Goal: Information Seeking & Learning: Learn about a topic

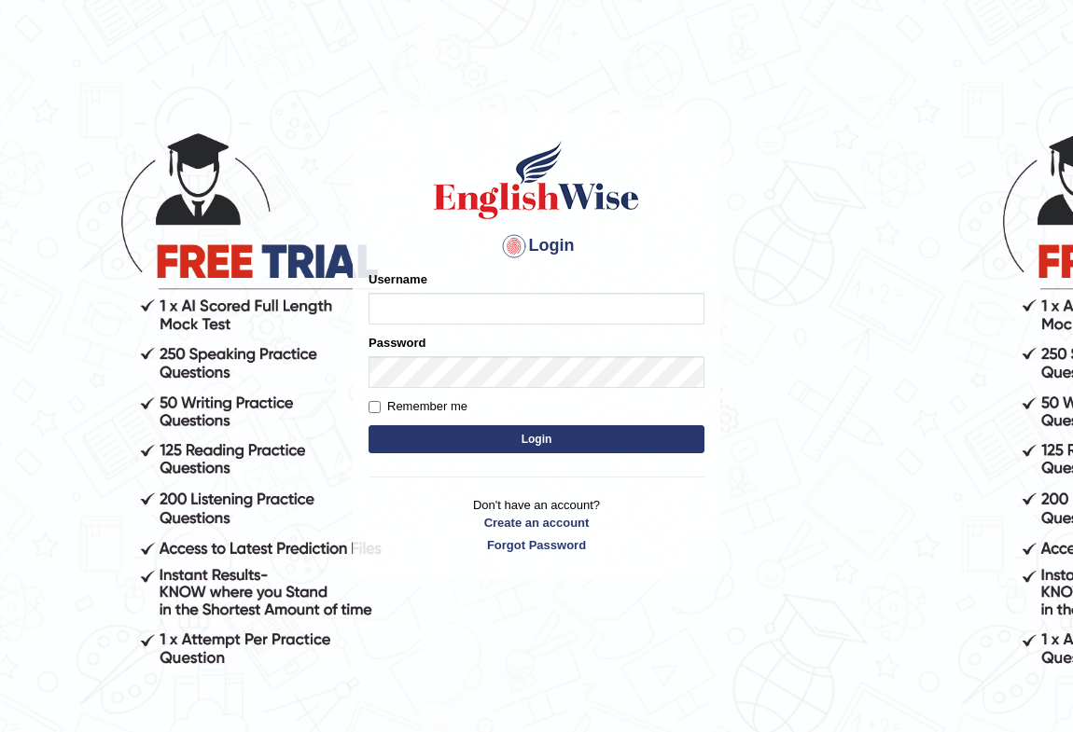
click at [495, 310] on input "Username" at bounding box center [537, 309] width 336 height 32
type input "Bondarenko"
click at [421, 442] on button "Login" at bounding box center [537, 439] width 336 height 28
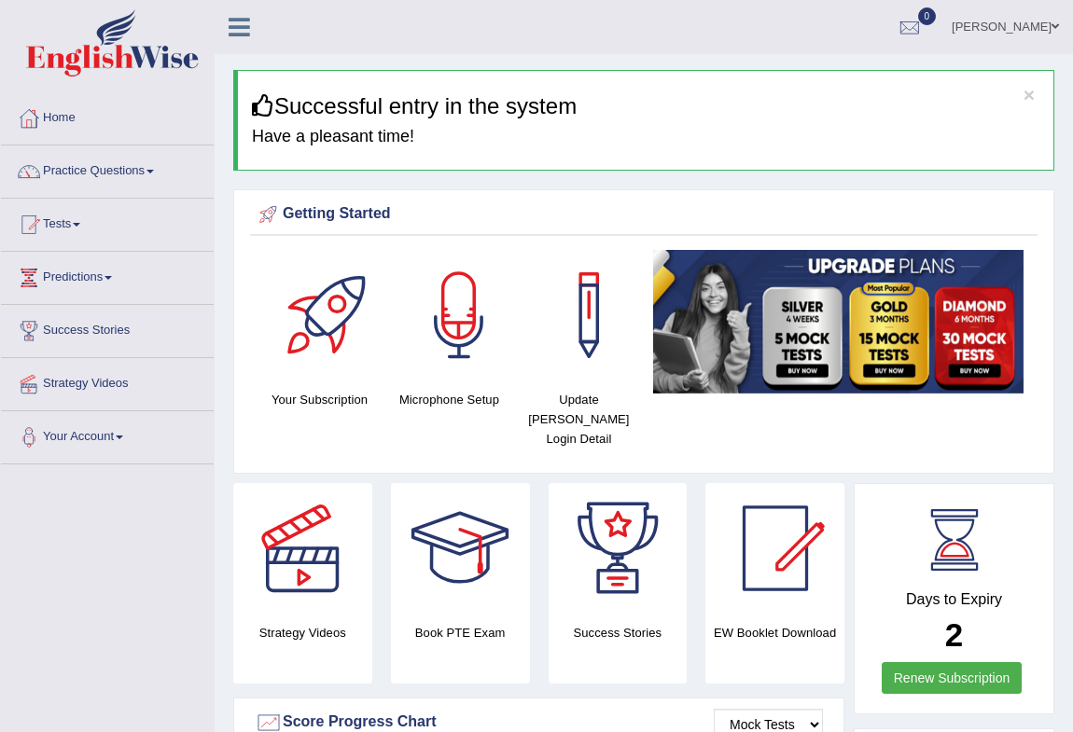
click at [118, 169] on link "Practice Questions" at bounding box center [107, 169] width 213 height 47
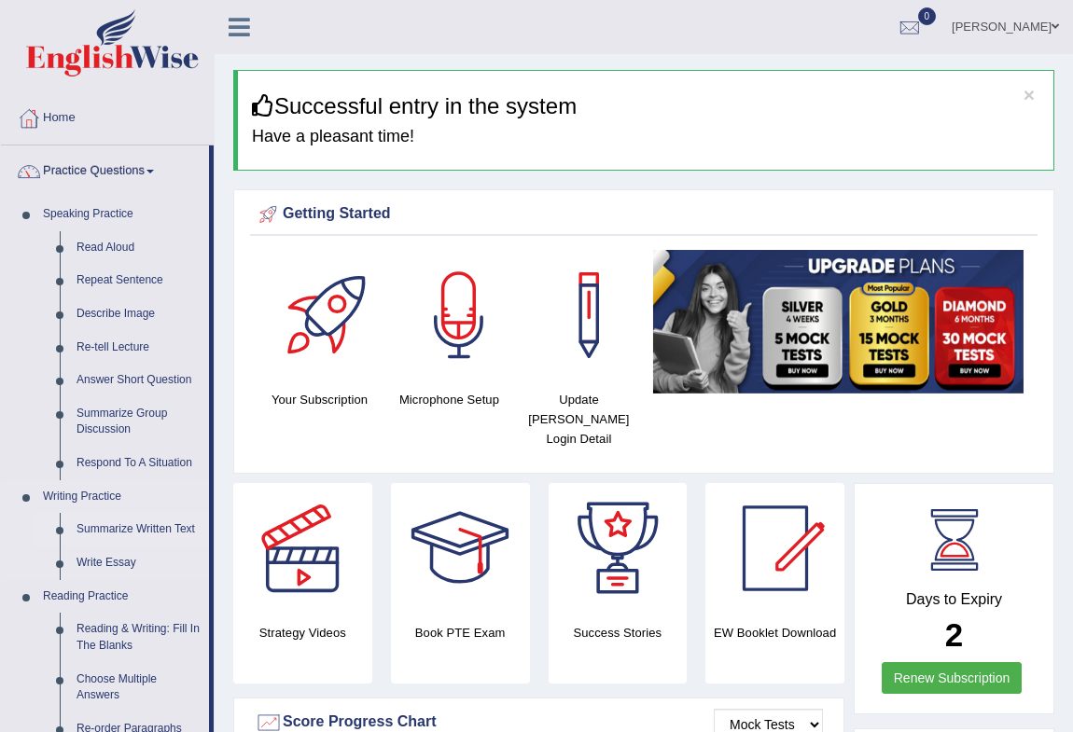
click at [103, 529] on link "Summarize Written Text" at bounding box center [138, 530] width 141 height 34
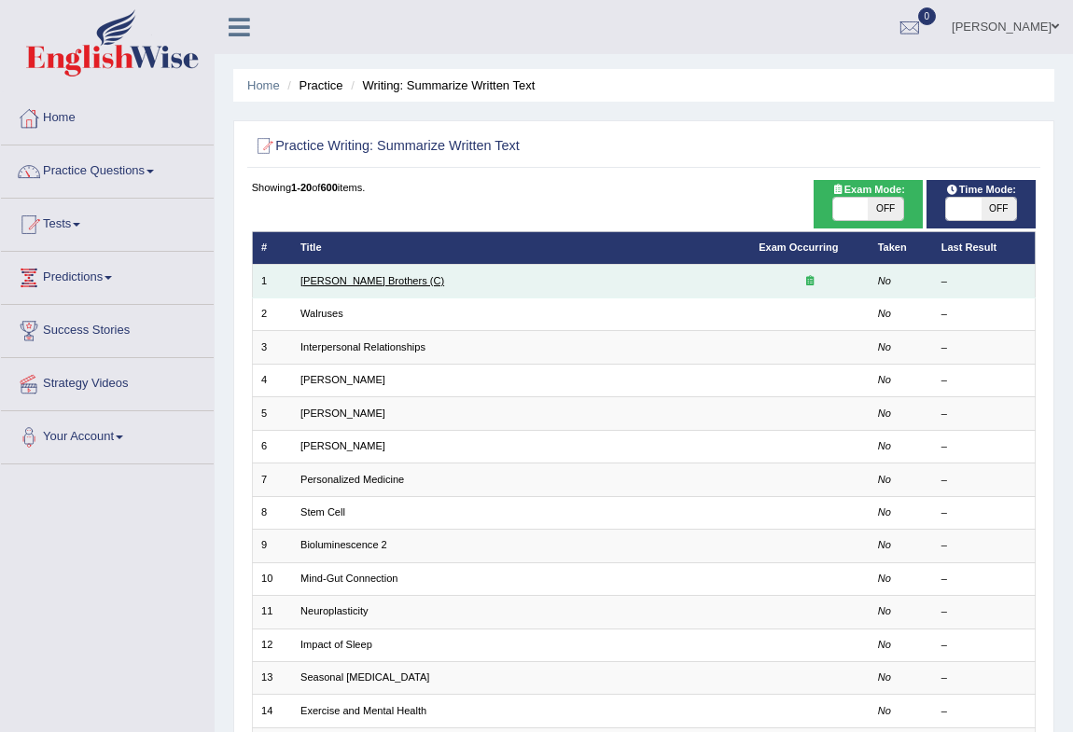
click link "Wright Brothers (C)"
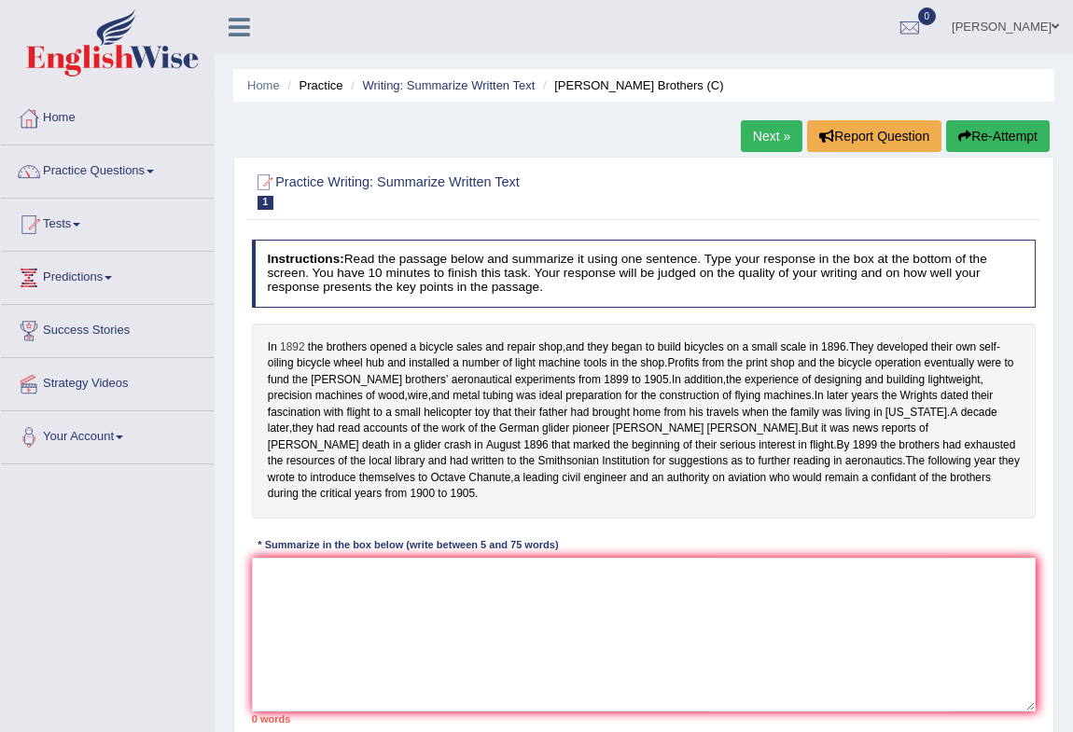
drag, startPoint x: 268, startPoint y: 338, endPoint x: 282, endPoint y: 345, distance: 15.9
click at [282, 345] on div "In 1892 the brothers opened a bicycle sales and repair shop , and they began to…" at bounding box center [644, 421] width 785 height 195
drag, startPoint x: 271, startPoint y: 347, endPoint x: 741, endPoint y: 345, distance: 470.3
click at [741, 345] on div "In 1892 the brothers opened a bicycle sales and repair shop , and they began to…" at bounding box center [644, 421] width 785 height 195
drag, startPoint x: 699, startPoint y: 346, endPoint x: 660, endPoint y: 653, distance: 309.5
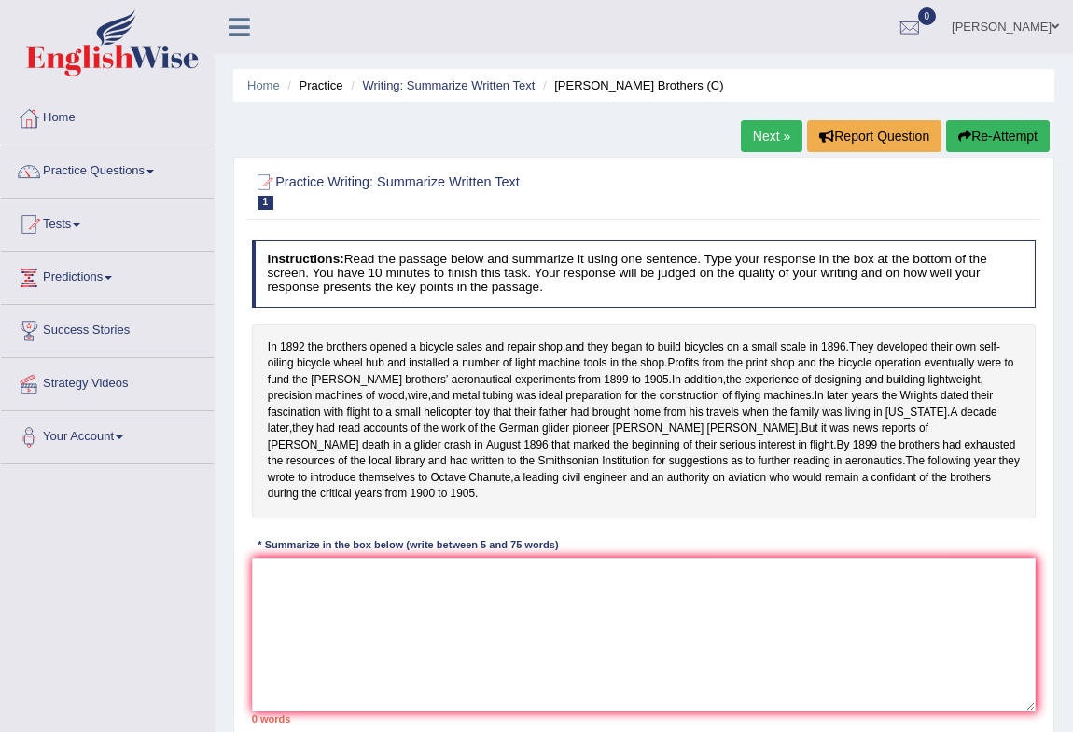
click at [660, 653] on div "Instructions: Read the passage below and summarize it using one sentence. Type …" at bounding box center [643, 482] width 792 height 500
click at [652, 629] on textarea at bounding box center [644, 635] width 785 height 154
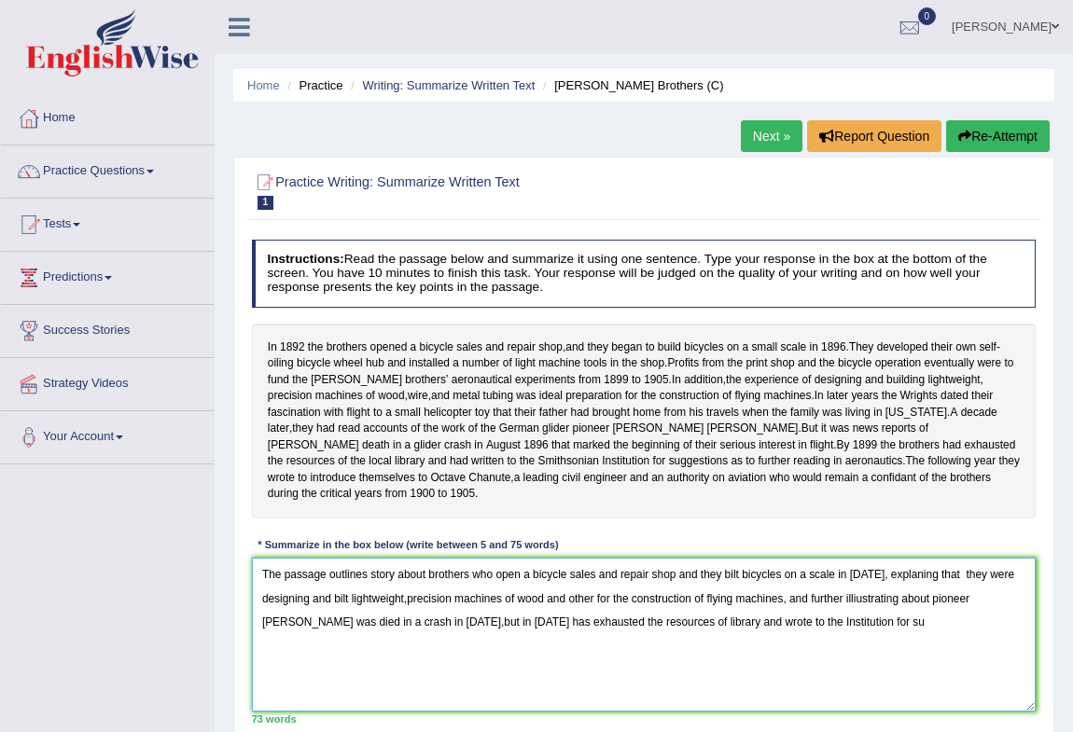
drag, startPoint x: 454, startPoint y: 636, endPoint x: 962, endPoint y: 625, distance: 507.7
click at [962, 625] on textarea "The passage outlines story about brothers who open a bicycle sales and repair s…" at bounding box center [644, 635] width 785 height 154
click at [919, 644] on textarea "The passage outlines story about brothers who open a bicycle sales and repair s…" at bounding box center [644, 635] width 785 height 154
drag, startPoint x: 865, startPoint y: 639, endPoint x: 446, endPoint y: 648, distance: 419.0
click at [446, 648] on textarea "The passage outlines story about brothers who open a bicycle sales and repair s…" at bounding box center [644, 635] width 785 height 154
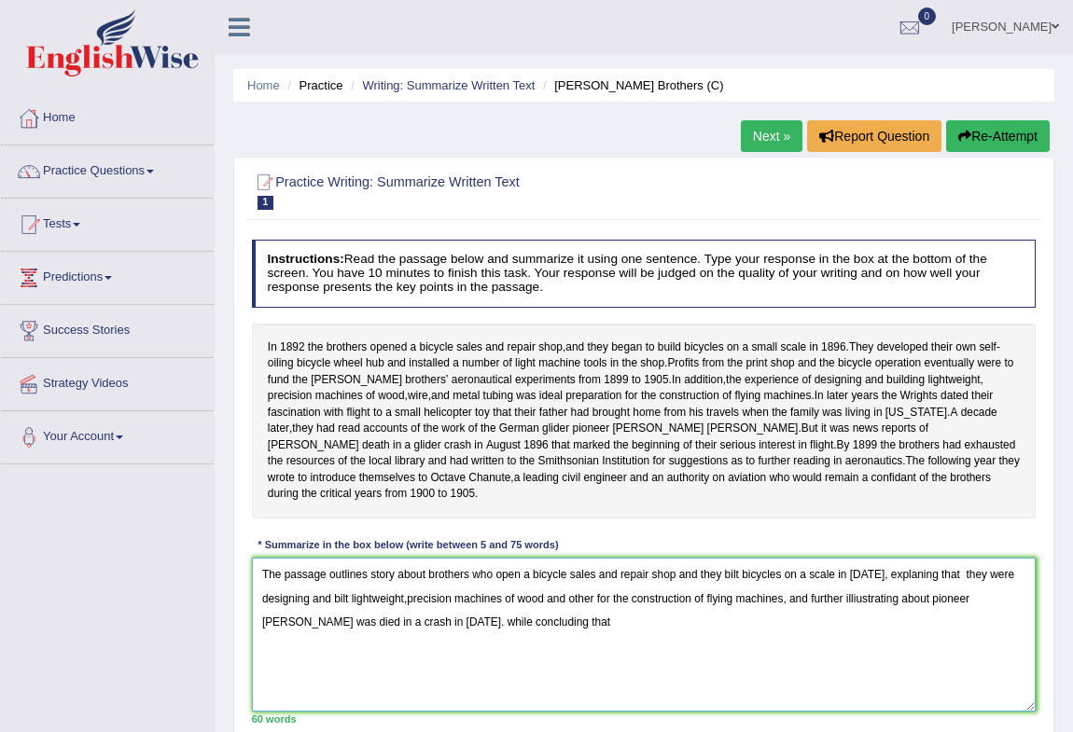
scroll to position [247, 0]
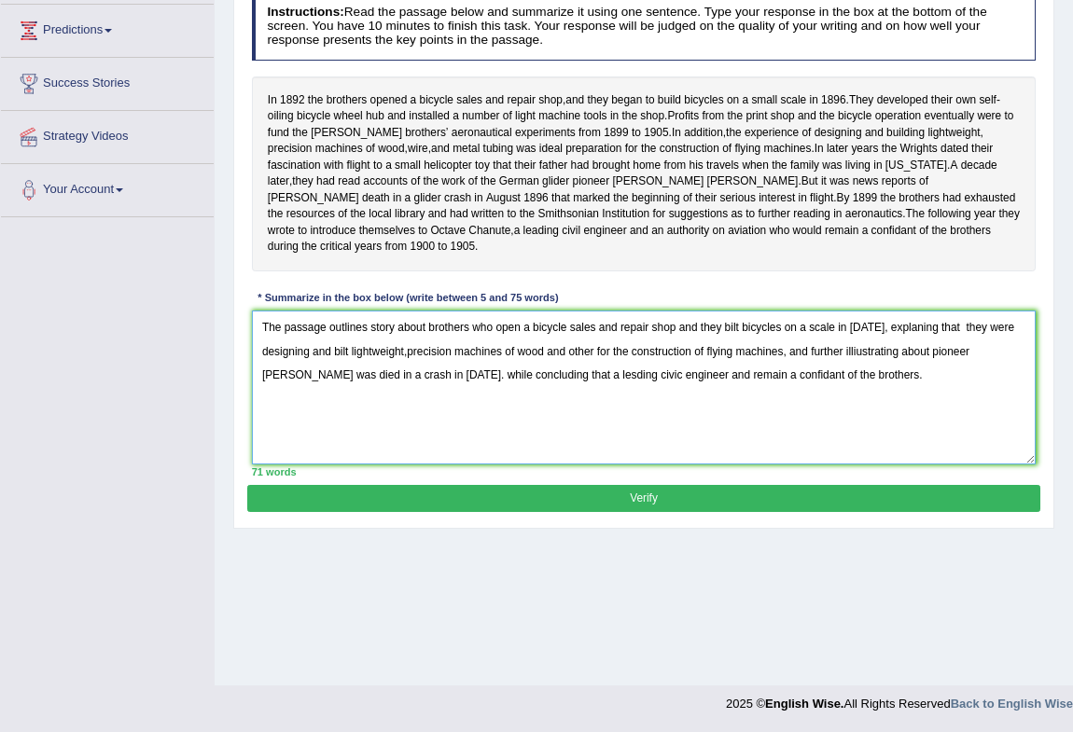
type textarea "The passage outlines story about brothers who open a bicycle sales and repair s…"
click at [700, 512] on button "Verify" at bounding box center [643, 498] width 792 height 27
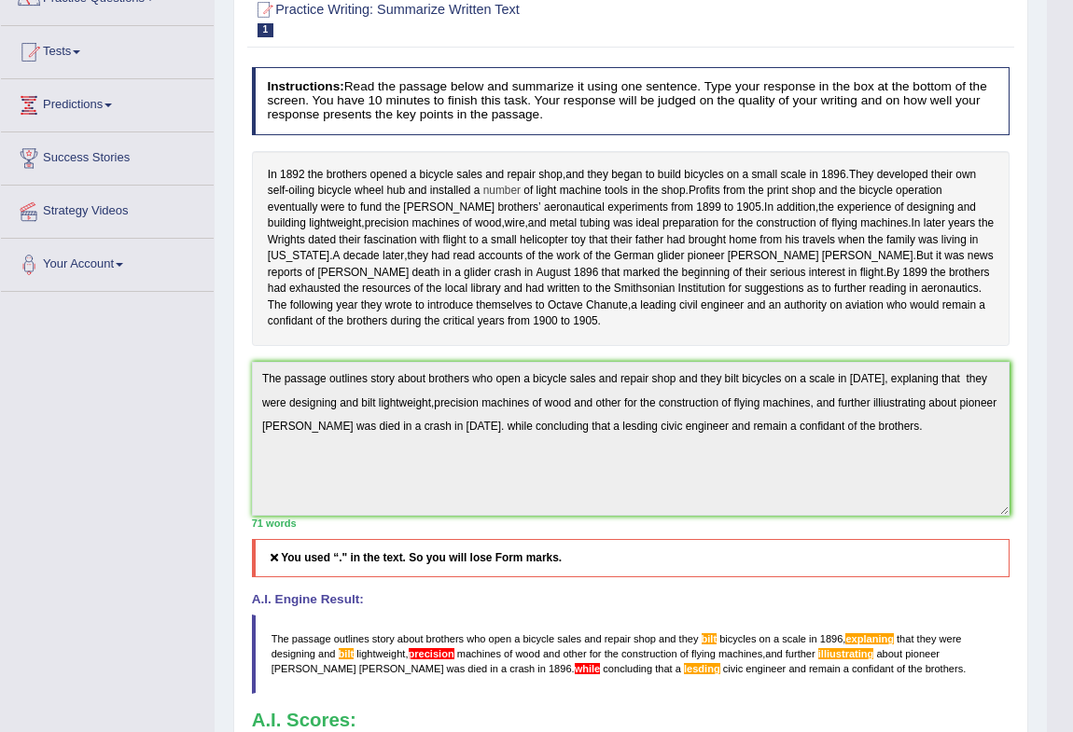
scroll to position [0, 0]
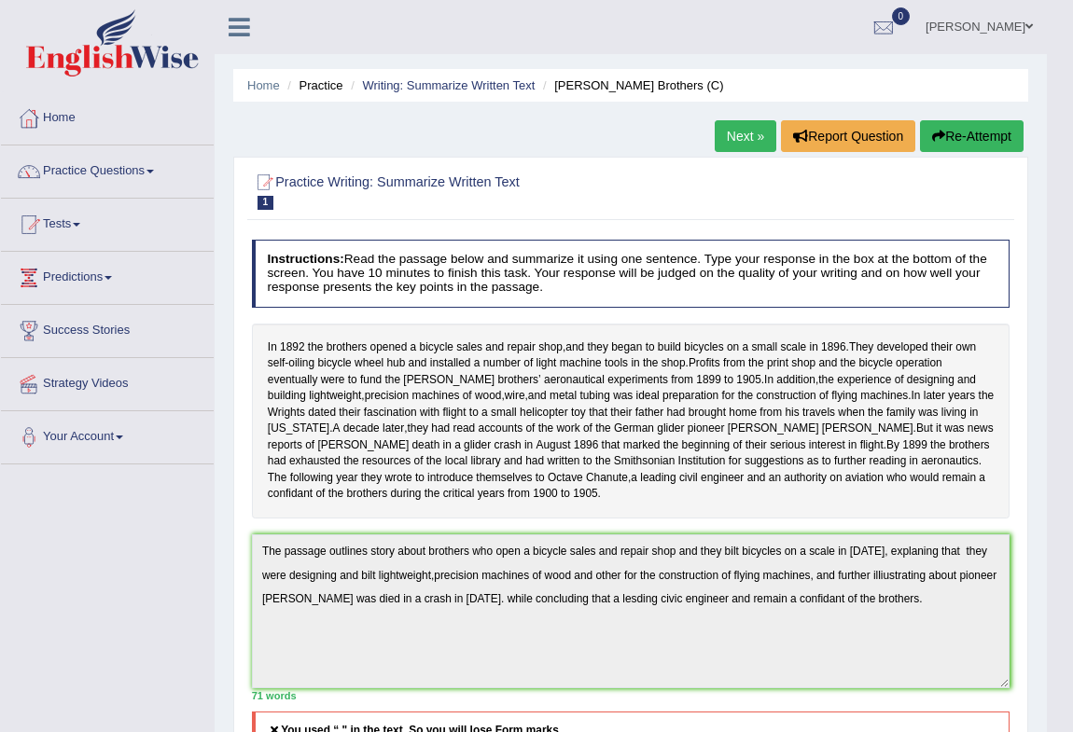
click at [969, 26] on link "Denis Bondarenko" at bounding box center [979, 24] width 135 height 49
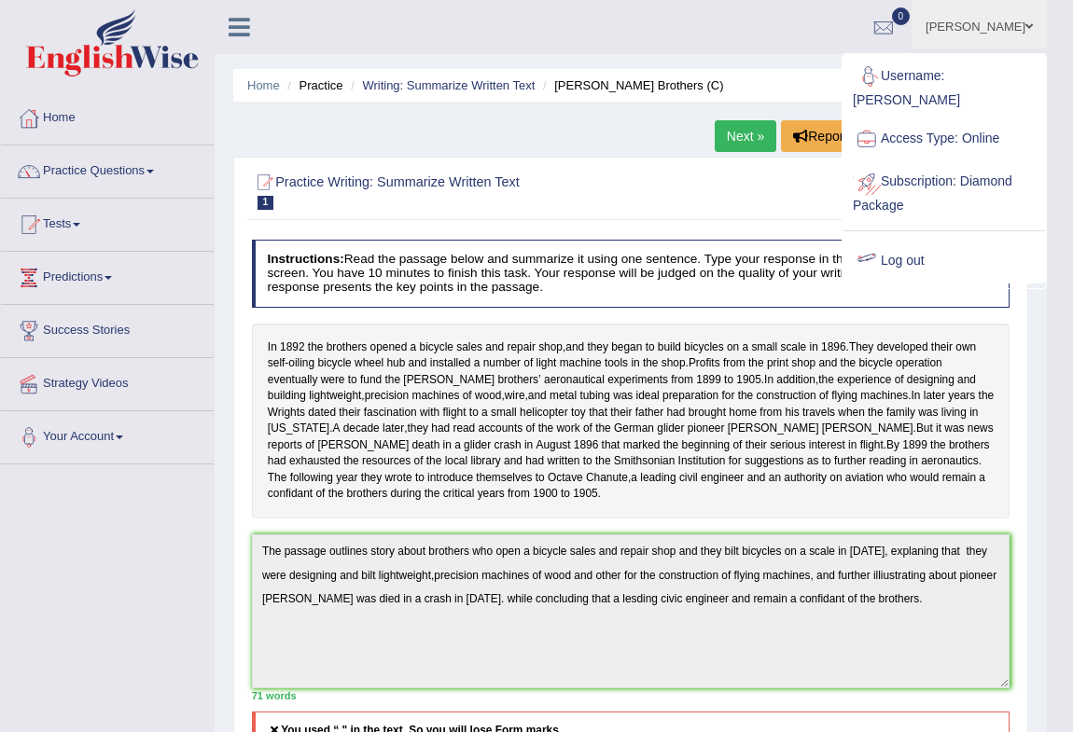
click at [905, 240] on link "Log out" at bounding box center [944, 261] width 202 height 43
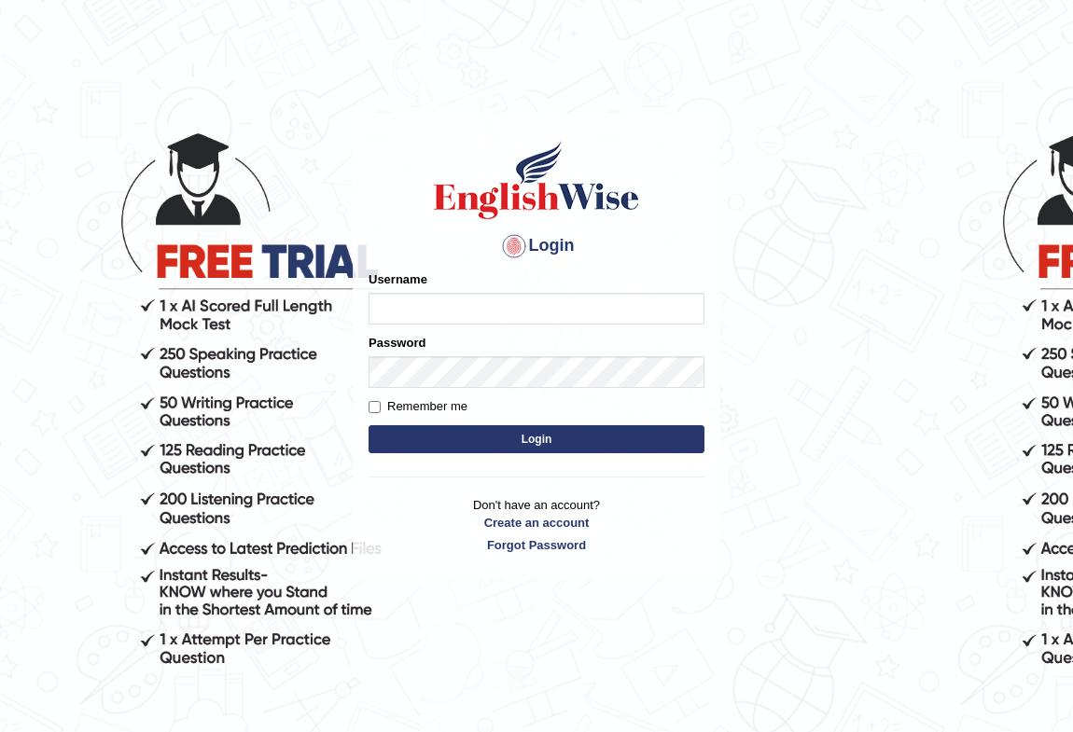
click at [390, 323] on input "Username" at bounding box center [537, 309] width 336 height 32
type input "GeeKaur"
click at [394, 392] on form "Please fix the following errors: Username GeeKaur Password Remember me Login" at bounding box center [537, 365] width 336 height 188
click at [378, 401] on input "Remember me" at bounding box center [375, 407] width 12 height 12
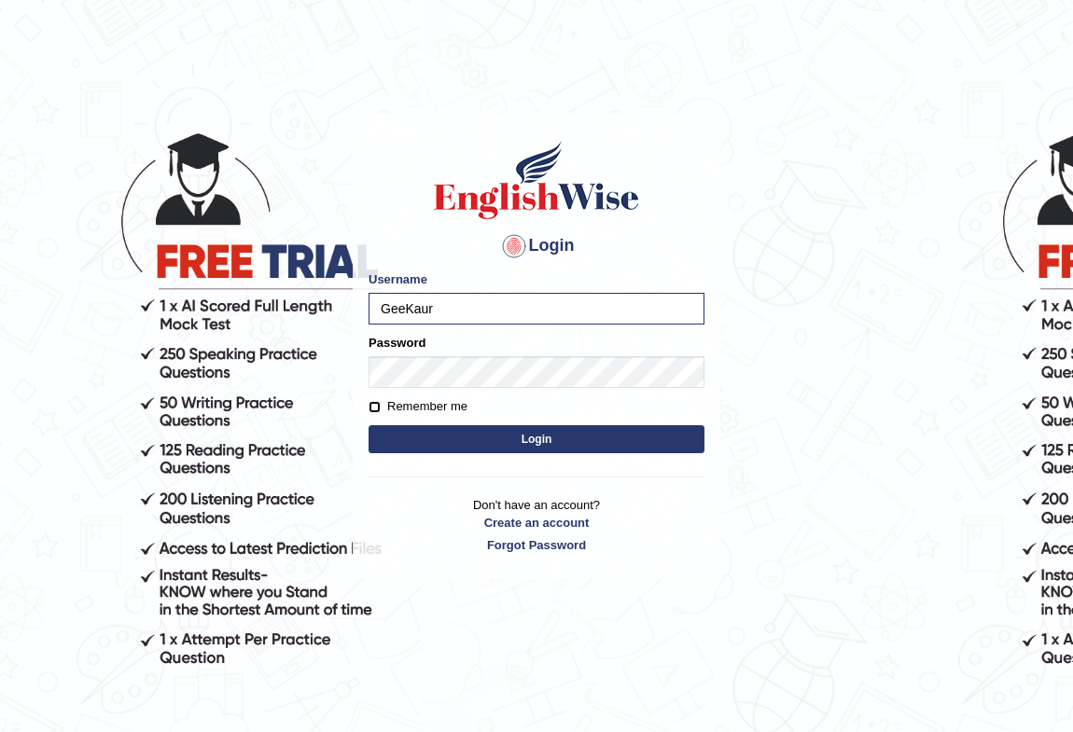
checkbox input "true"
click at [541, 445] on button "Login" at bounding box center [537, 439] width 336 height 28
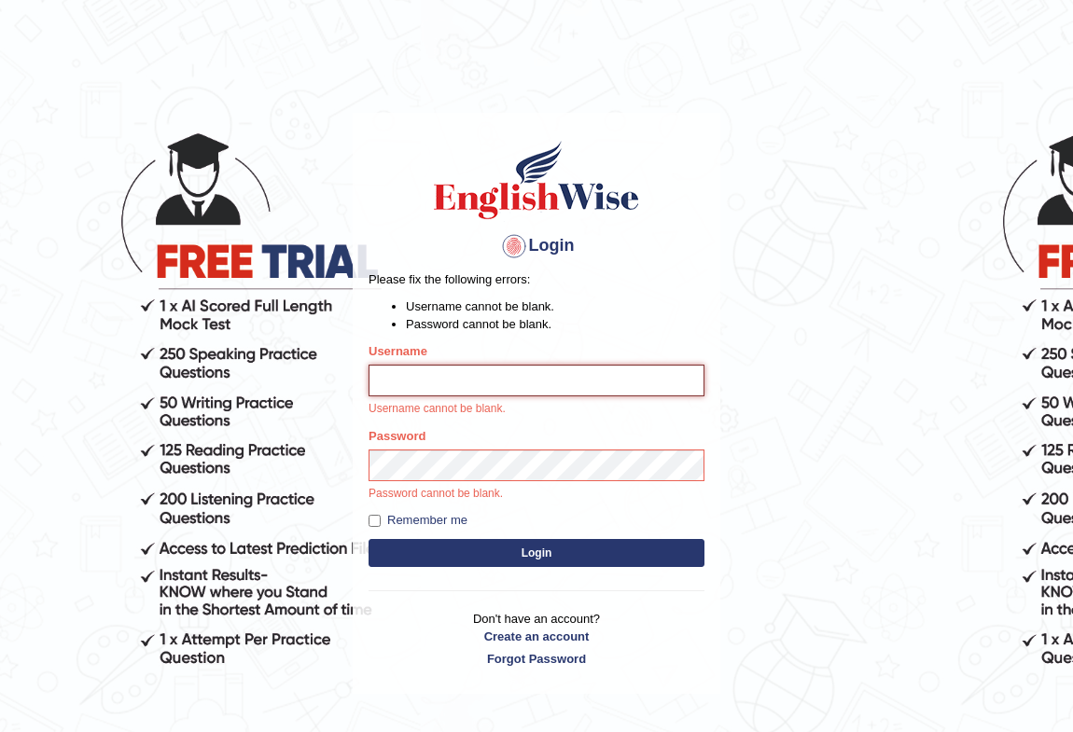
click at [500, 390] on input "Username" at bounding box center [537, 381] width 336 height 32
click at [470, 385] on input "Username" at bounding box center [537, 381] width 336 height 32
click at [763, 308] on body "Login Please fix the following errors: Username cannot be blank. Password canno…" at bounding box center [536, 420] width 1073 height 732
click at [442, 396] on input "Username" at bounding box center [537, 381] width 336 height 32
type input "GeeKaur"
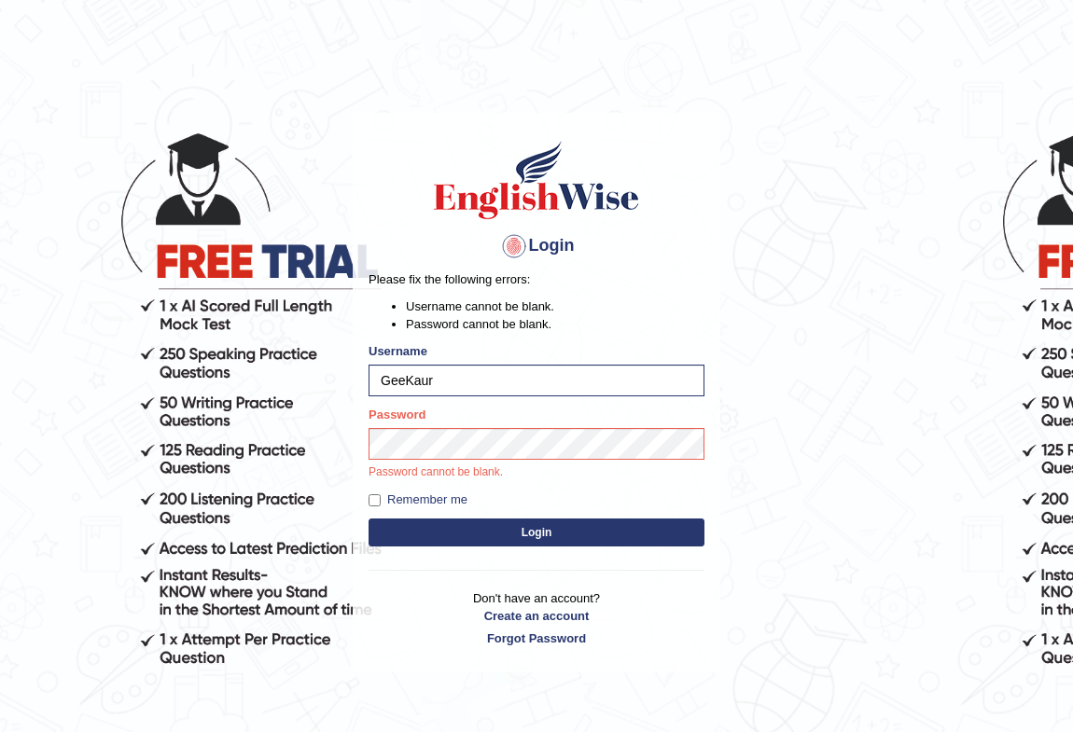
click at [371, 506] on label "Remember me" at bounding box center [418, 500] width 99 height 19
click at [371, 506] on input "Remember me" at bounding box center [375, 501] width 12 height 12
checkbox input "true"
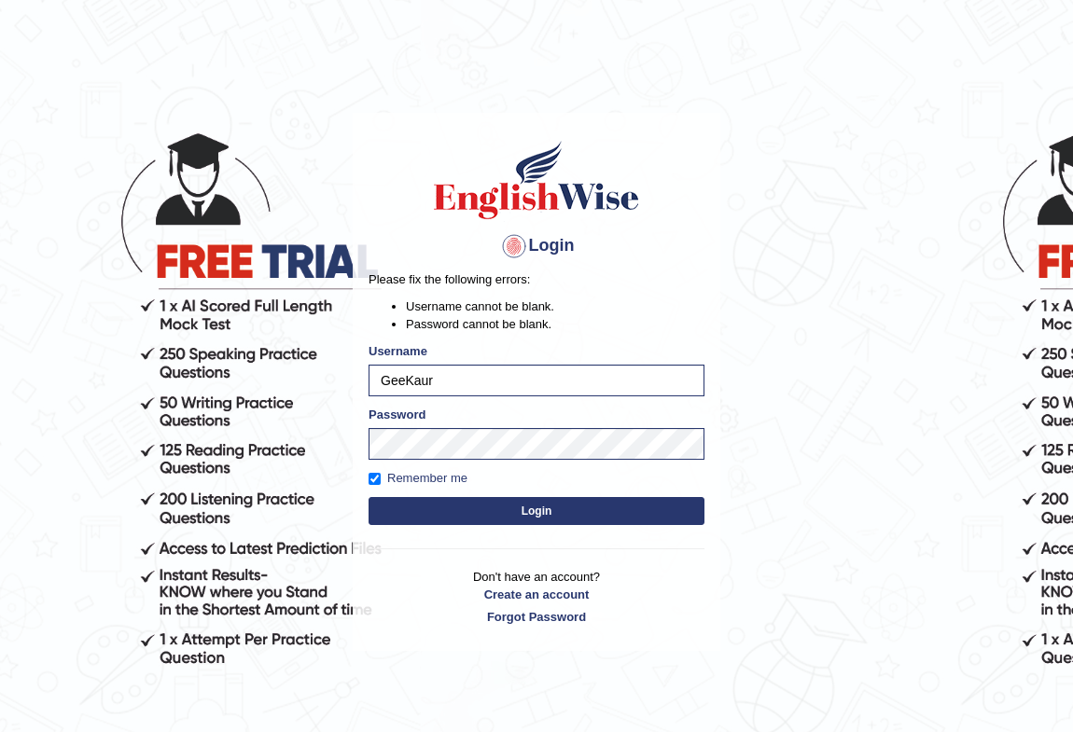
click at [438, 516] on button "Login" at bounding box center [537, 511] width 336 height 28
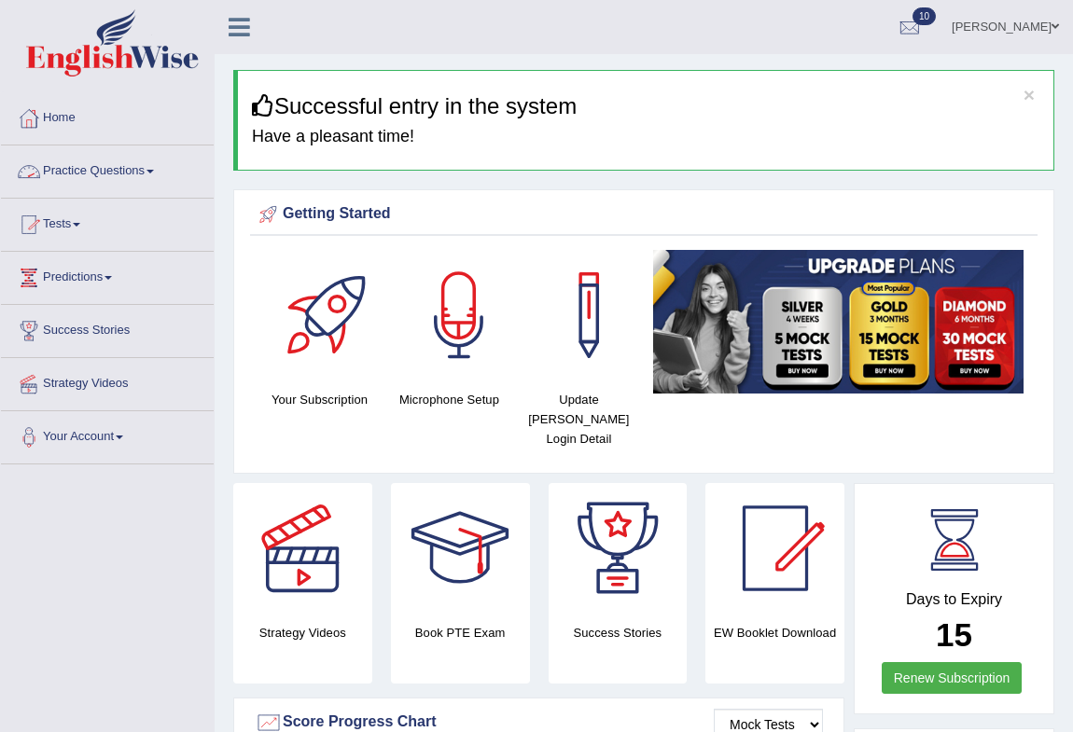
click at [139, 174] on link "Practice Questions" at bounding box center [107, 169] width 213 height 47
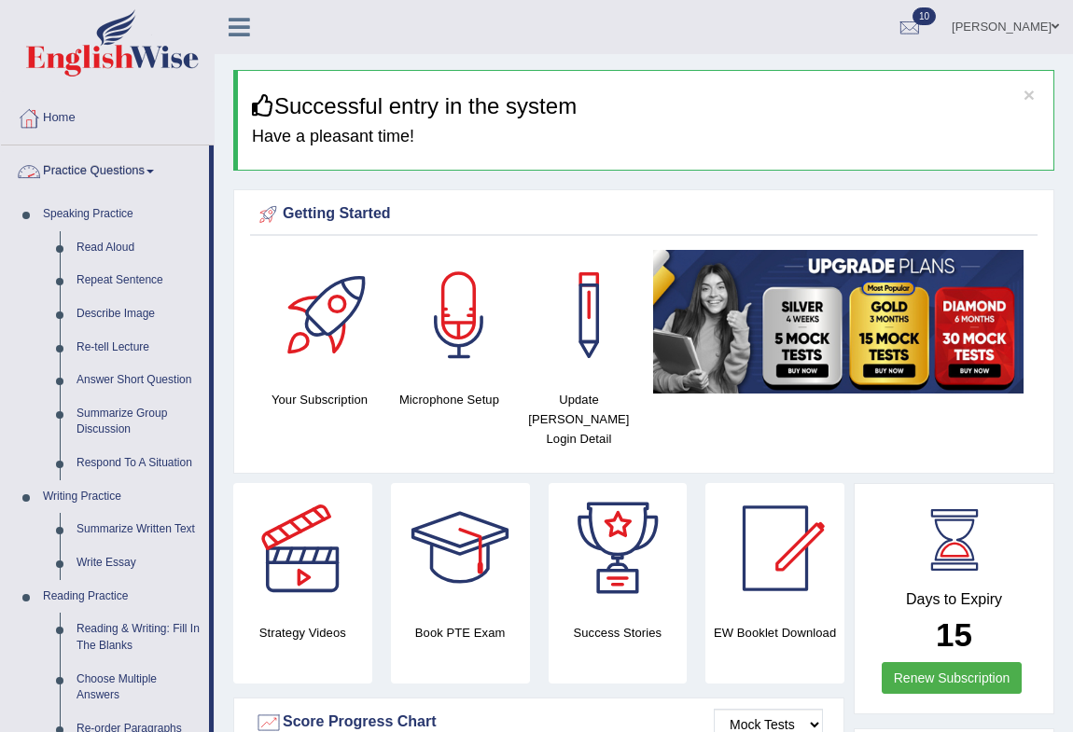
click at [149, 170] on link "Practice Questions" at bounding box center [105, 169] width 208 height 47
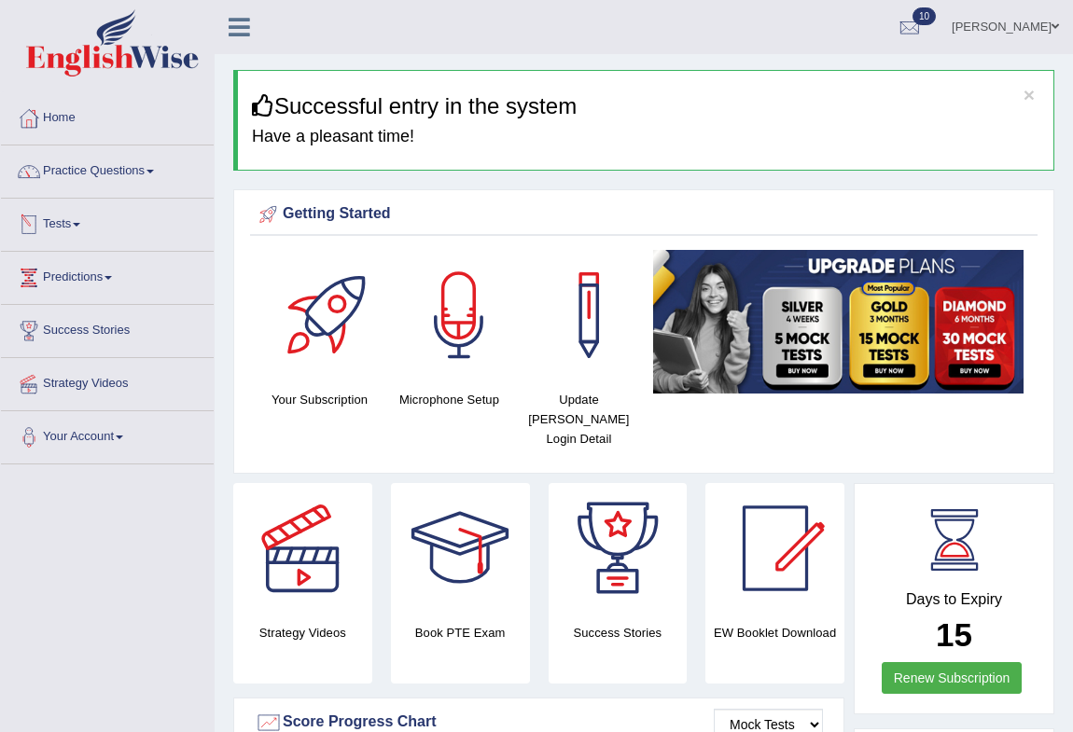
click at [83, 217] on link "Tests" at bounding box center [107, 222] width 213 height 47
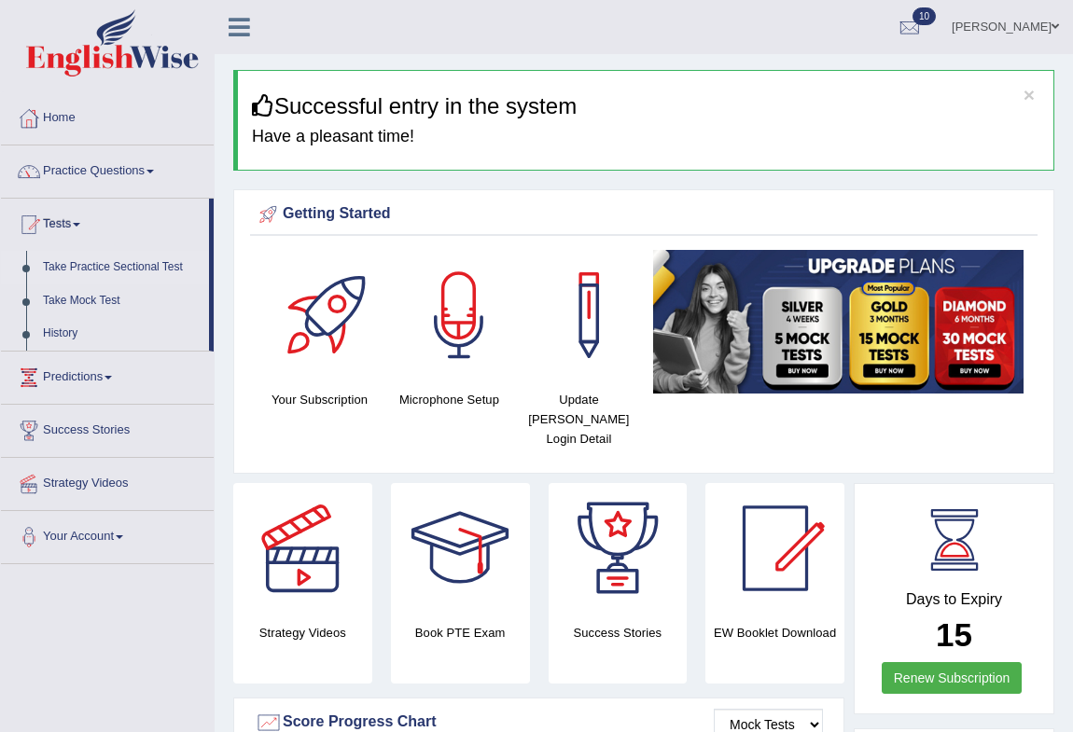
click at [112, 266] on link "Take Practice Sectional Test" at bounding box center [122, 268] width 174 height 34
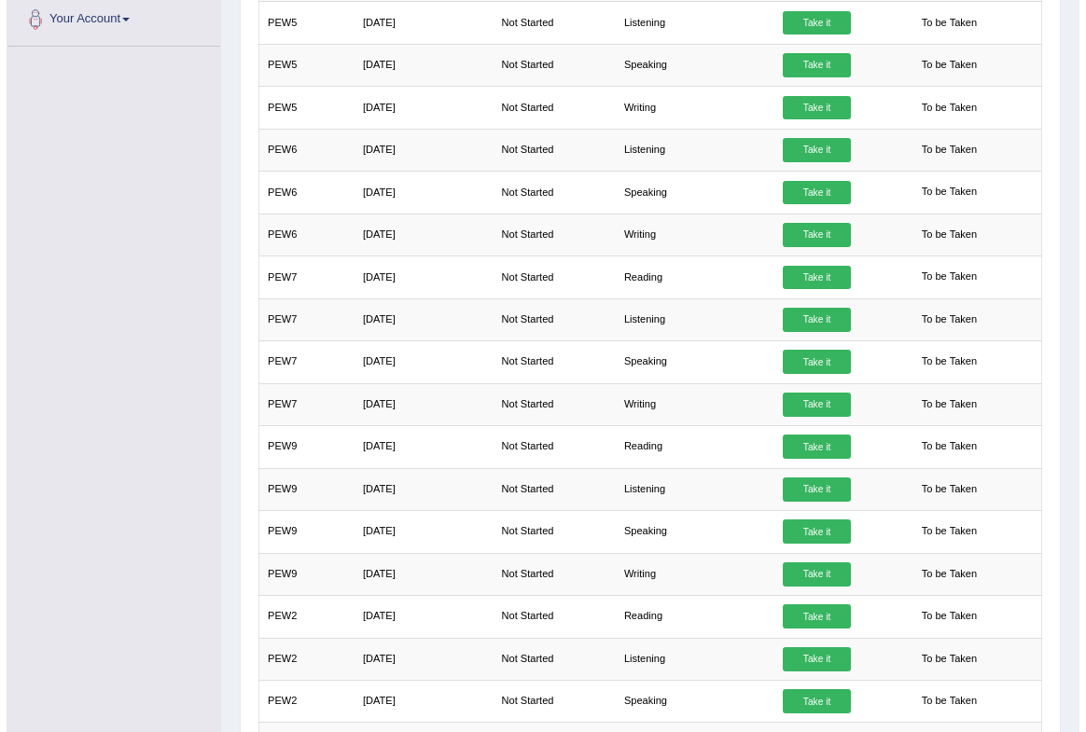
scroll to position [565, 0]
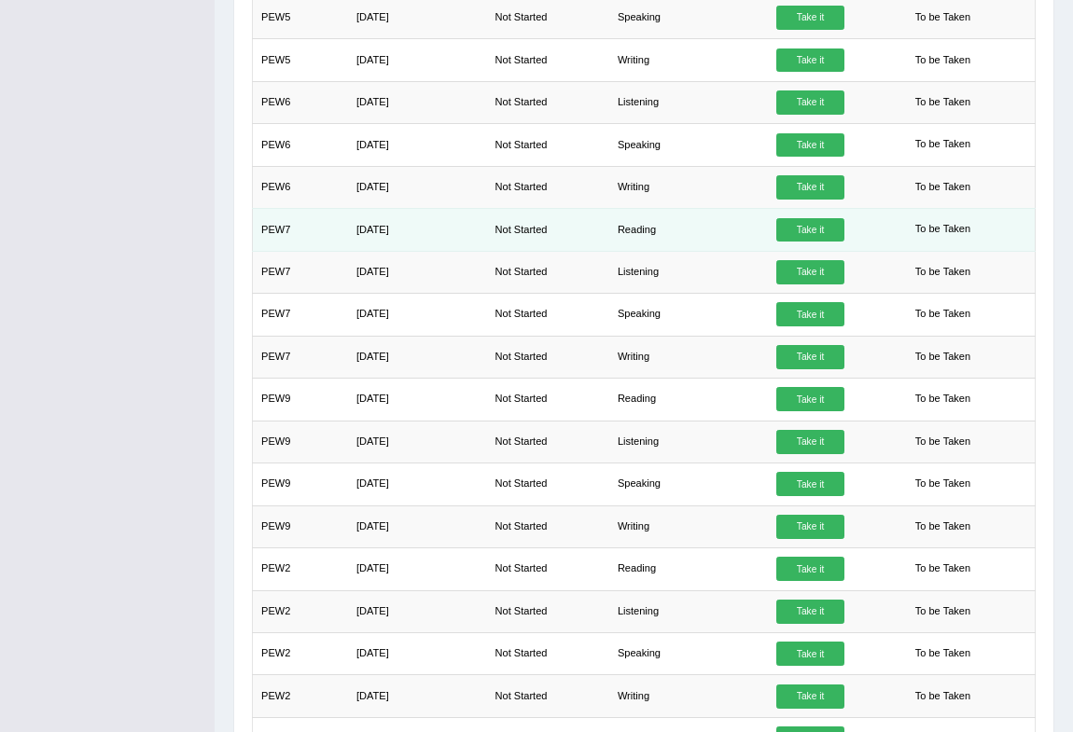
click at [784, 219] on link "Take it" at bounding box center [809, 230] width 67 height 24
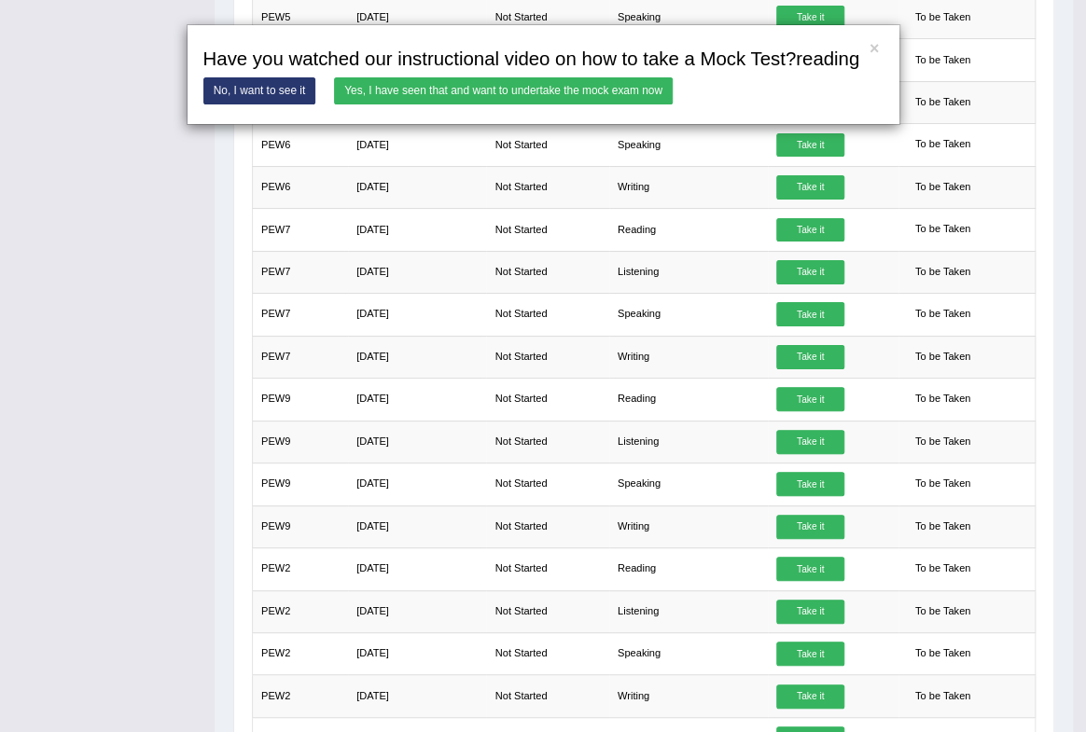
click at [641, 90] on link "Yes, I have seen that and want to undertake the mock exam now" at bounding box center [503, 90] width 339 height 27
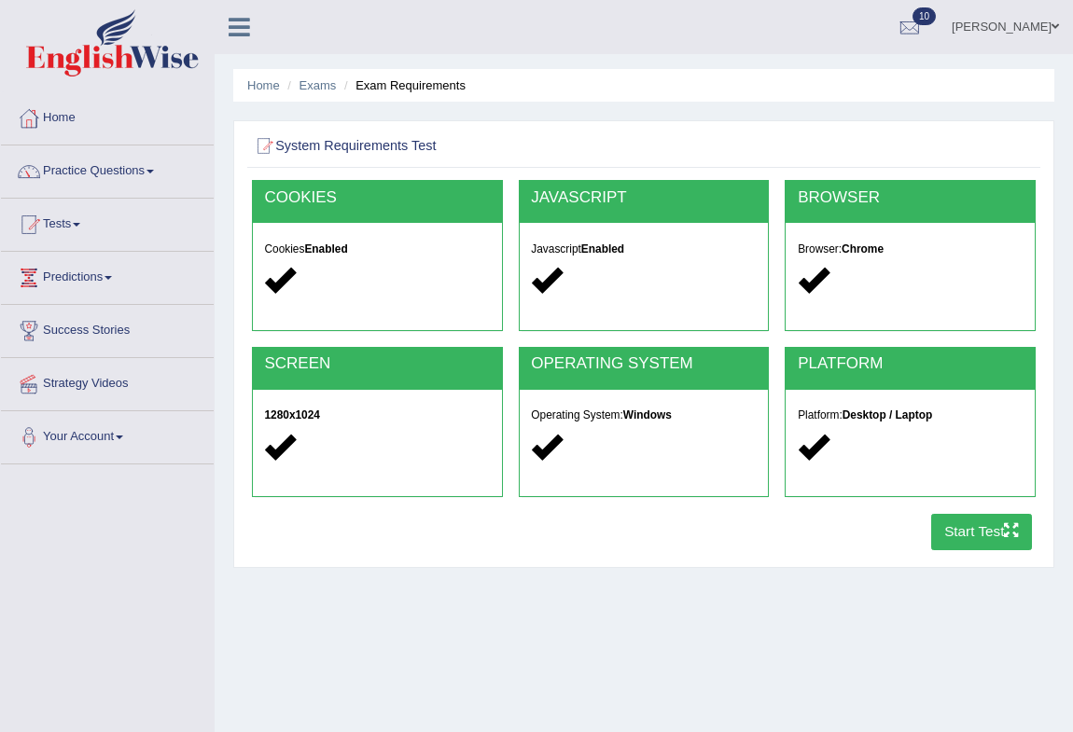
click at [1025, 523] on button "Start Test" at bounding box center [982, 532] width 102 height 36
click at [377, 711] on div "Toggle navigation Home Practice Questions Speaking Practice Read Aloud Repeat S…" at bounding box center [536, 485] width 1073 height 970
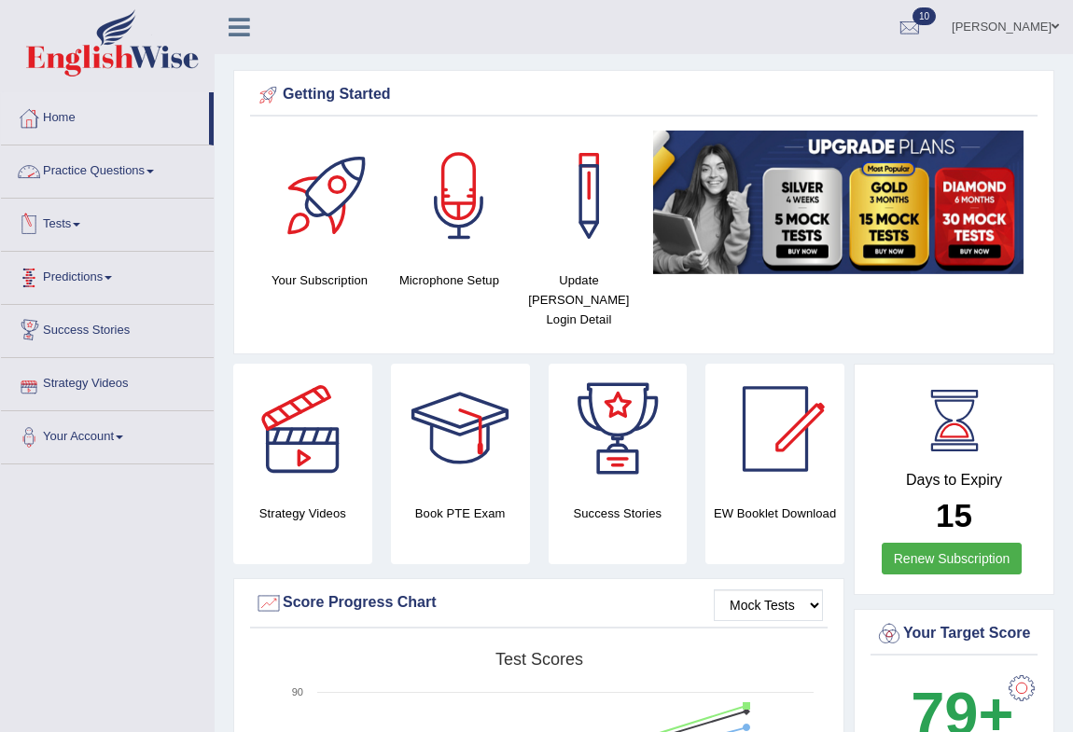
click at [153, 160] on link "Practice Questions" at bounding box center [107, 169] width 213 height 47
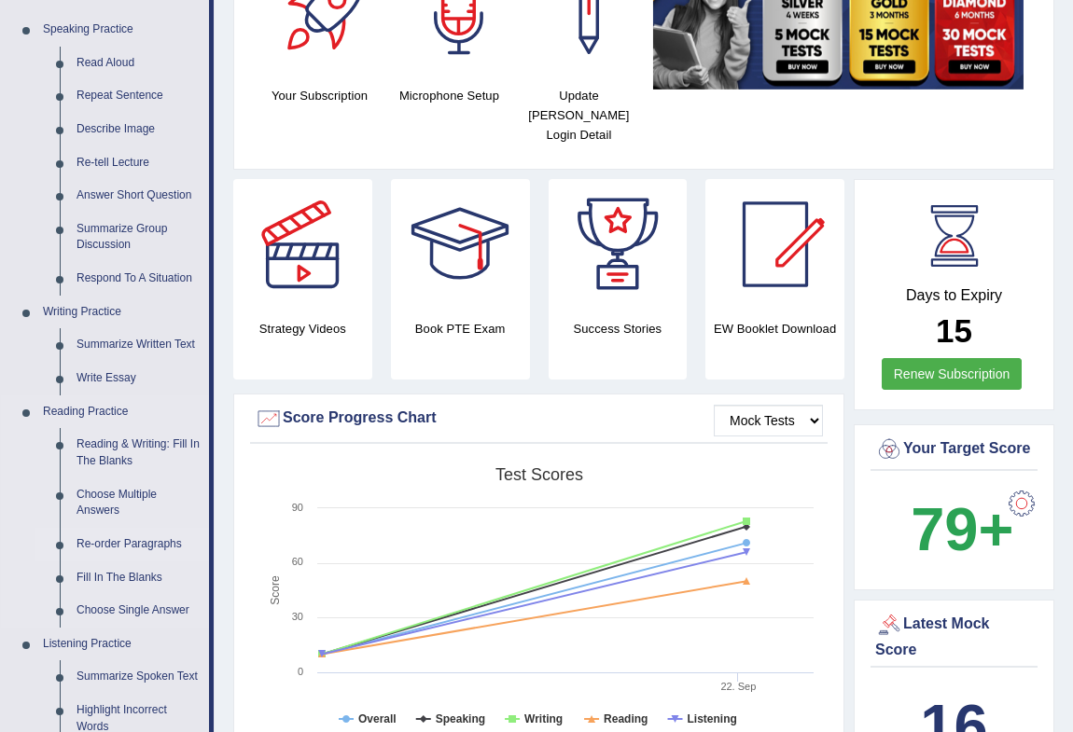
scroll to position [282, 0]
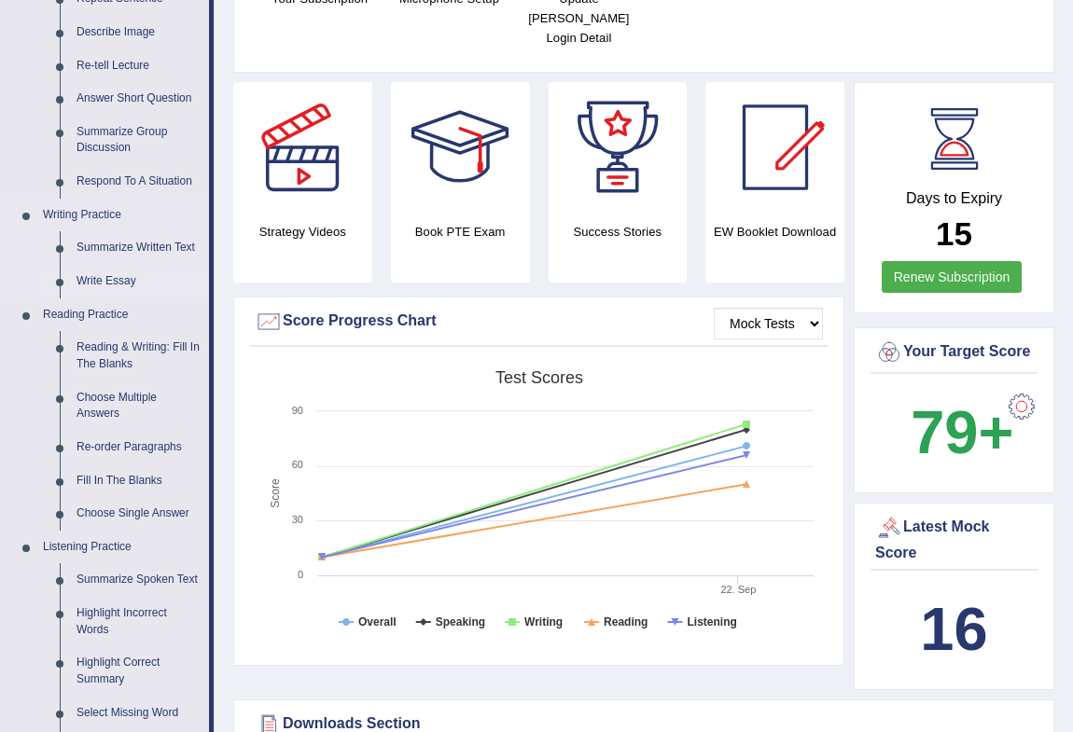
click at [96, 277] on link "Write Essay" at bounding box center [138, 282] width 141 height 34
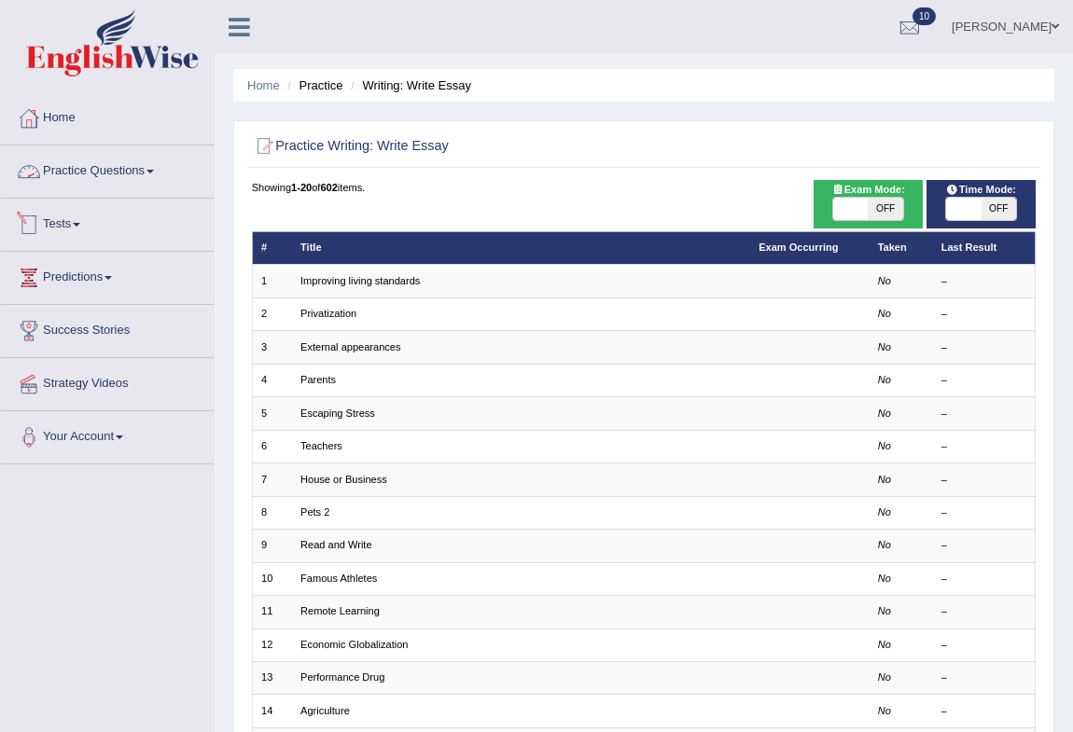
click at [124, 169] on link "Practice Questions" at bounding box center [107, 169] width 213 height 47
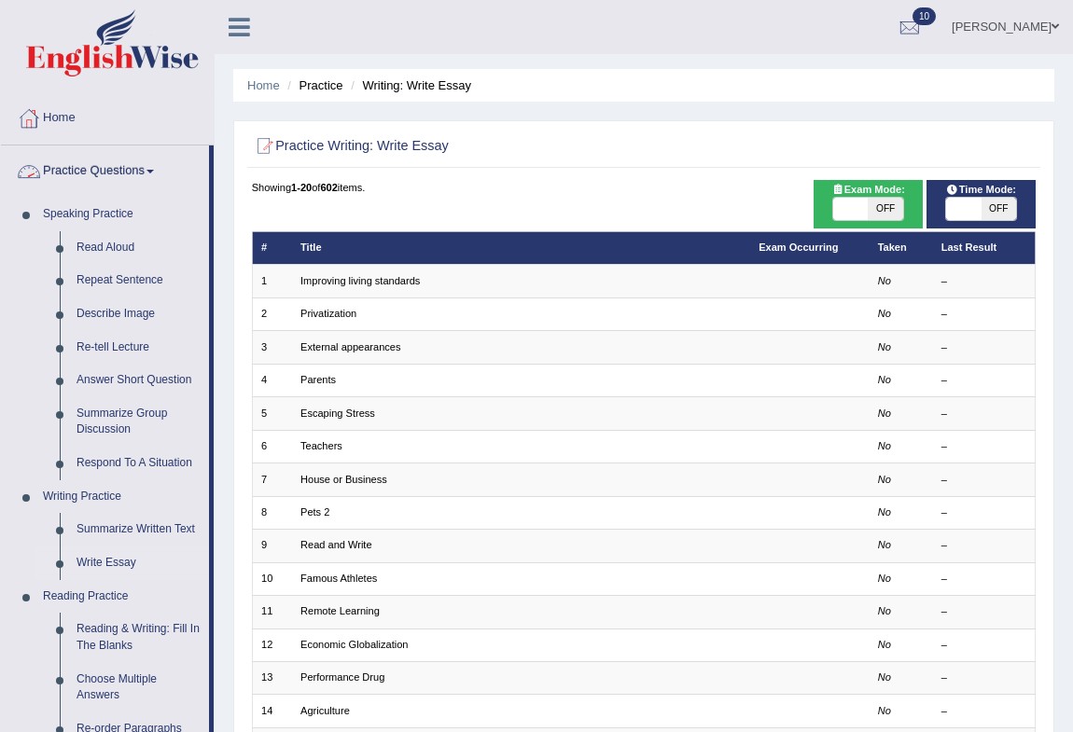
click at [154, 170] on span at bounding box center [149, 172] width 7 height 4
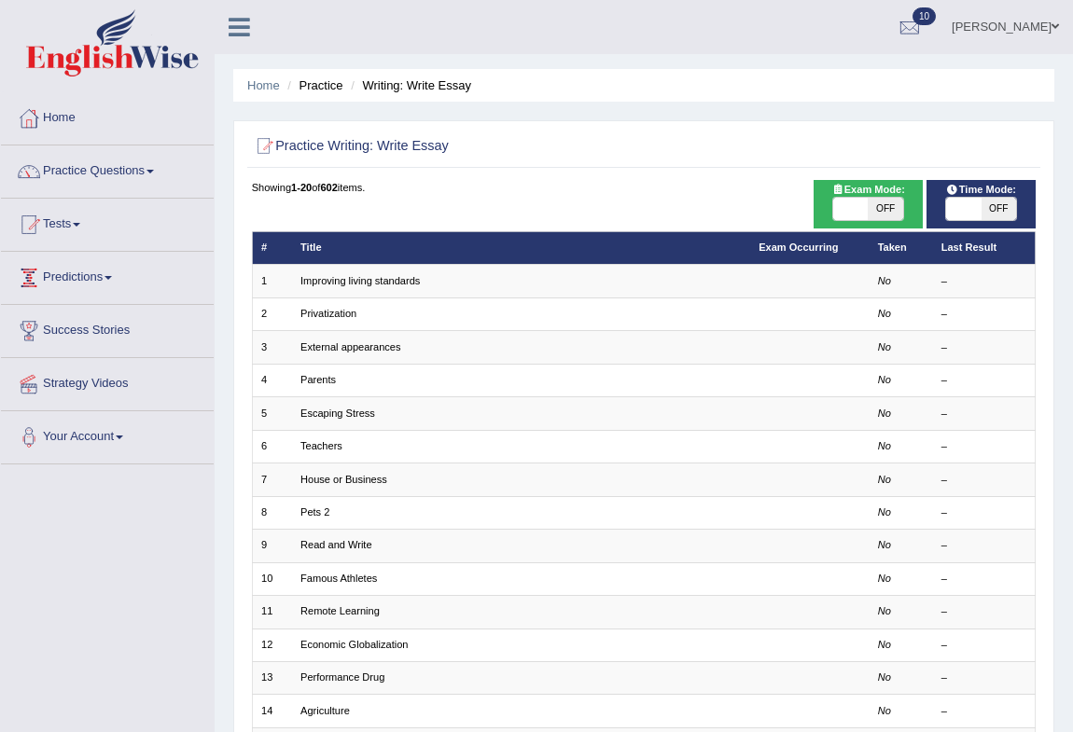
click at [101, 272] on link "Predictions" at bounding box center [107, 275] width 213 height 47
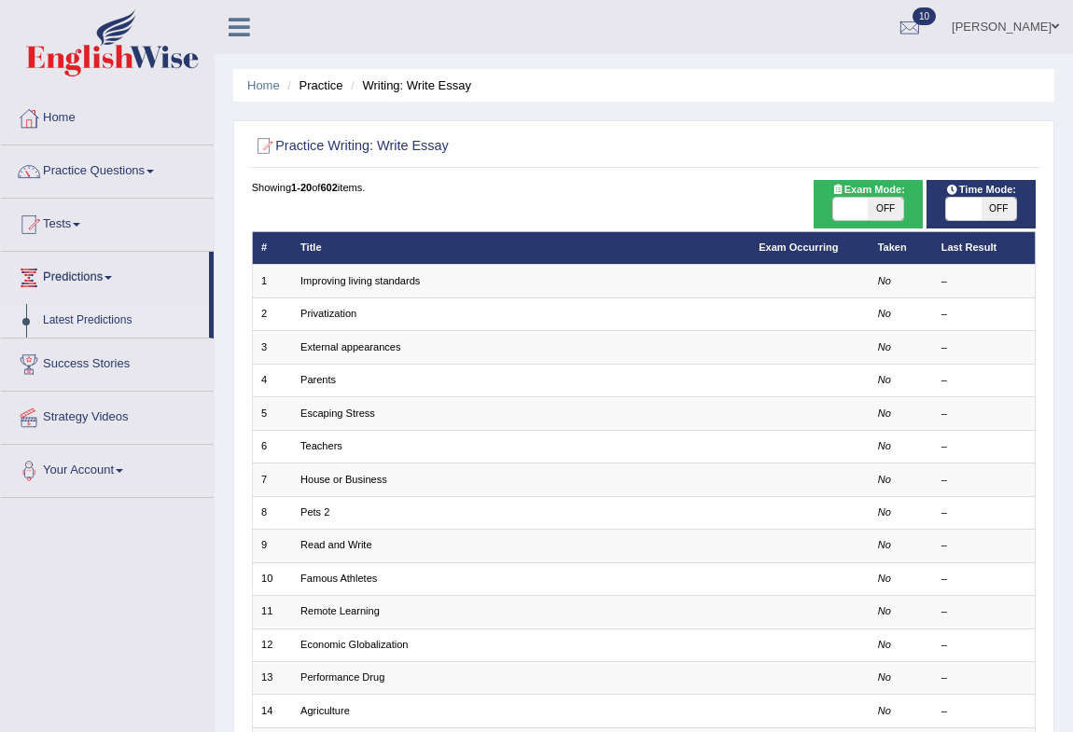
click at [90, 318] on link "Latest Predictions" at bounding box center [122, 321] width 174 height 34
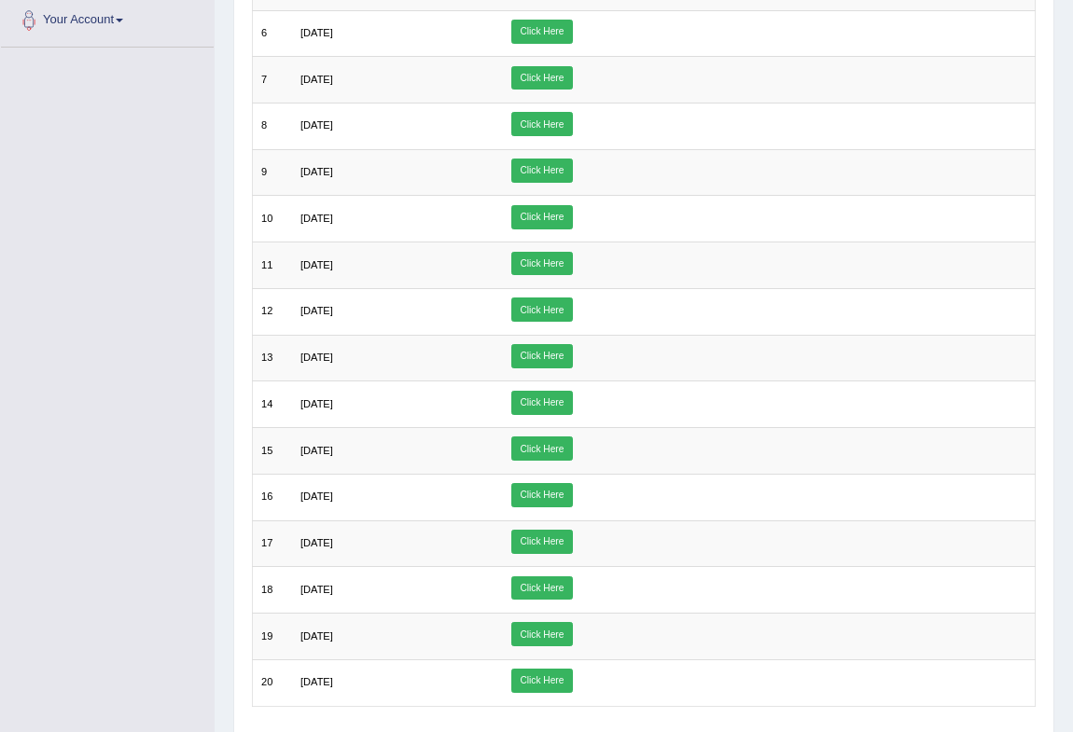
scroll to position [565, 0]
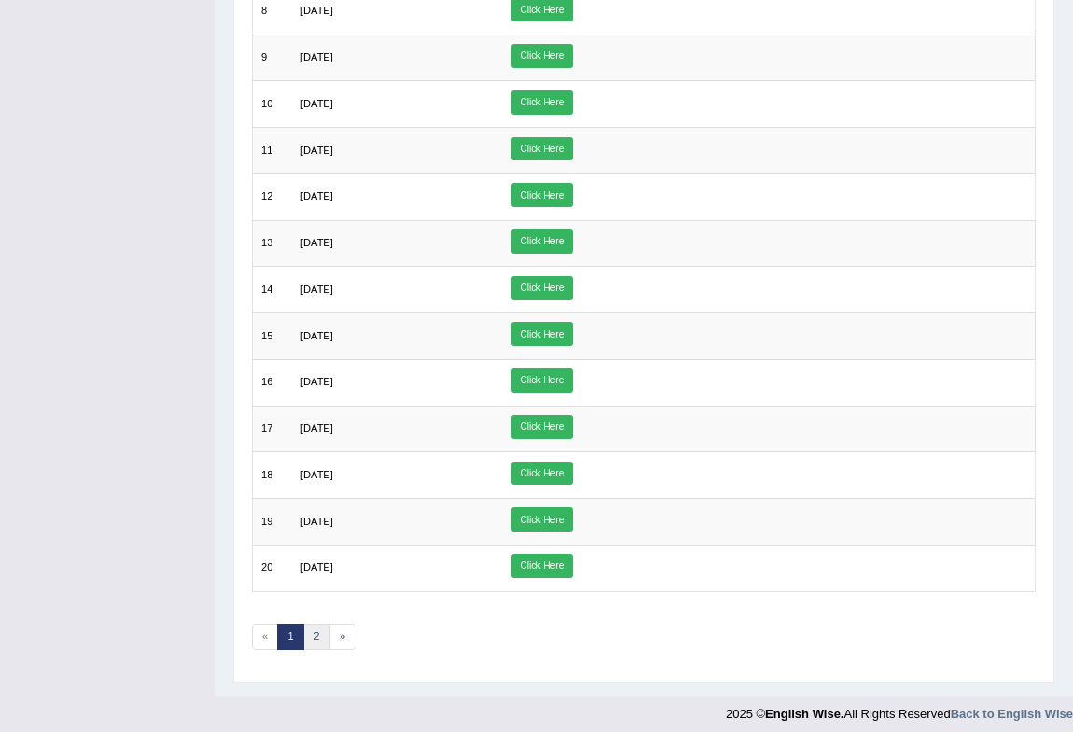
click at [318, 630] on link "2" at bounding box center [316, 637] width 27 height 26
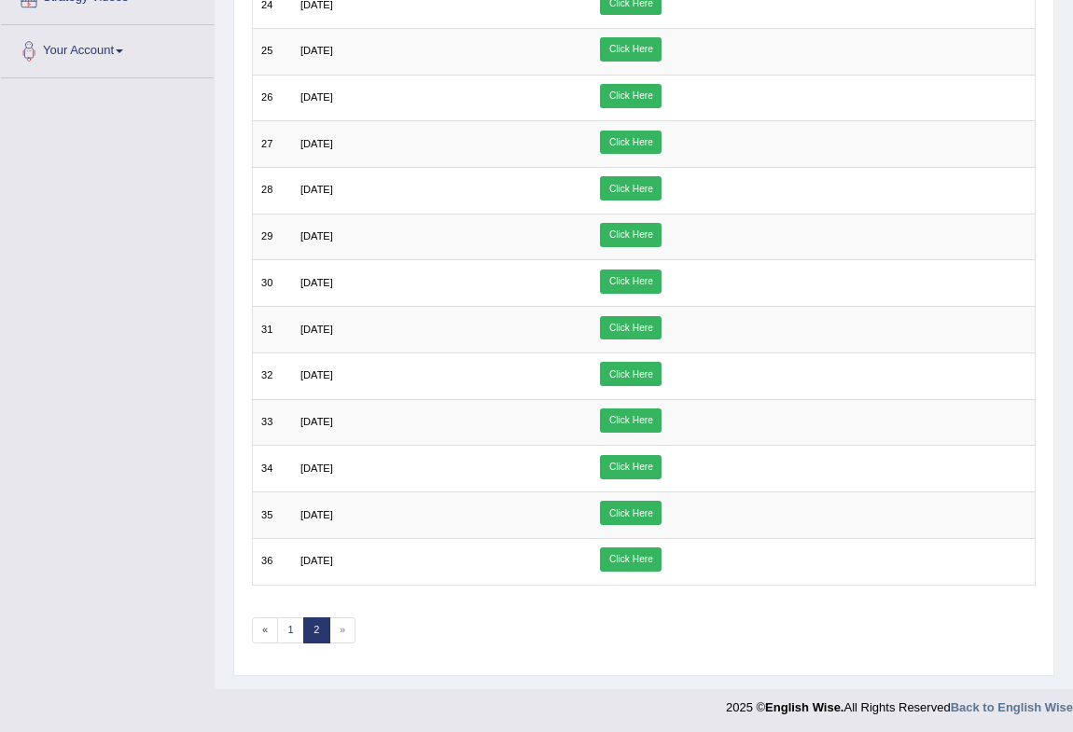
click at [344, 628] on span "»" at bounding box center [342, 631] width 27 height 26
click at [343, 631] on span "»" at bounding box center [342, 631] width 27 height 26
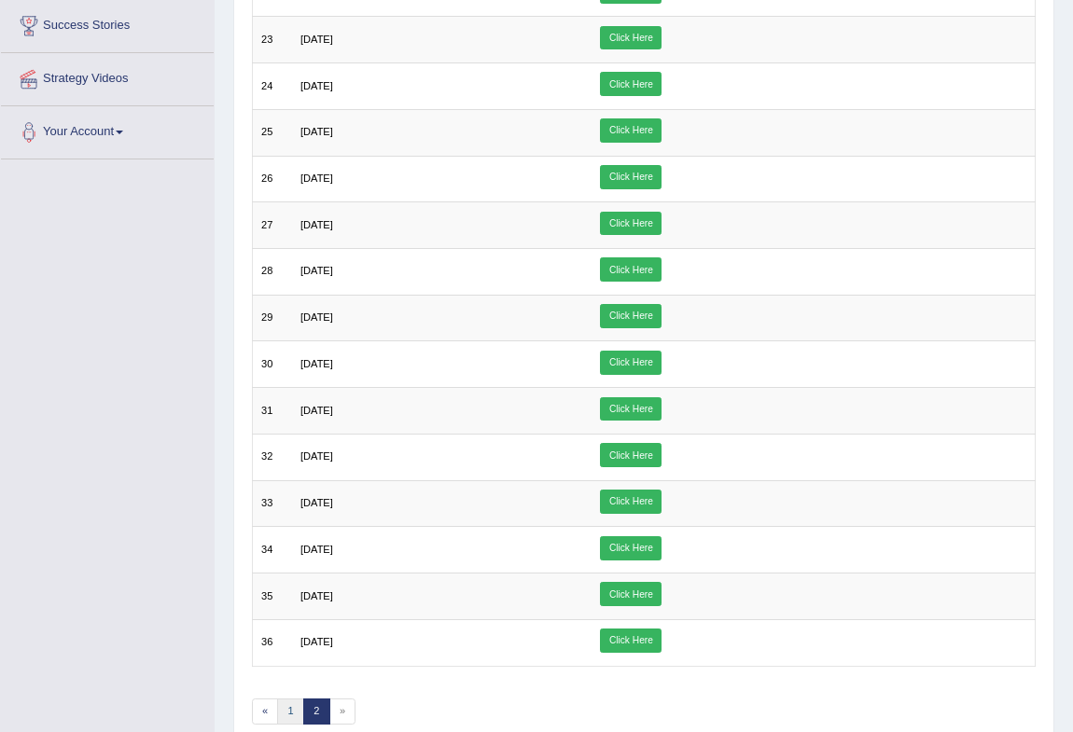
scroll to position [386, 0]
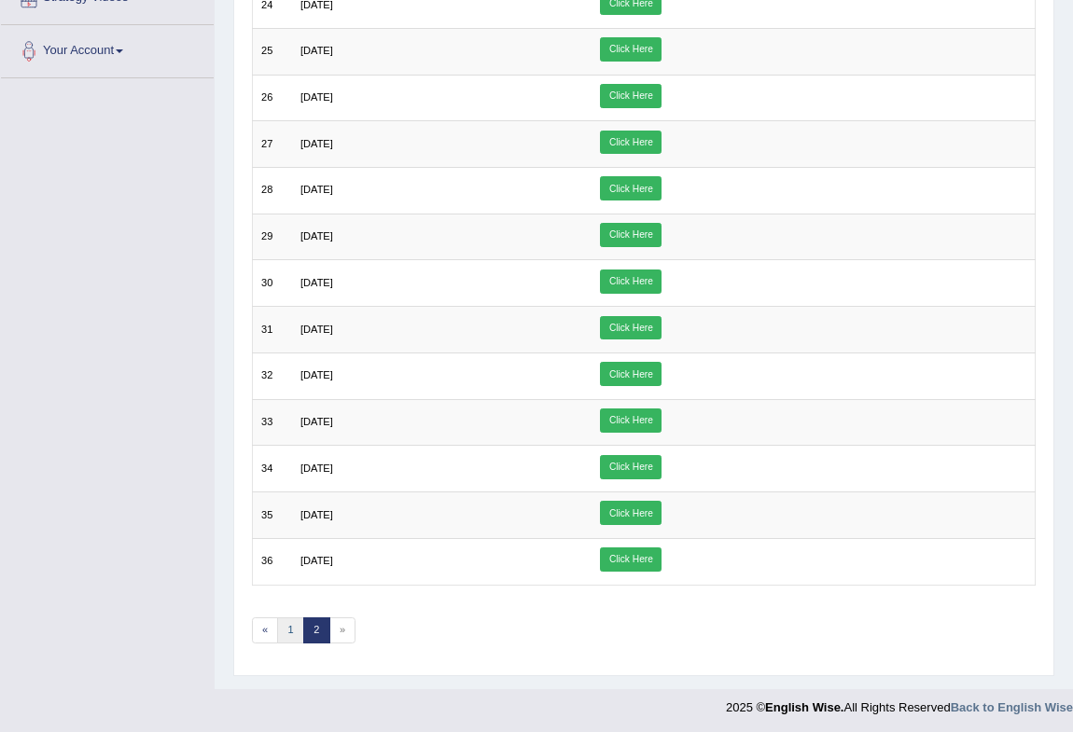
click at [286, 632] on link "1" at bounding box center [290, 631] width 27 height 26
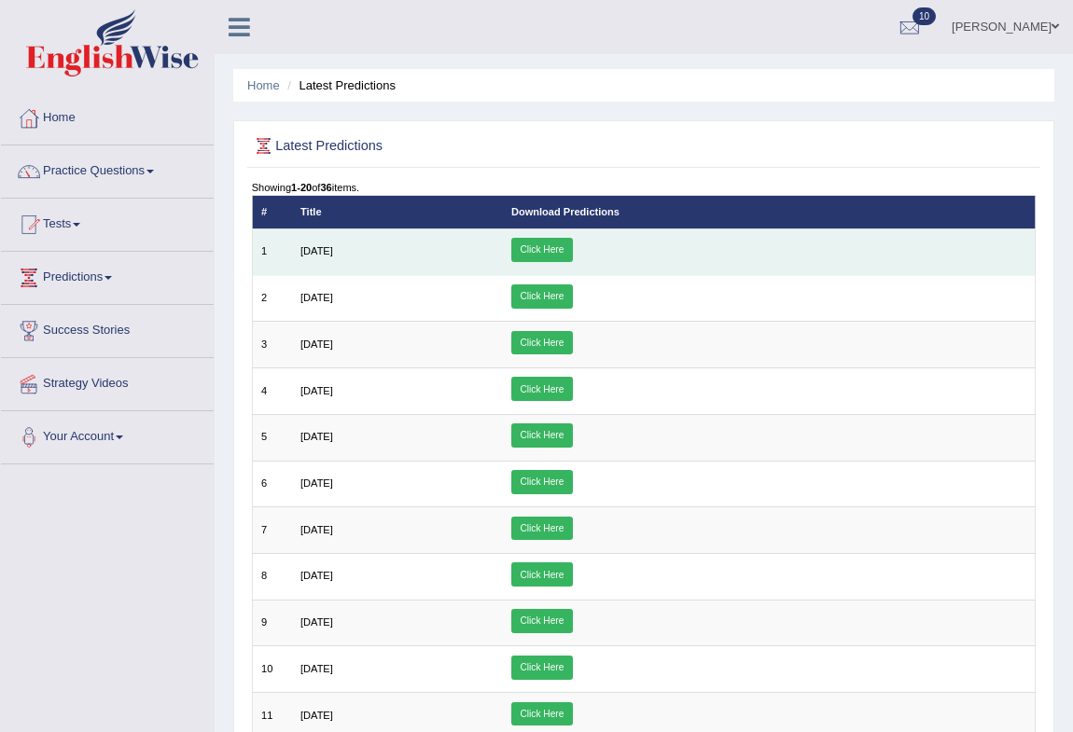
click at [573, 255] on link "Click Here" at bounding box center [542, 250] width 62 height 24
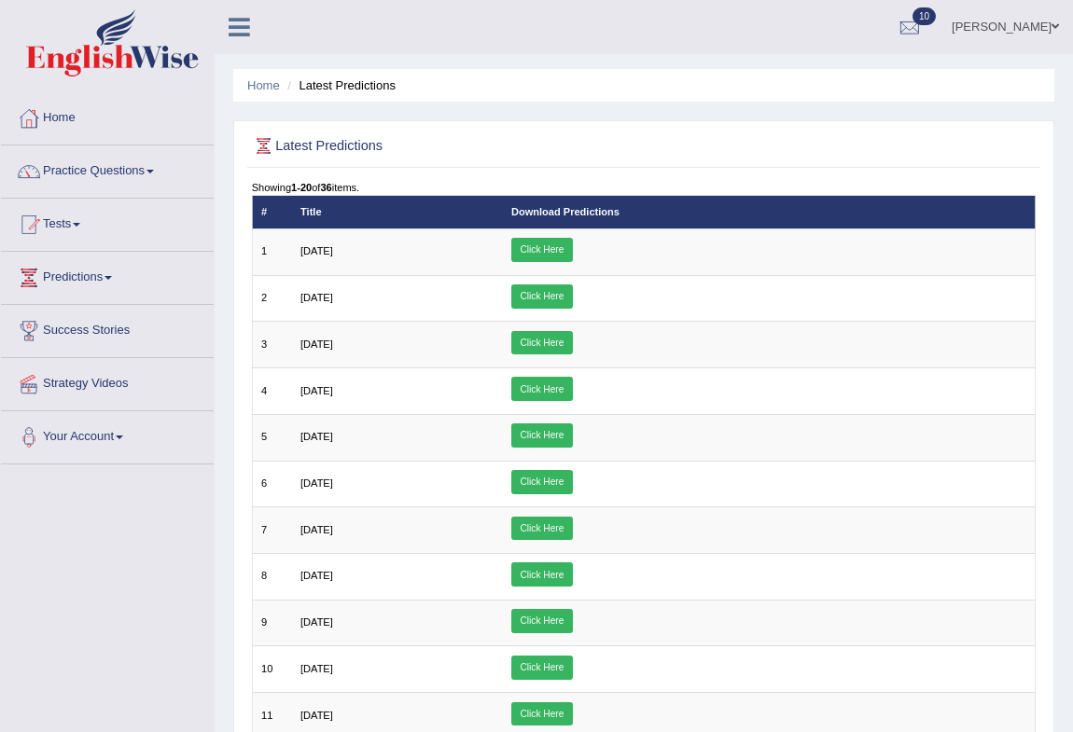
click at [72, 220] on link "Tests" at bounding box center [107, 222] width 213 height 47
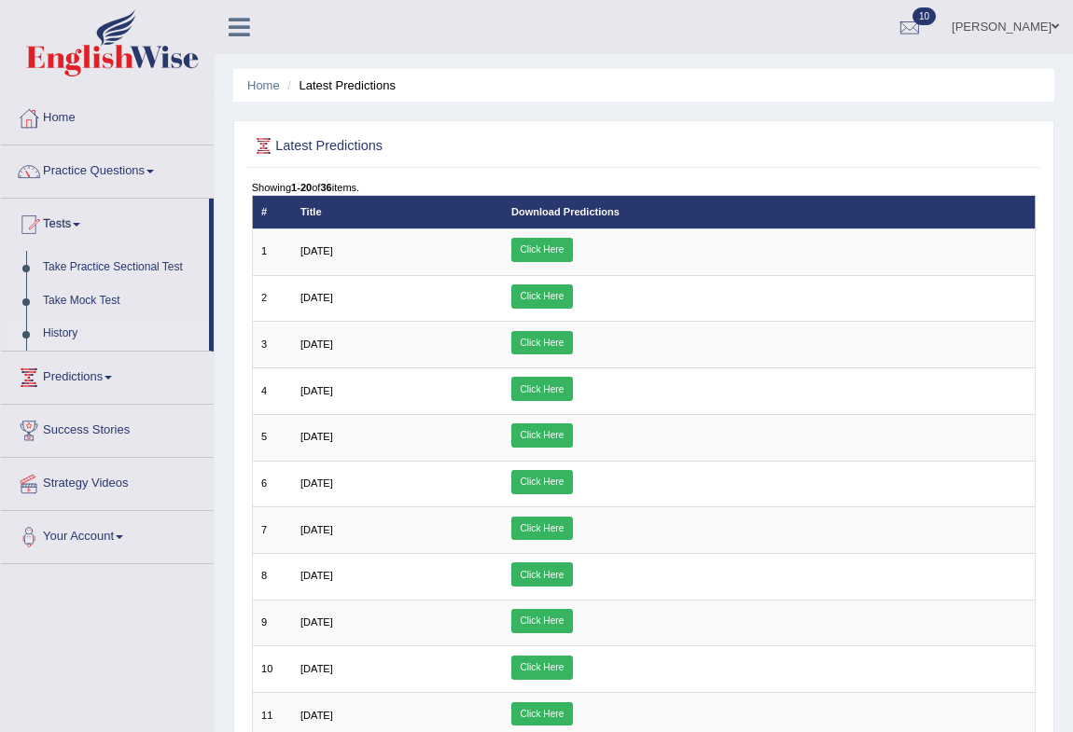
click at [55, 333] on link "History" at bounding box center [122, 334] width 174 height 34
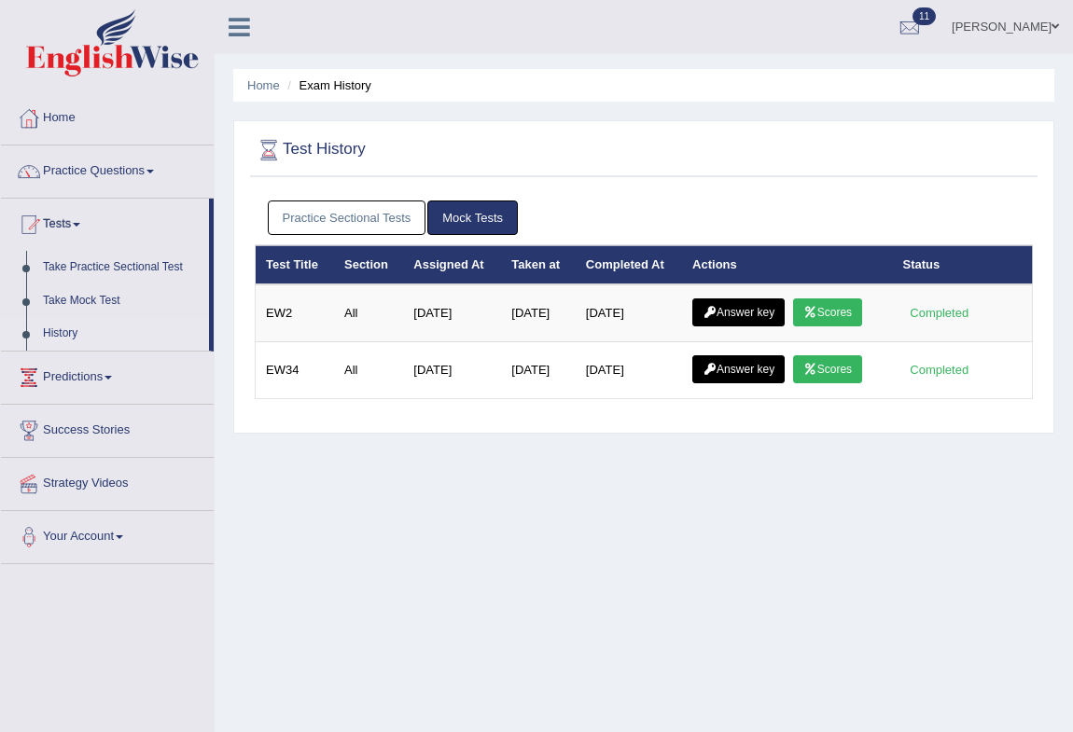
click at [369, 223] on link "Practice Sectional Tests" at bounding box center [347, 218] width 159 height 35
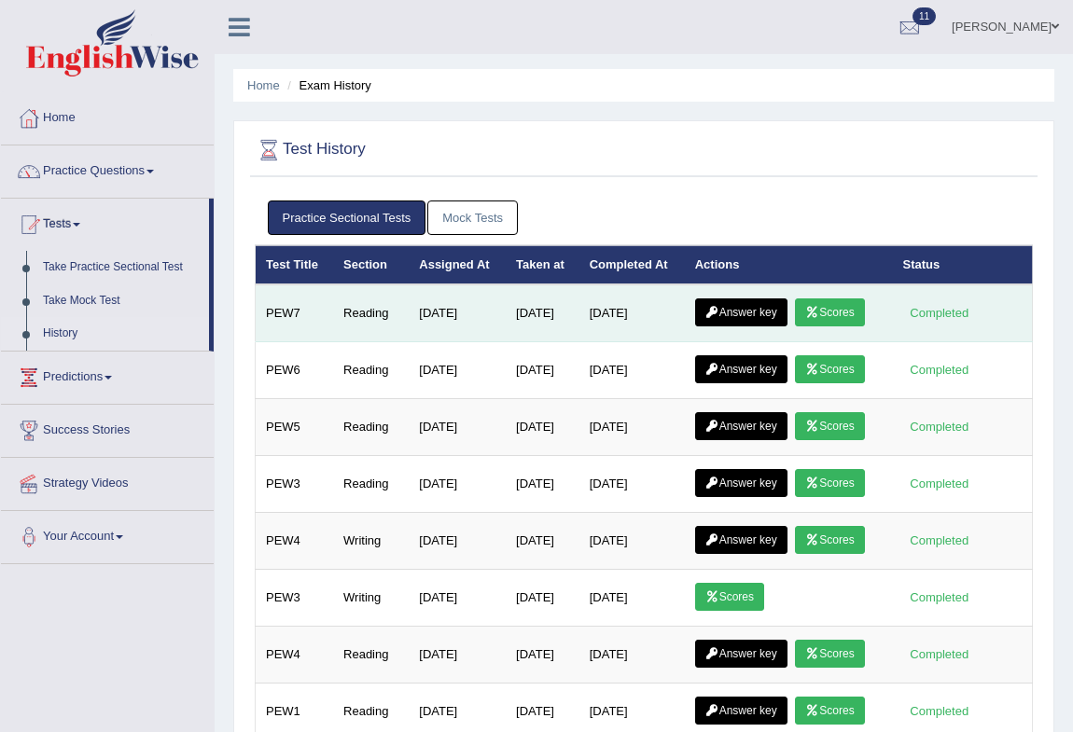
click at [819, 311] on icon at bounding box center [812, 312] width 14 height 11
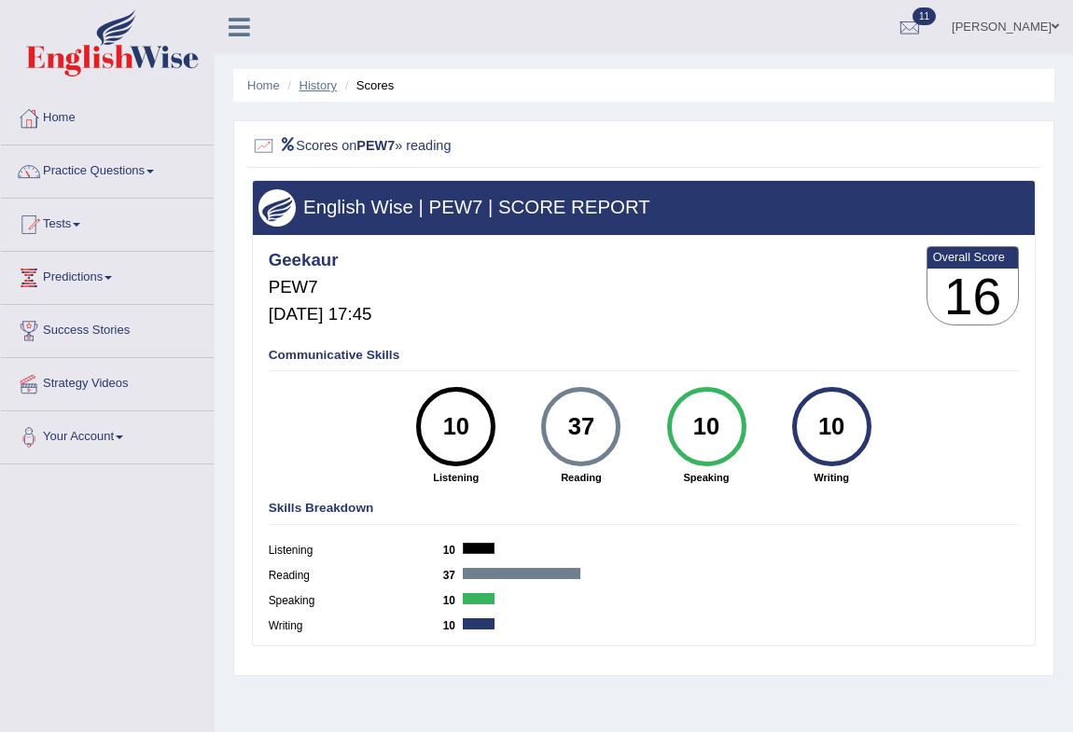
click at [313, 82] on link "History" at bounding box center [318, 85] width 37 height 14
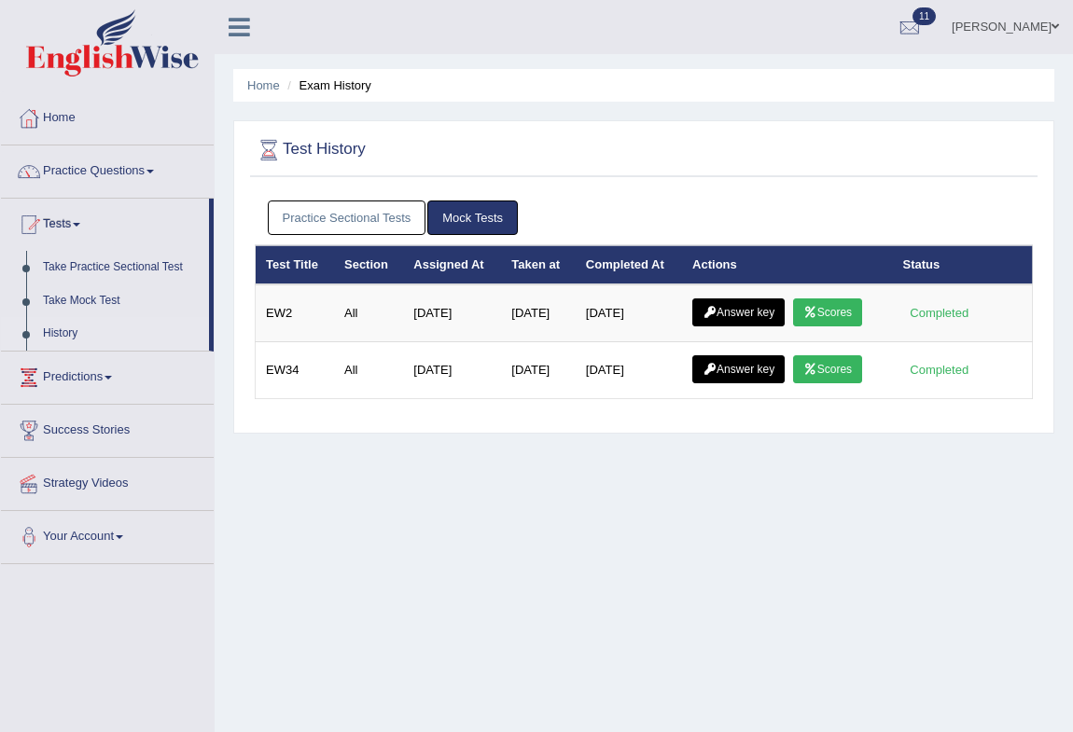
click at [335, 217] on link "Practice Sectional Tests" at bounding box center [347, 218] width 159 height 35
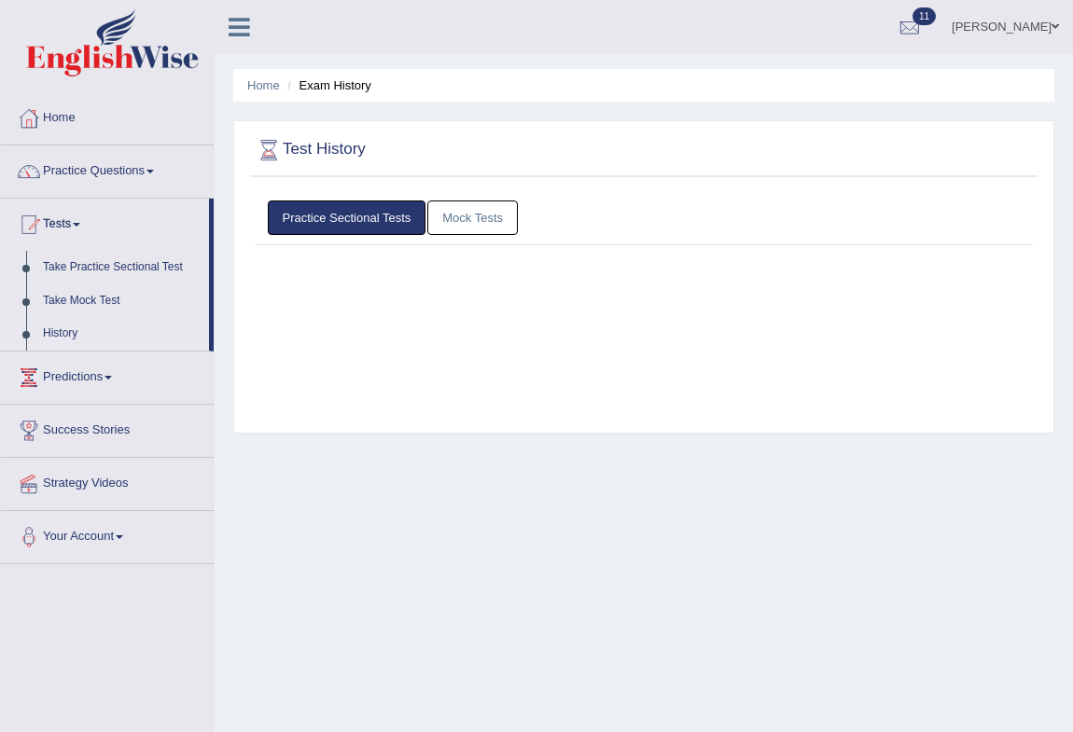
click at [335, 217] on link "Practice Sectional Tests" at bounding box center [347, 218] width 159 height 35
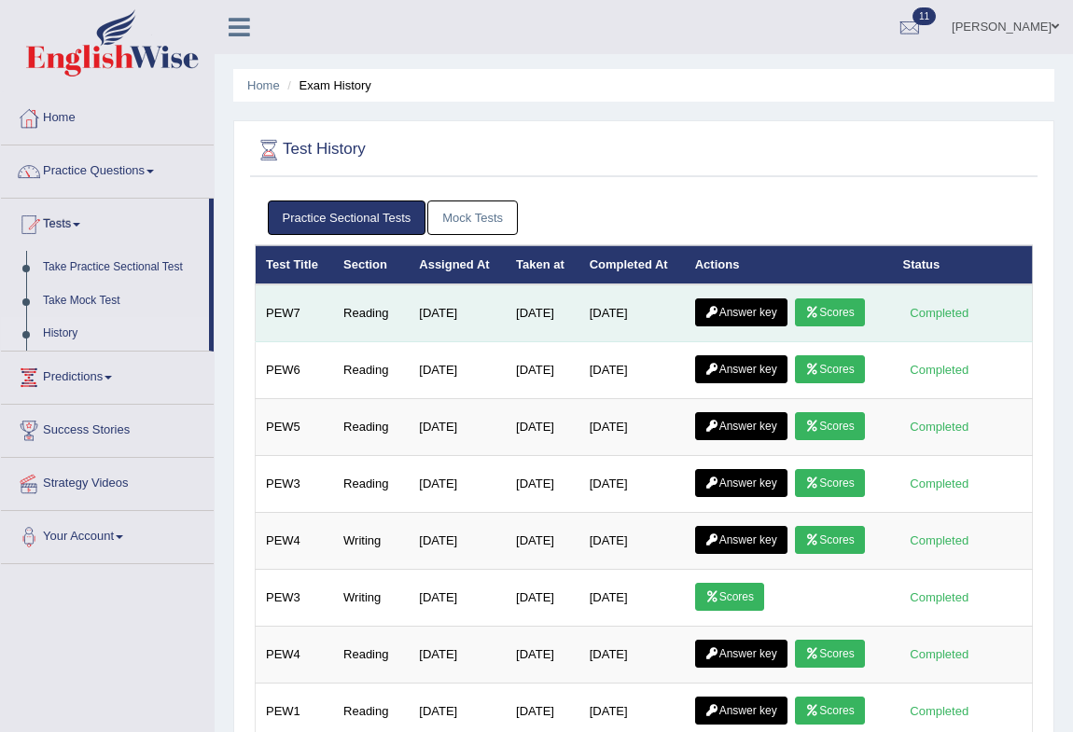
click at [727, 302] on link "Answer key" at bounding box center [741, 313] width 92 height 28
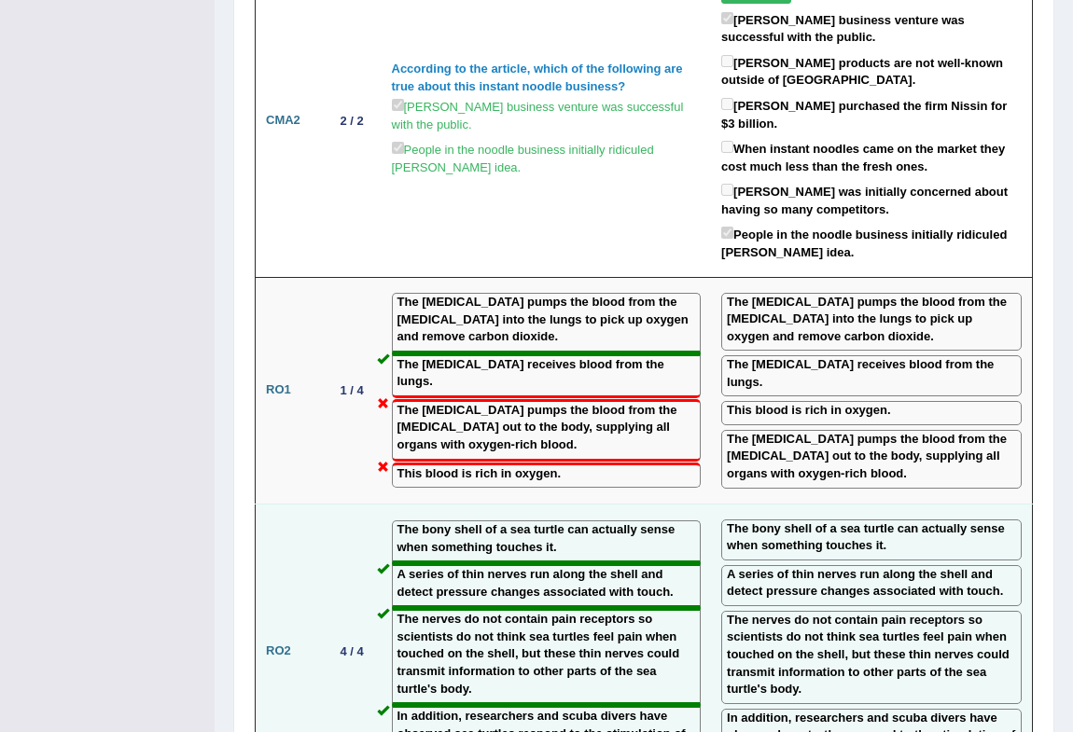
scroll to position [2262, 0]
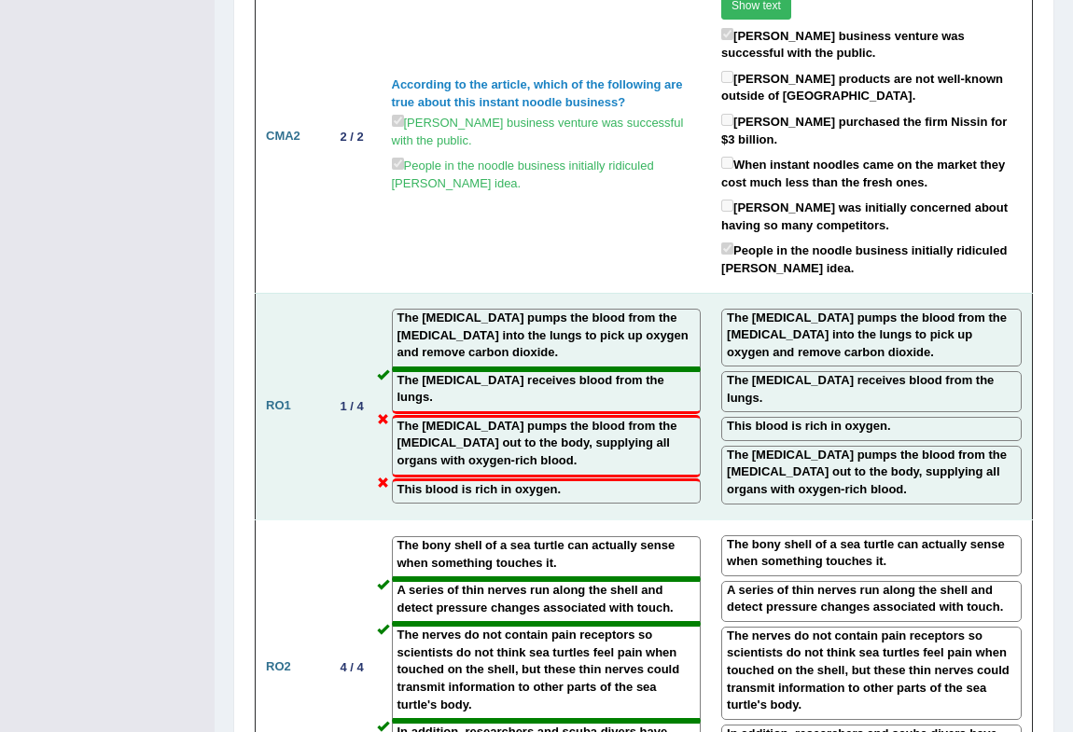
click at [477, 418] on label "The left ventricle pumps the blood from the left atrium out to the body, supply…" at bounding box center [546, 444] width 299 height 52
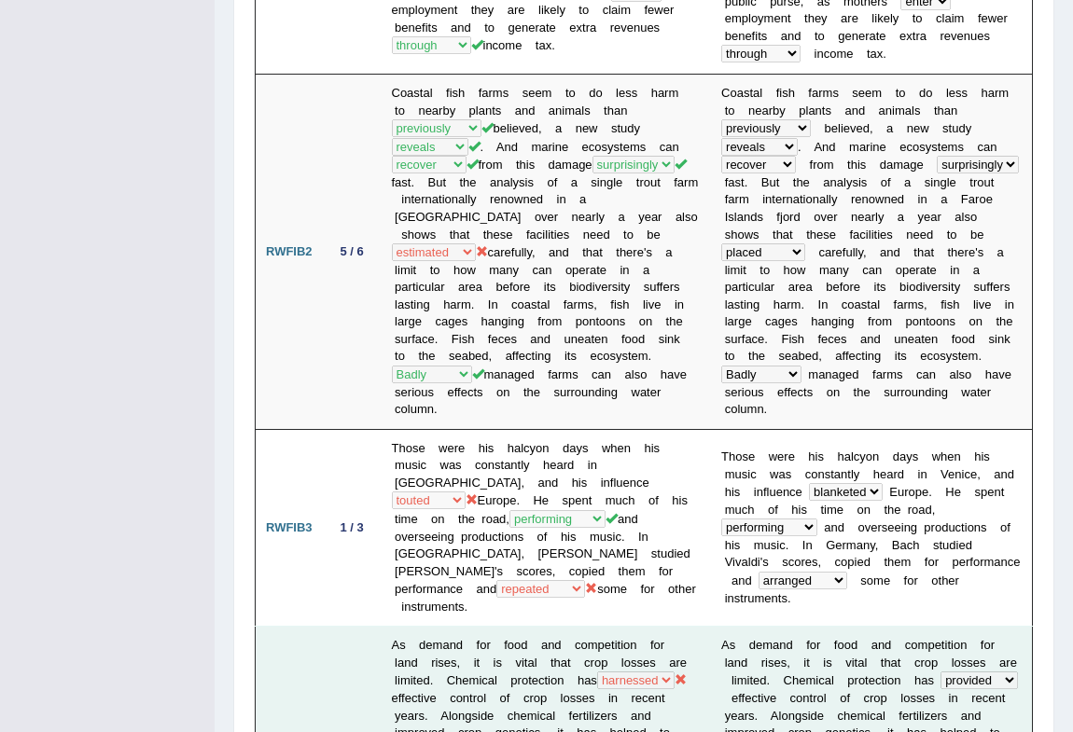
scroll to position [0, 0]
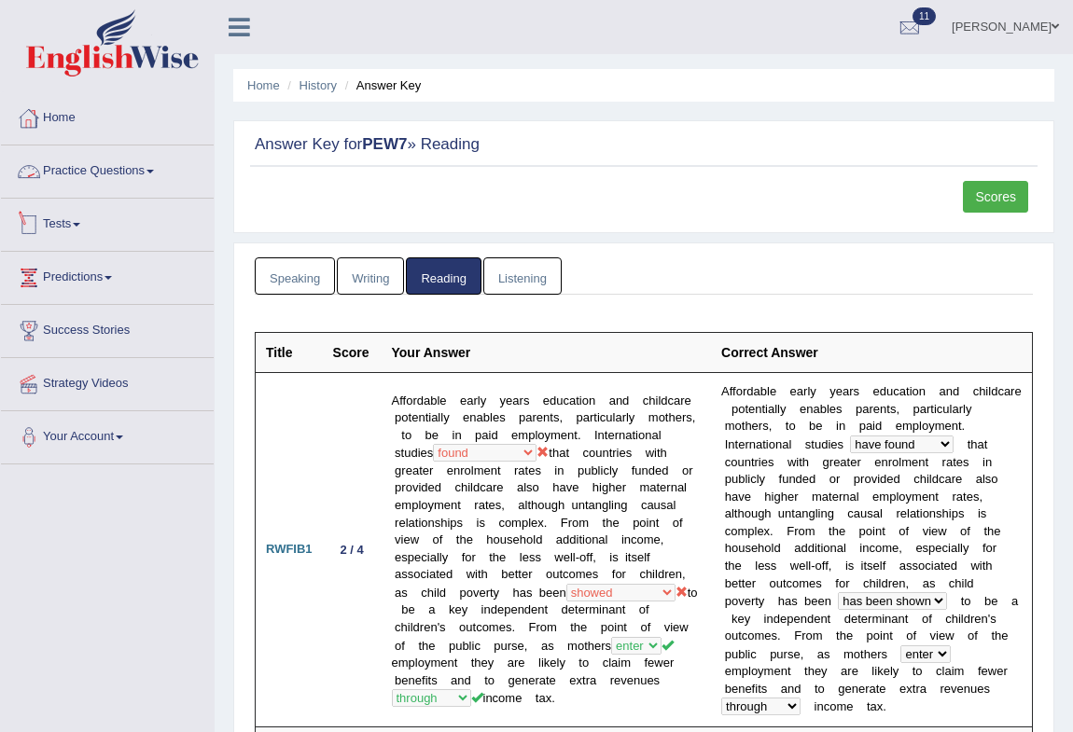
click at [76, 218] on link "Tests" at bounding box center [107, 222] width 213 height 47
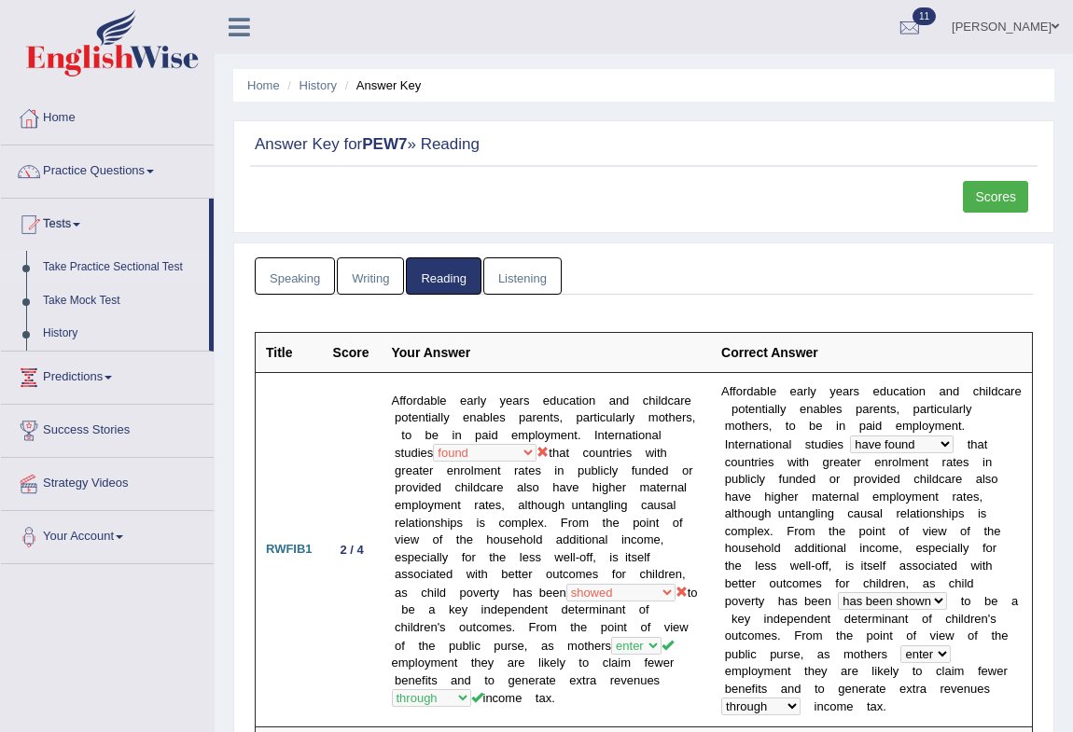
click at [93, 268] on link "Take Practice Sectional Test" at bounding box center [122, 268] width 174 height 34
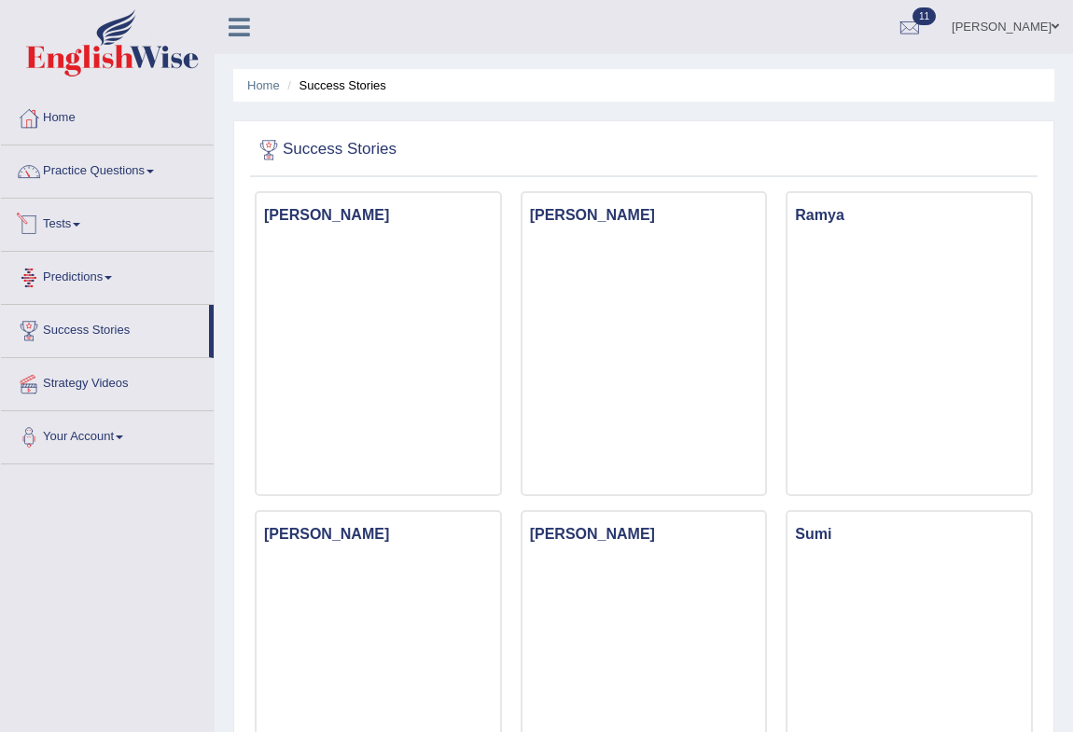
click at [72, 224] on link "Tests" at bounding box center [107, 222] width 213 height 47
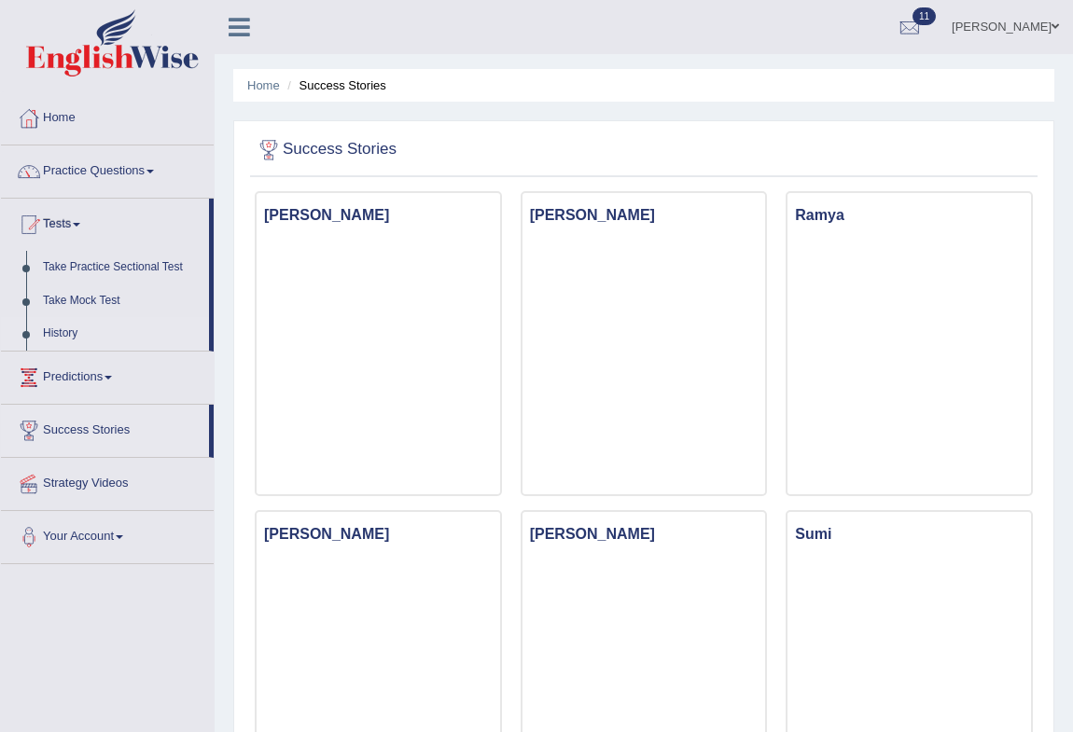
click at [77, 328] on link "History" at bounding box center [122, 334] width 174 height 34
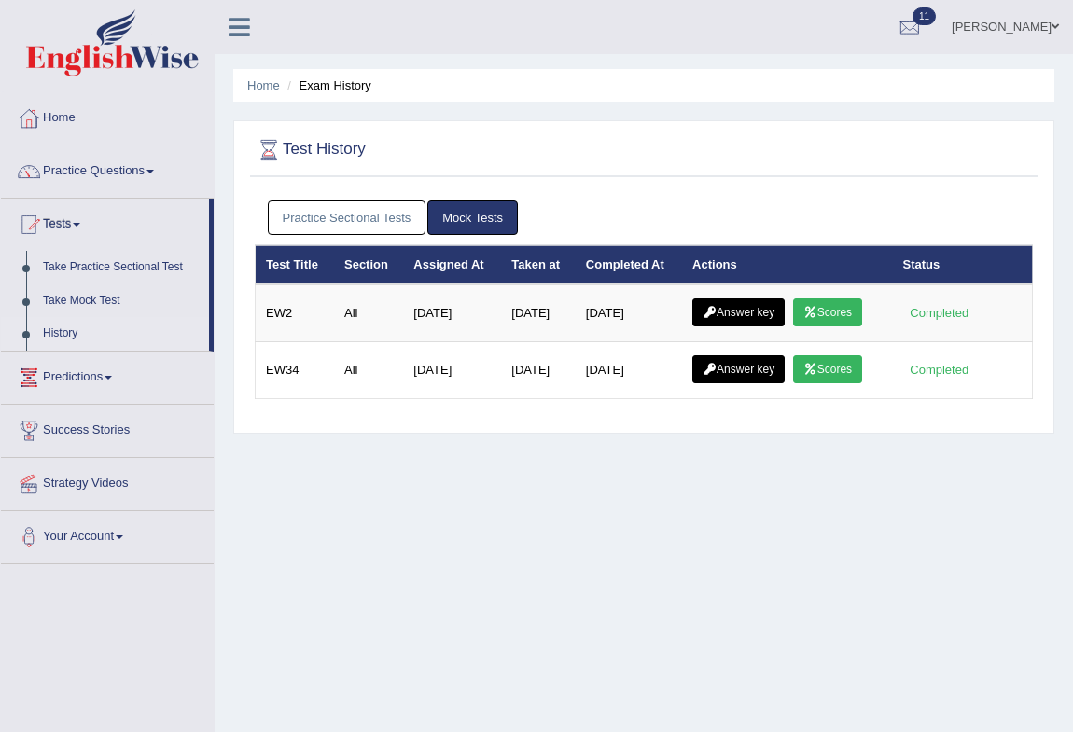
click at [300, 212] on link "Practice Sectional Tests" at bounding box center [347, 218] width 159 height 35
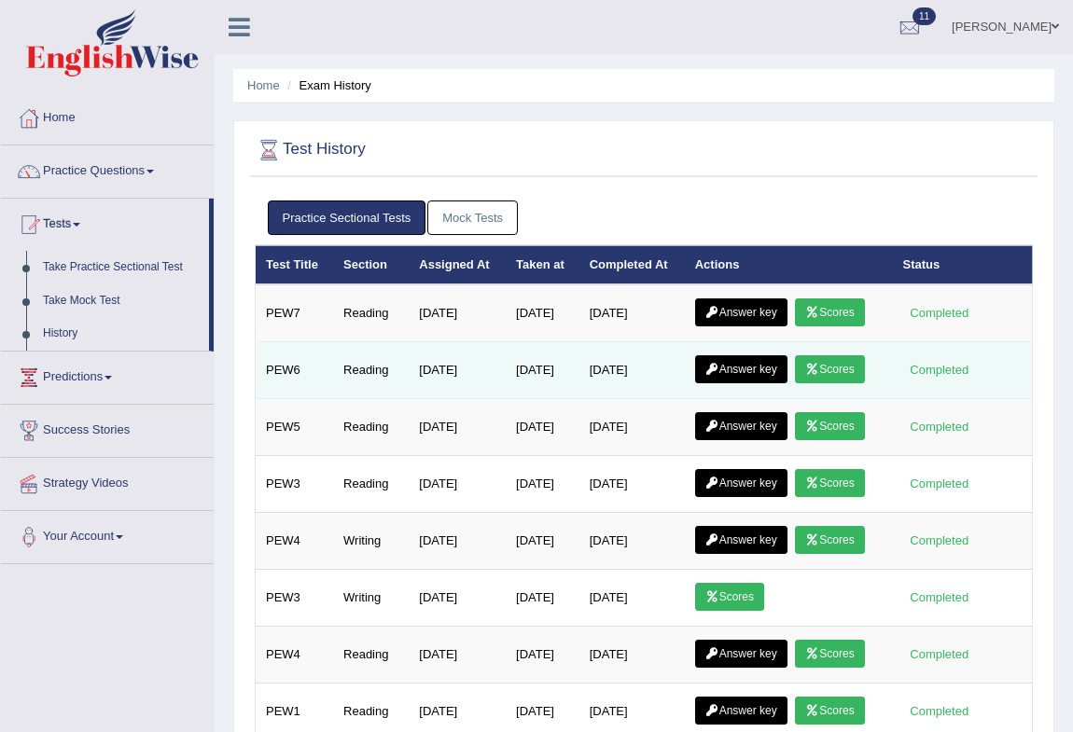
click at [746, 375] on link "Answer key" at bounding box center [741, 369] width 92 height 28
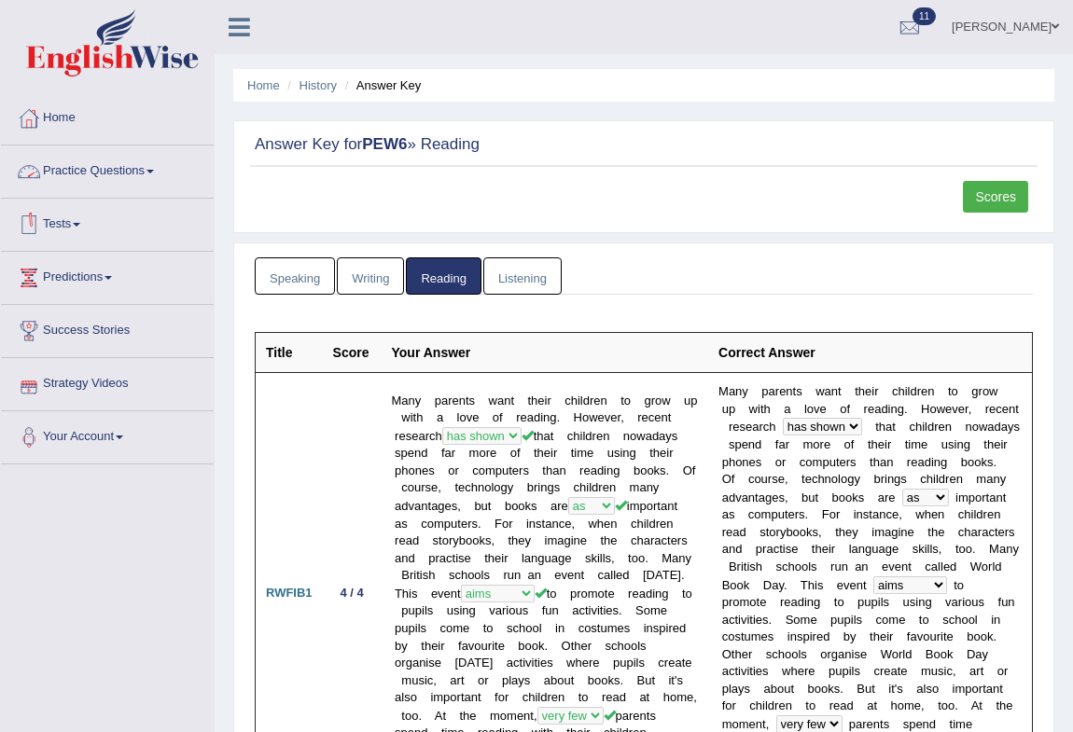
click at [118, 164] on link "Practice Questions" at bounding box center [107, 169] width 213 height 47
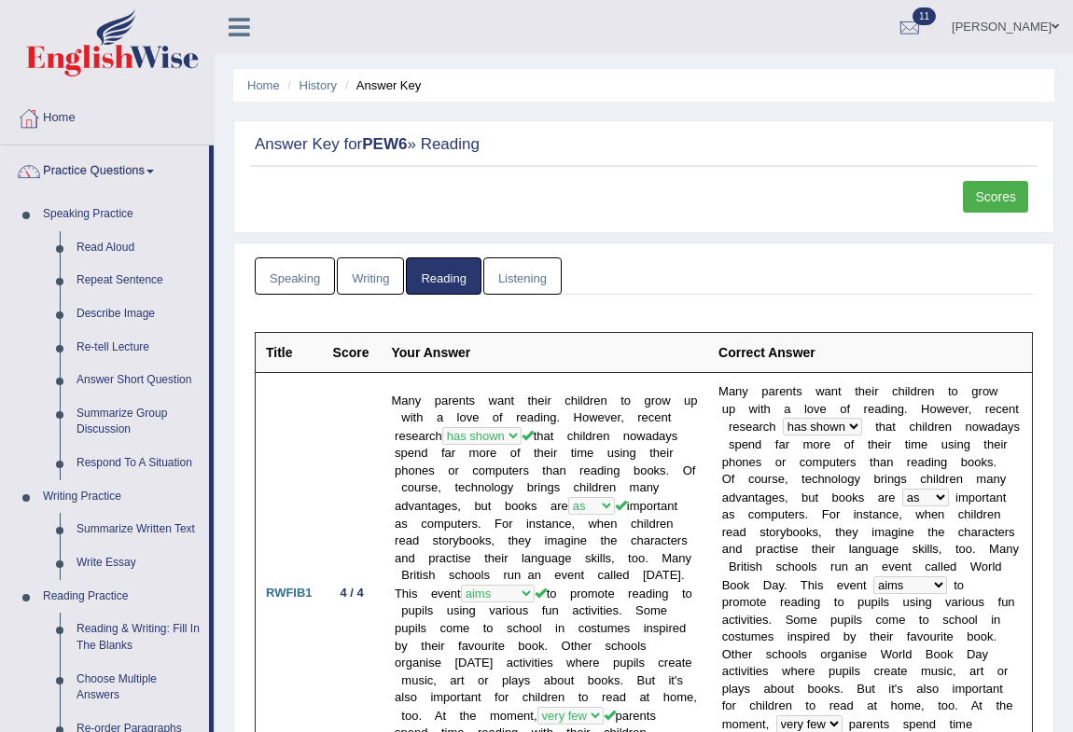
click at [134, 165] on link "Practice Questions" at bounding box center [105, 169] width 208 height 47
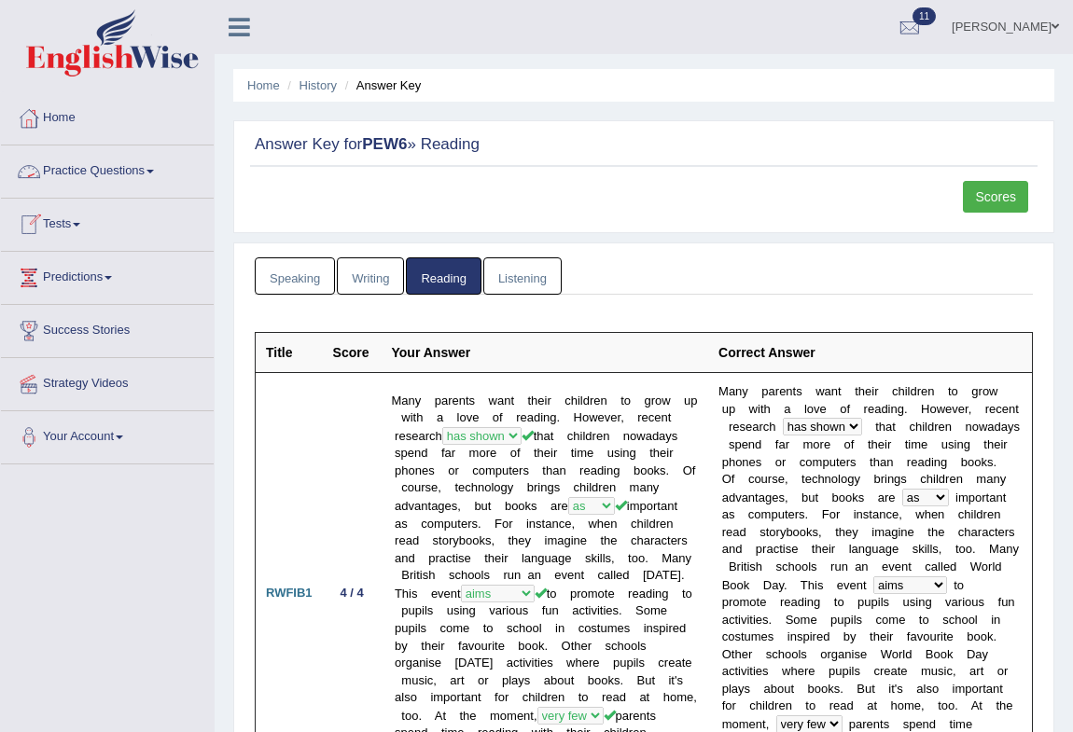
click at [131, 160] on link "Practice Questions" at bounding box center [107, 169] width 213 height 47
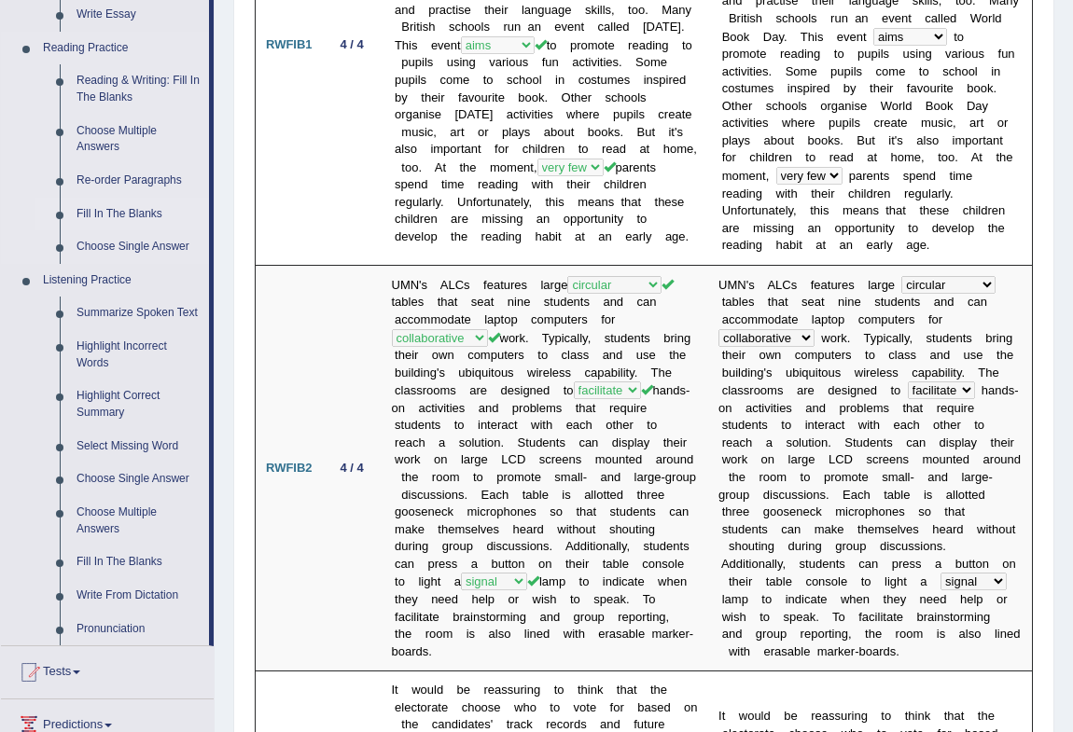
scroll to position [565, 0]
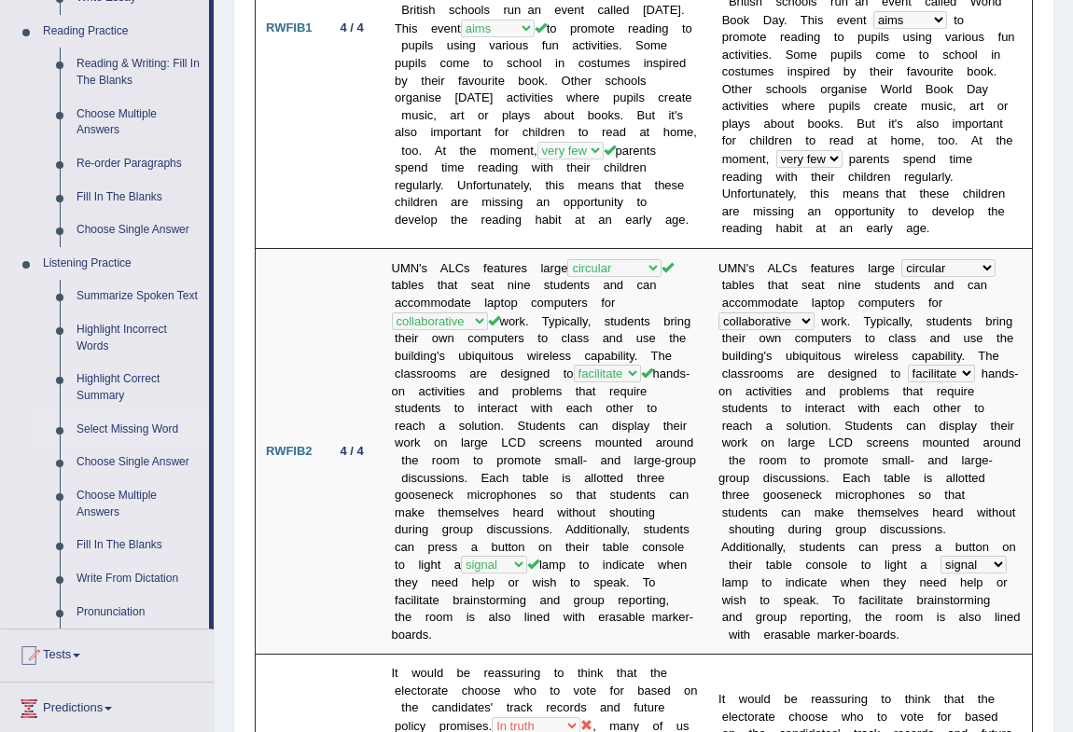
click at [109, 419] on link "Select Missing Word" at bounding box center [138, 430] width 141 height 34
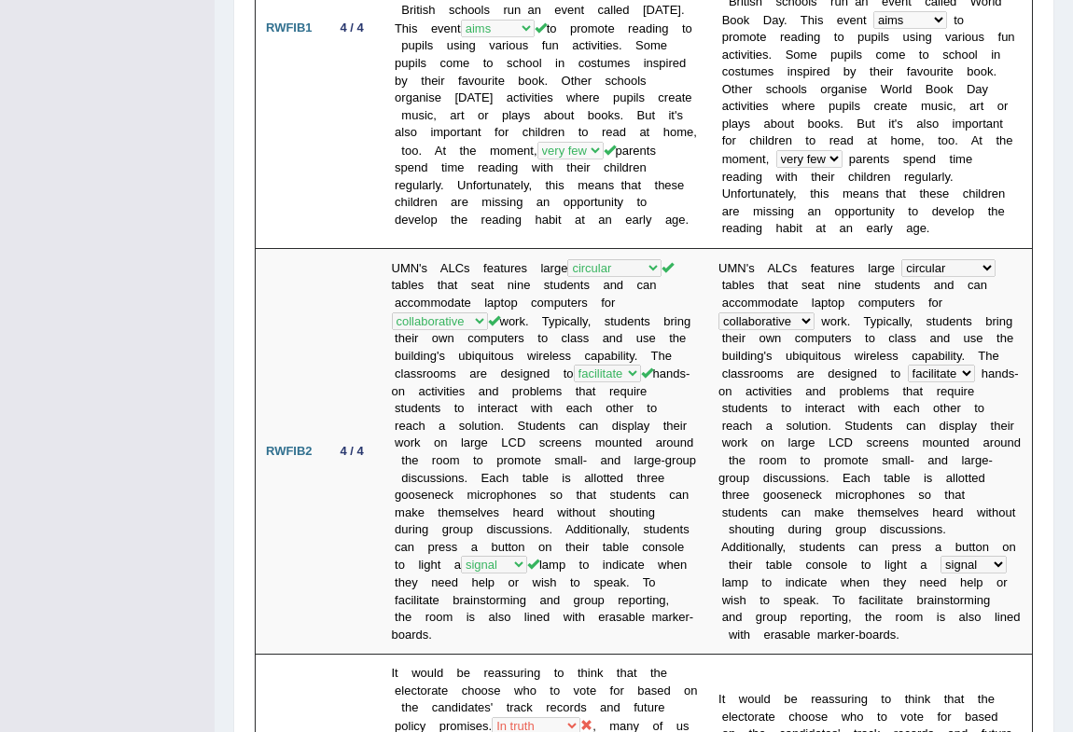
scroll to position [286, 0]
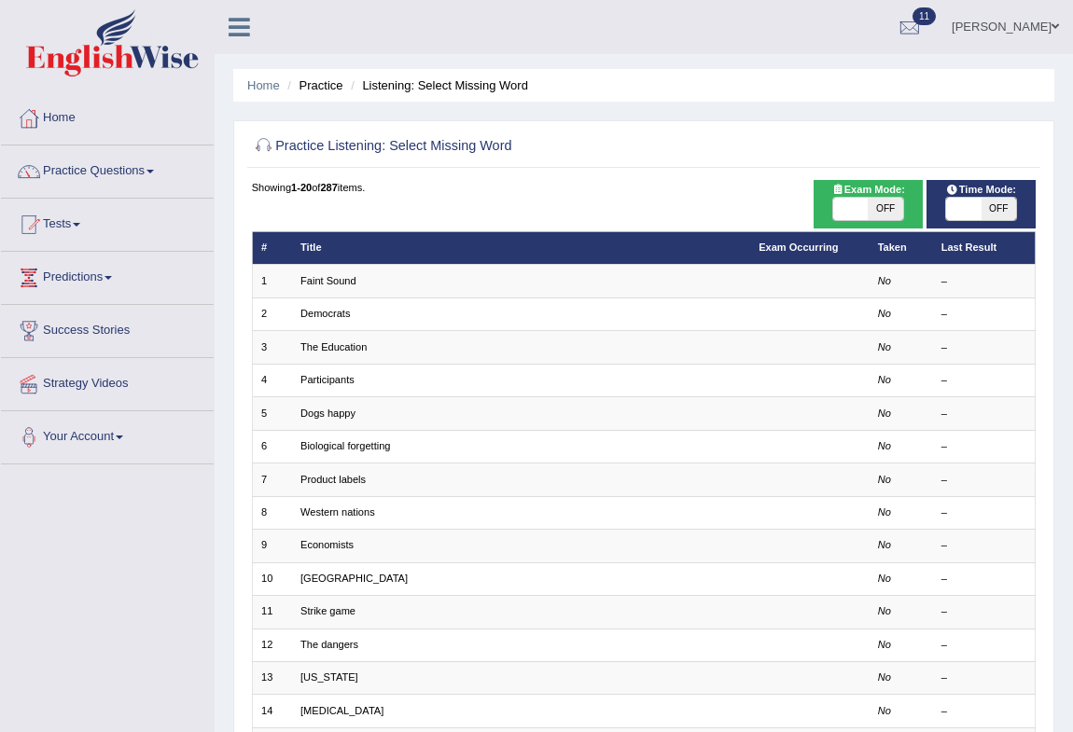
click at [852, 202] on span at bounding box center [850, 209] width 35 height 22
checkbox input "true"
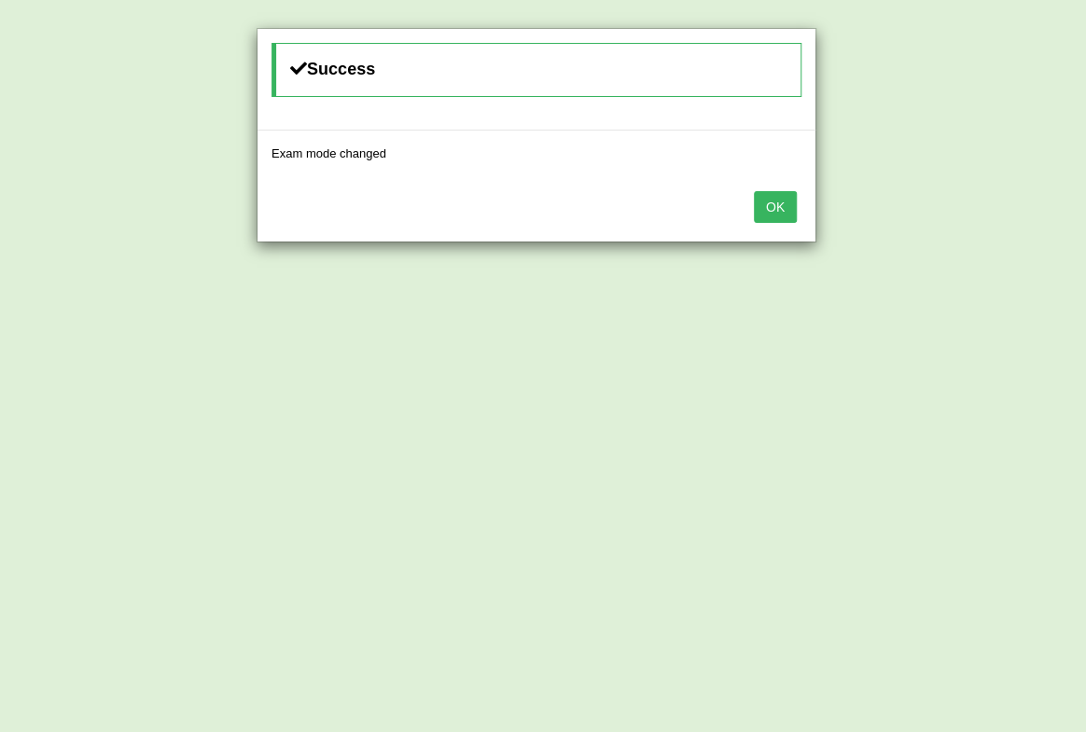
click at [764, 197] on button "OK" at bounding box center [775, 207] width 43 height 32
click at [776, 201] on button "OK" at bounding box center [775, 207] width 43 height 32
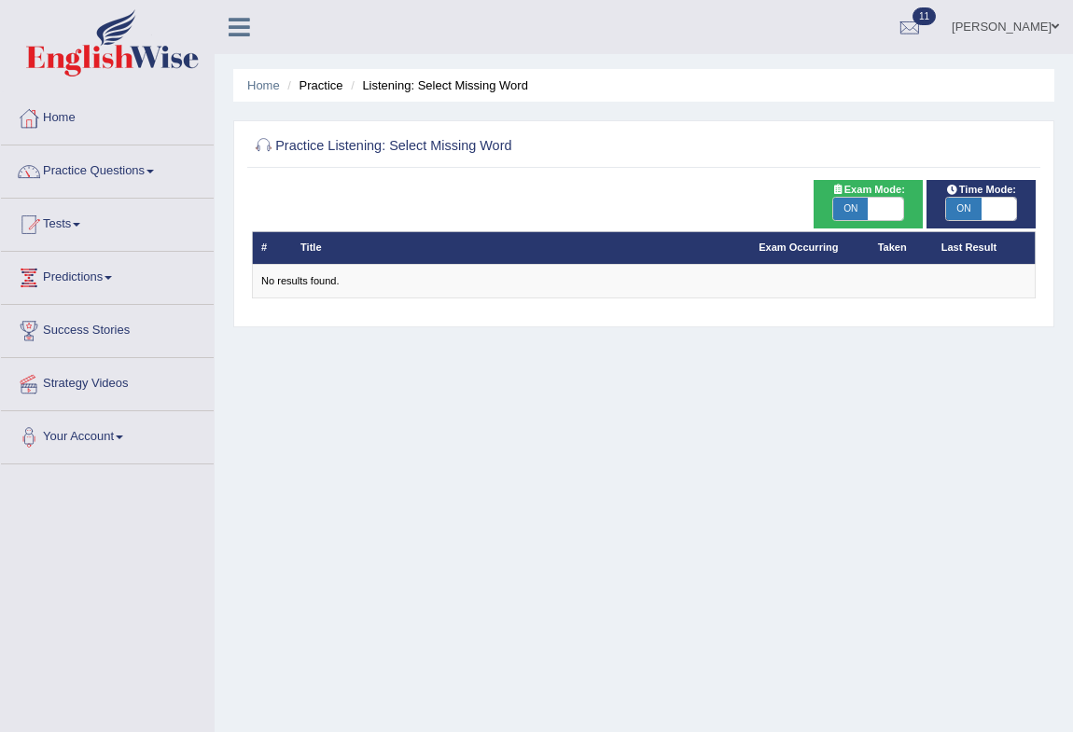
click at [852, 214] on span "ON" at bounding box center [850, 209] width 35 height 22
checkbox input "false"
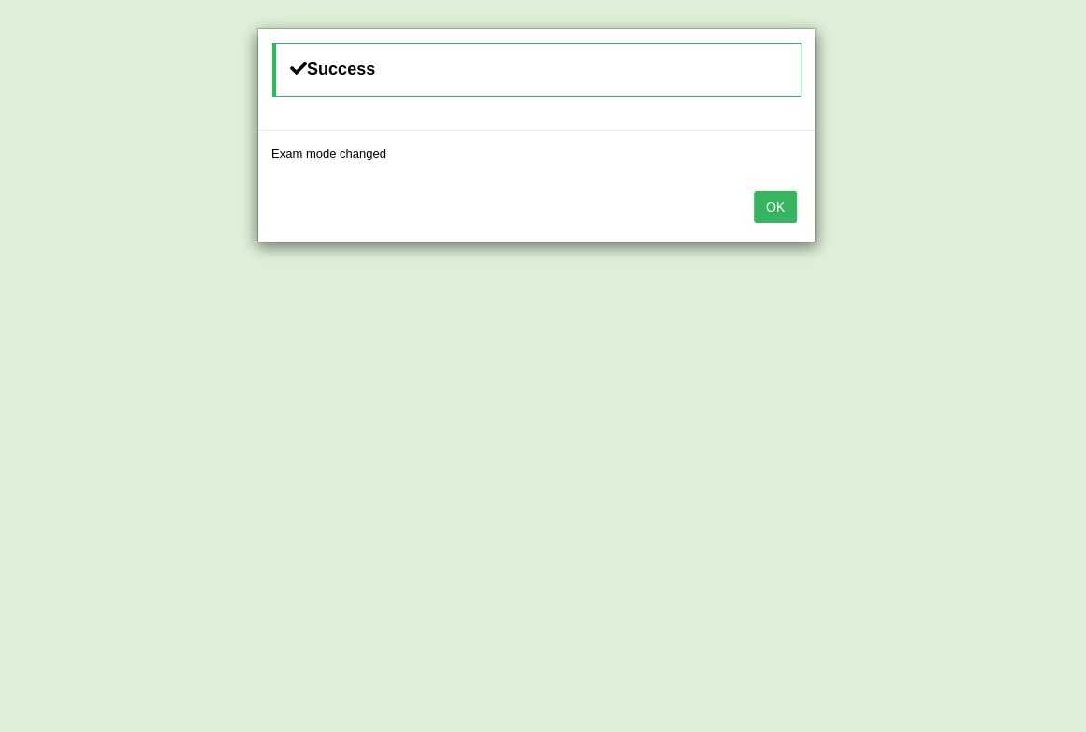
click at [771, 208] on button "OK" at bounding box center [775, 207] width 43 height 32
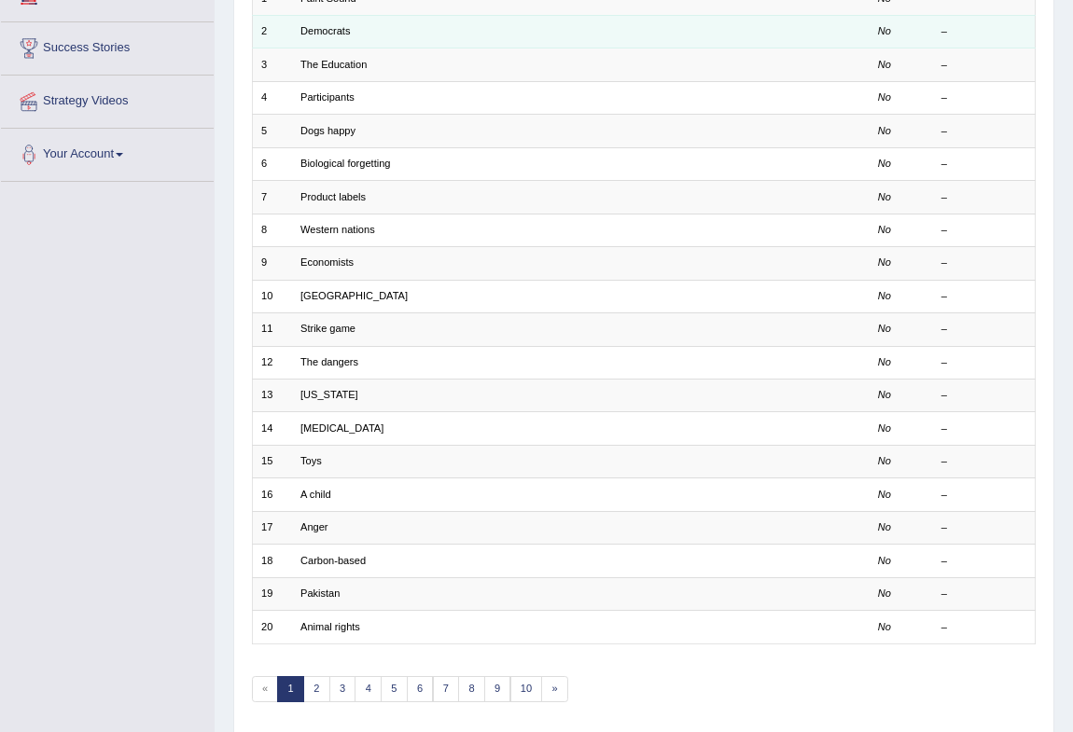
scroll to position [344, 0]
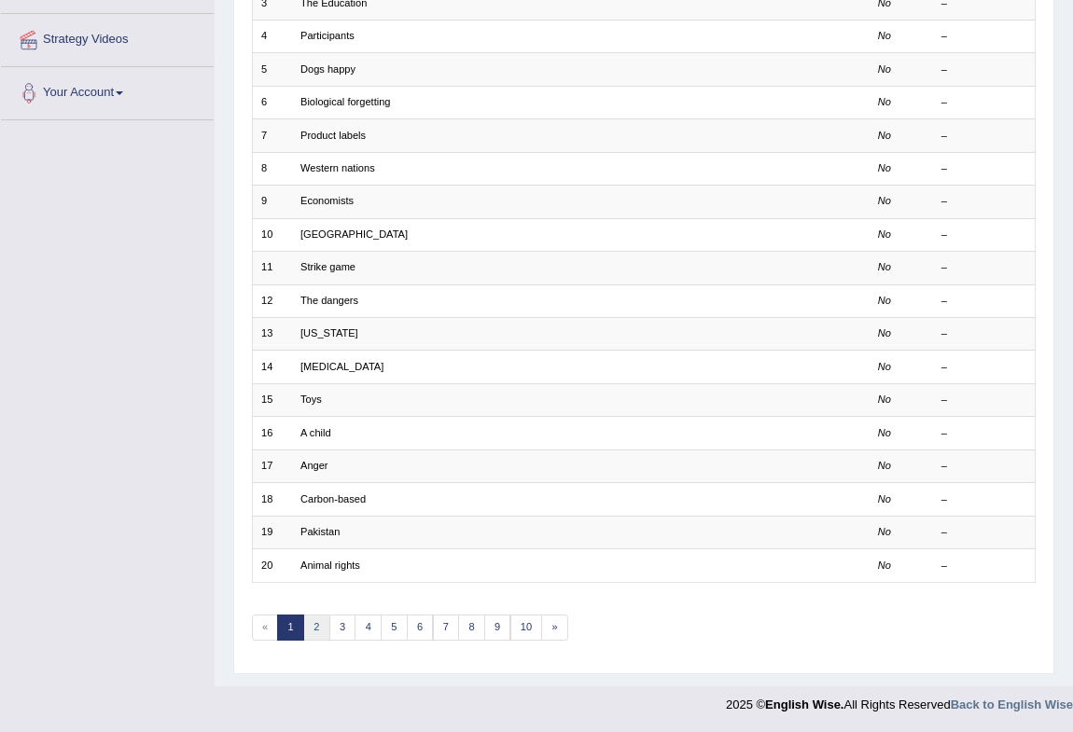
click at [312, 627] on link "2" at bounding box center [316, 628] width 27 height 26
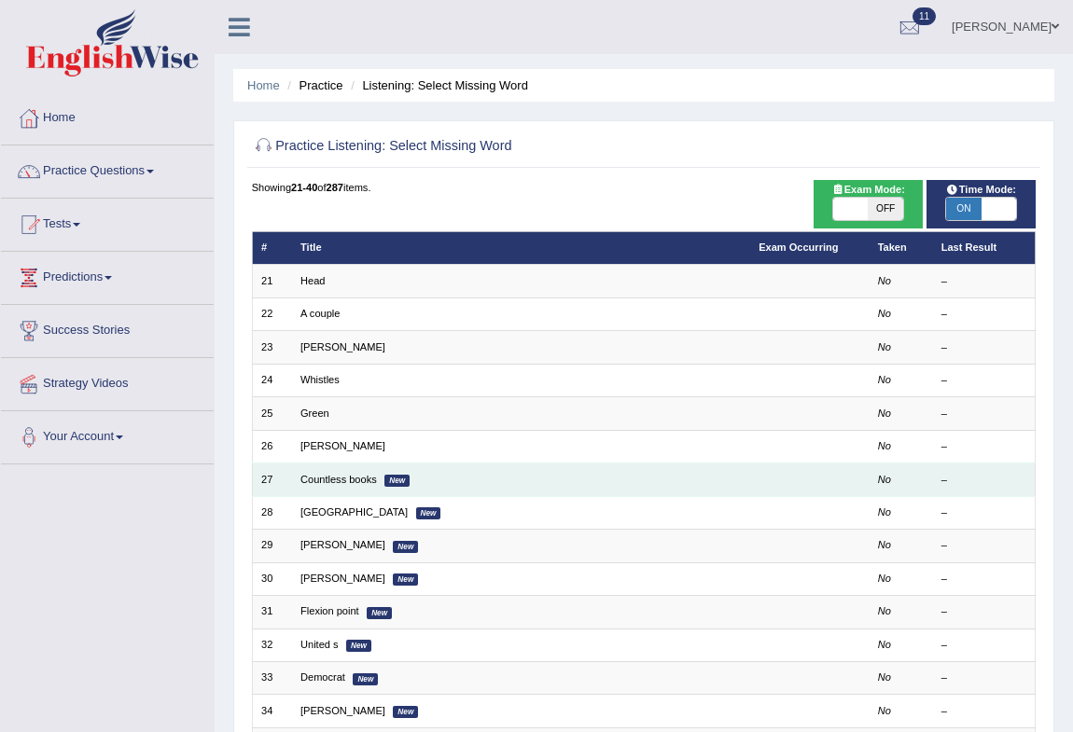
click at [349, 471] on td "Countless books New" at bounding box center [521, 480] width 458 height 33
click at [306, 479] on link "Countless books" at bounding box center [338, 479] width 77 height 11
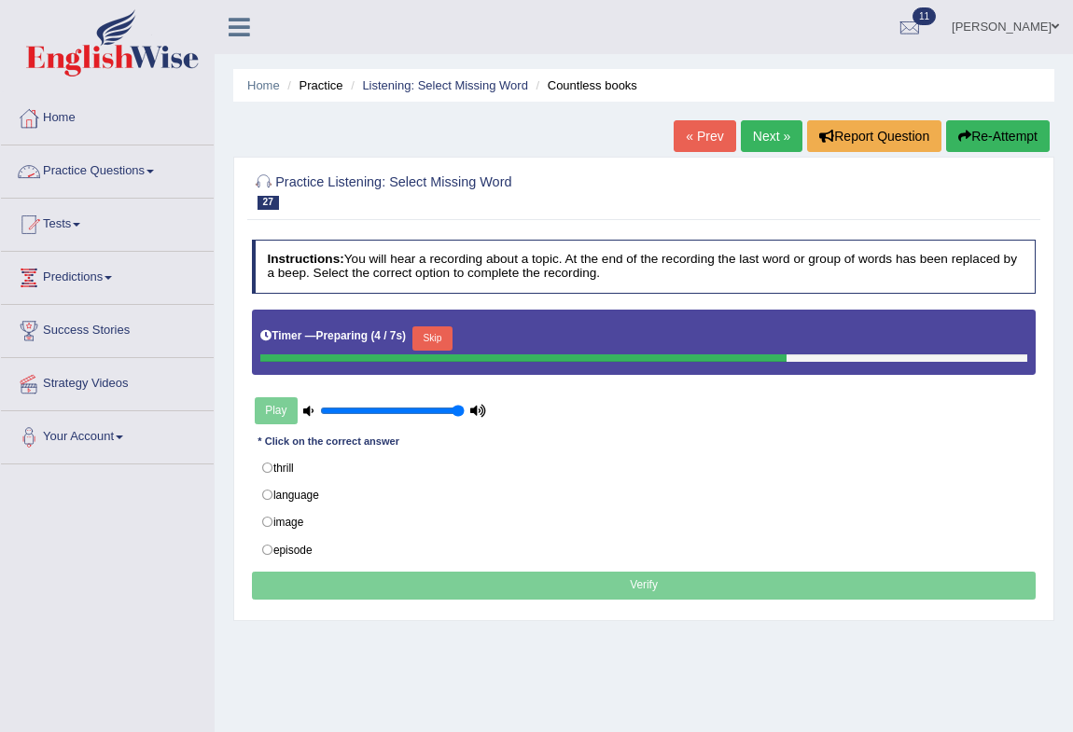
click at [125, 161] on link "Practice Questions" at bounding box center [107, 169] width 213 height 47
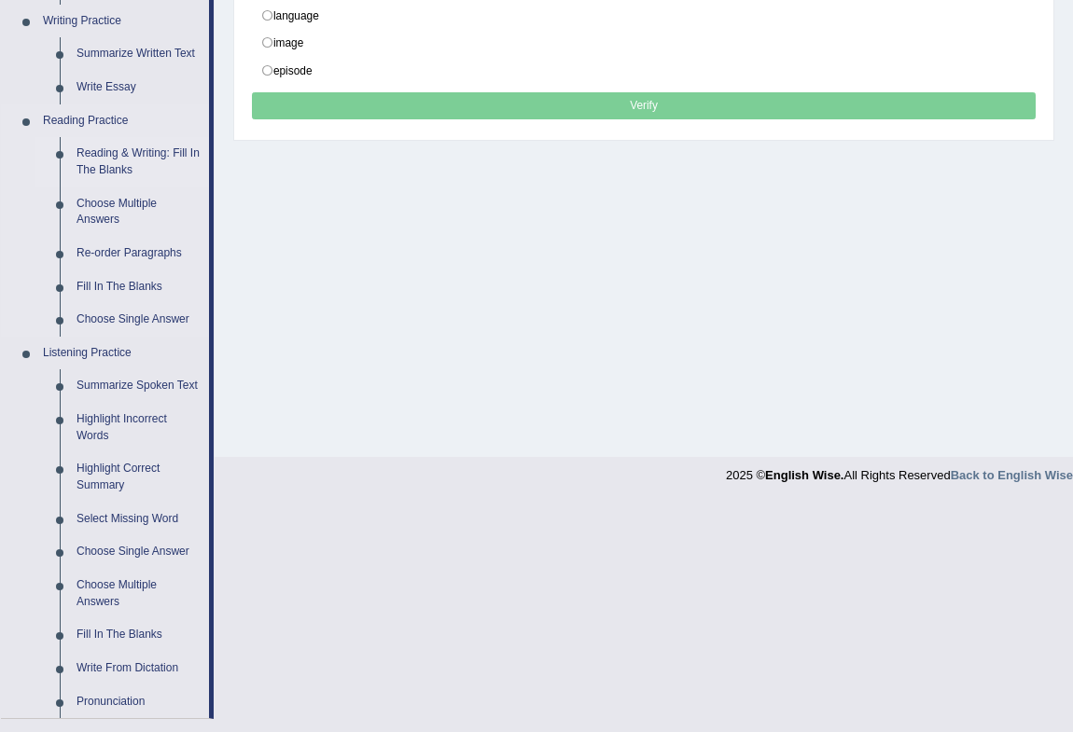
scroll to position [728, 0]
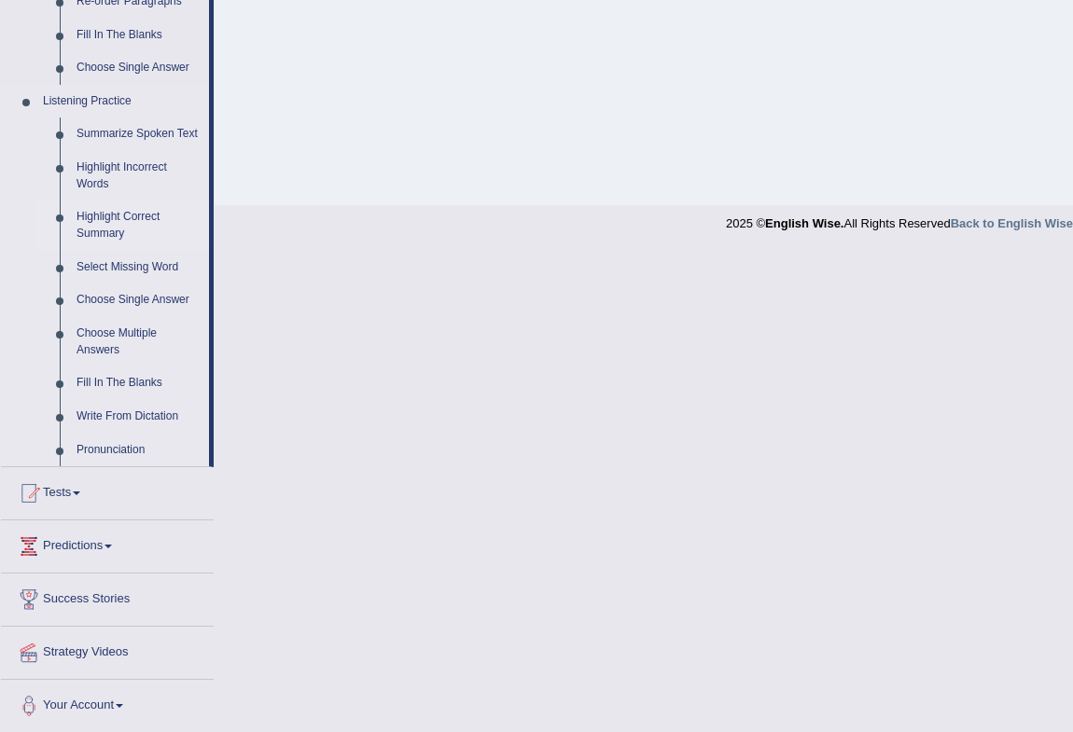
click at [147, 214] on link "Highlight Correct Summary" at bounding box center [138, 225] width 141 height 49
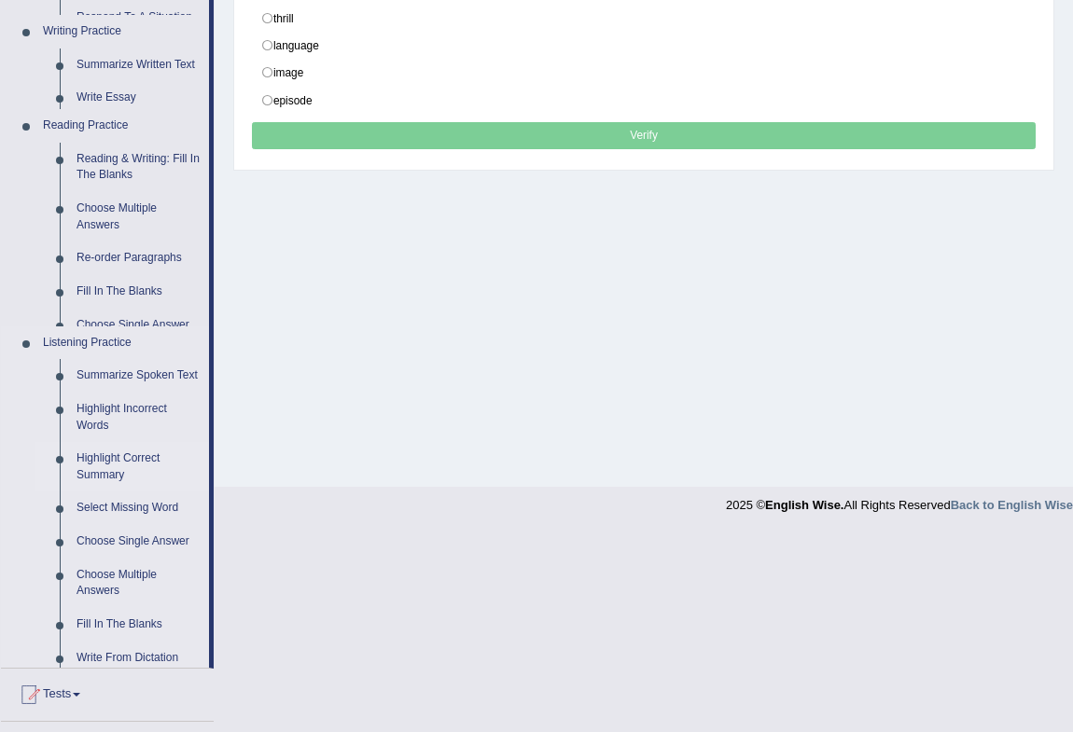
scroll to position [247, 0]
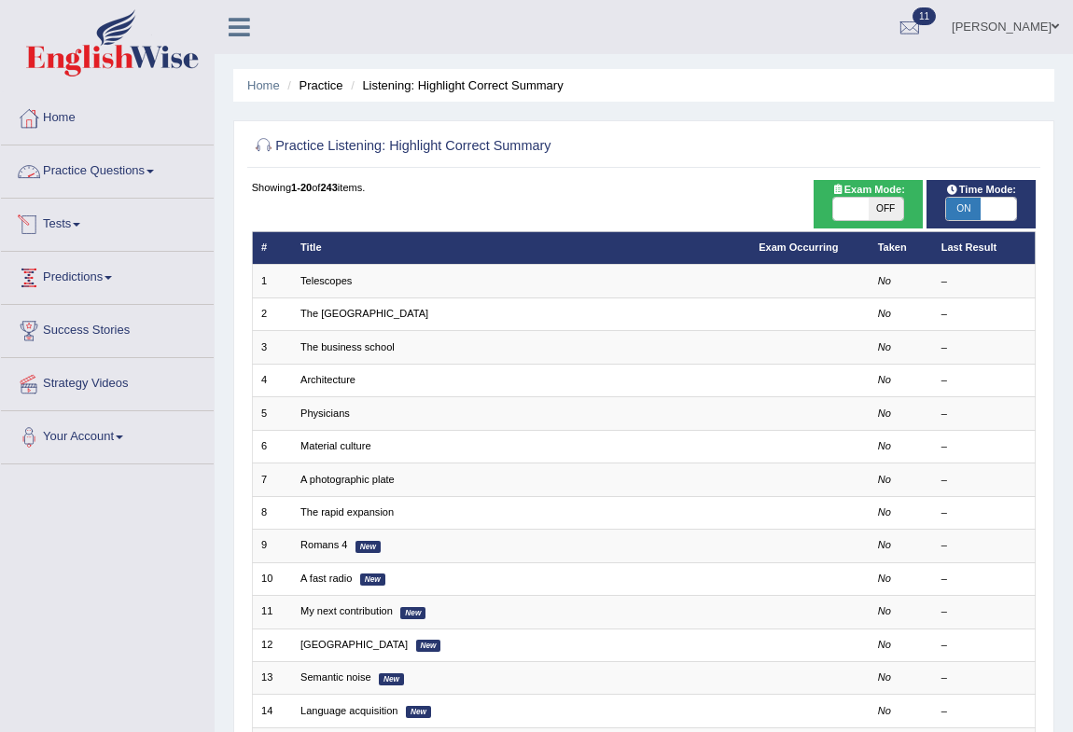
click at [143, 167] on link "Practice Questions" at bounding box center [107, 169] width 213 height 47
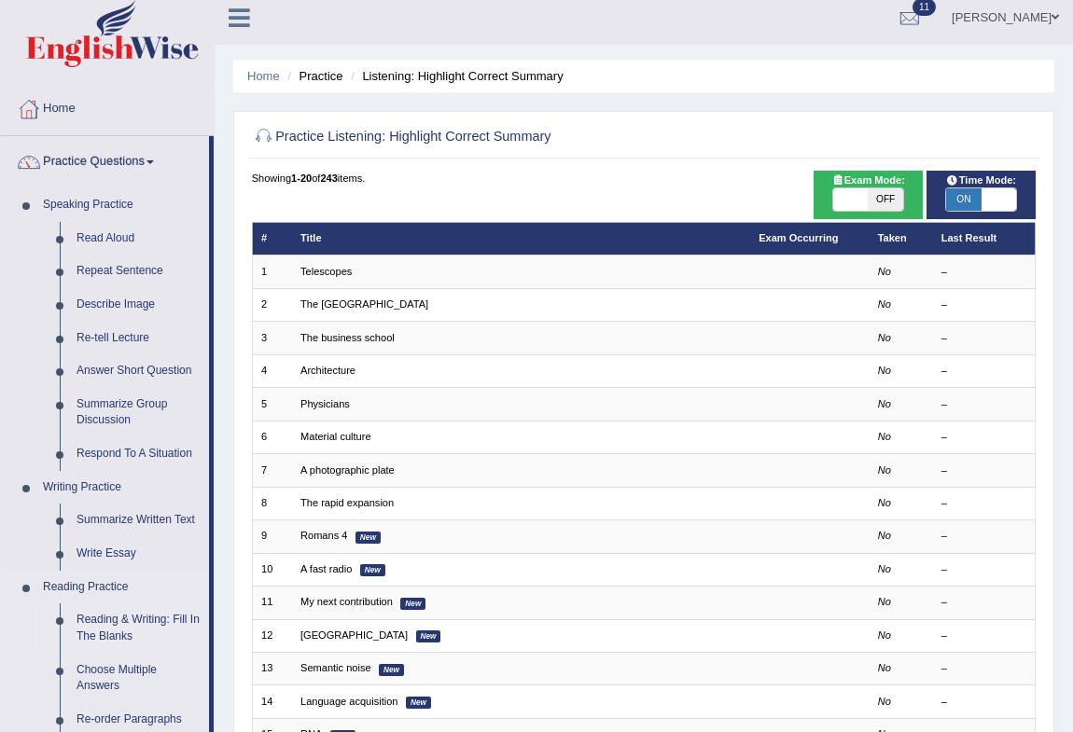
scroll to position [565, 0]
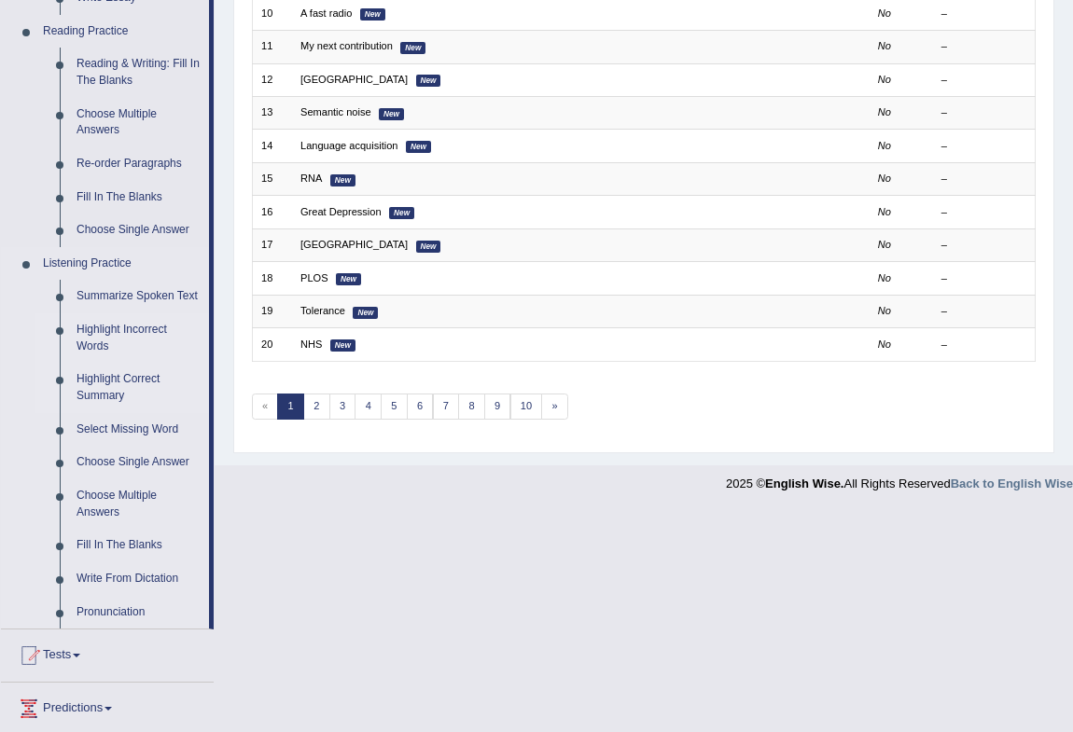
click at [132, 332] on link "Highlight Incorrect Words" at bounding box center [138, 338] width 141 height 49
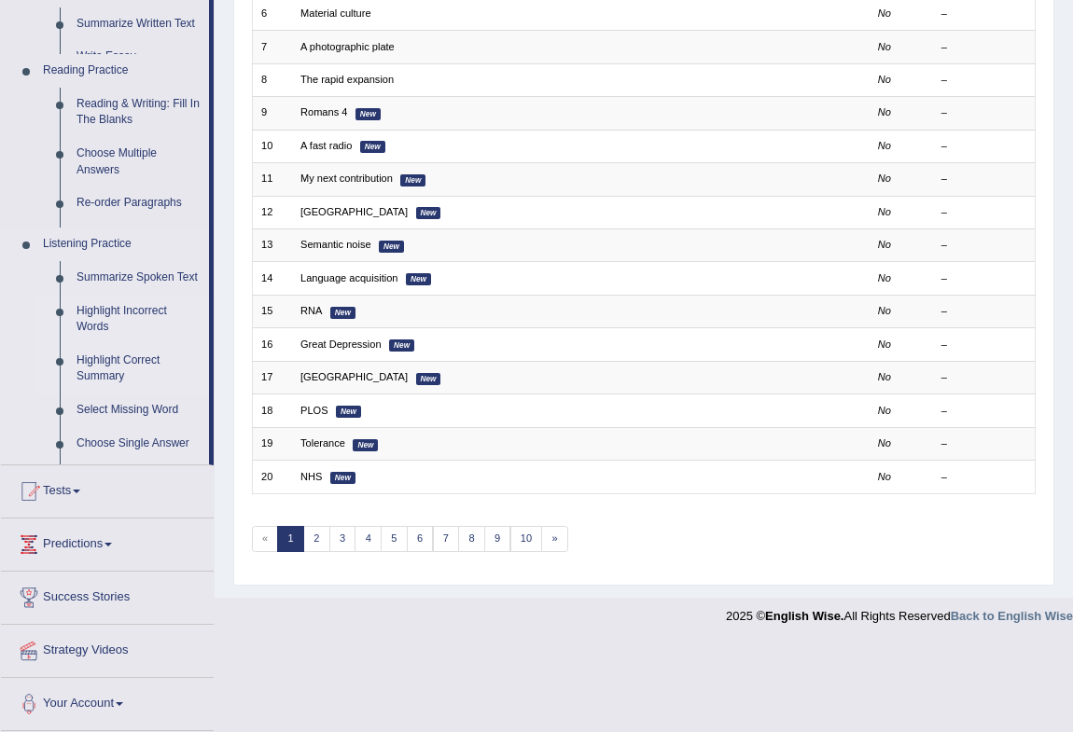
scroll to position [344, 0]
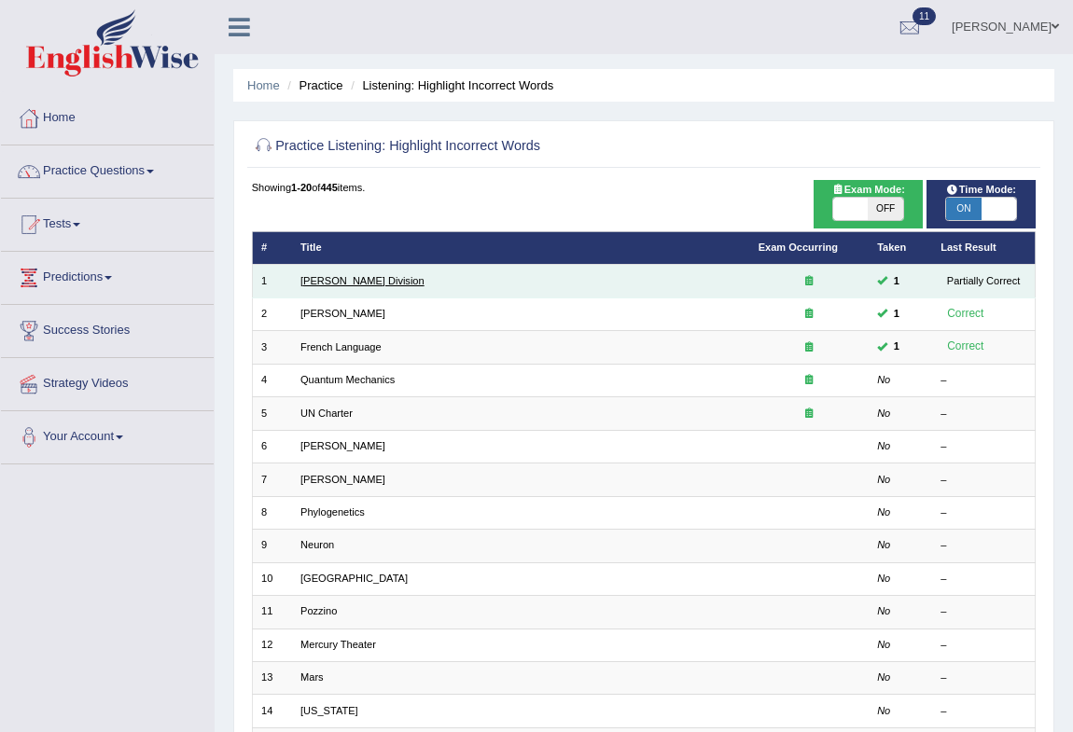
click at [308, 275] on link "[PERSON_NAME] Division" at bounding box center [362, 280] width 124 height 11
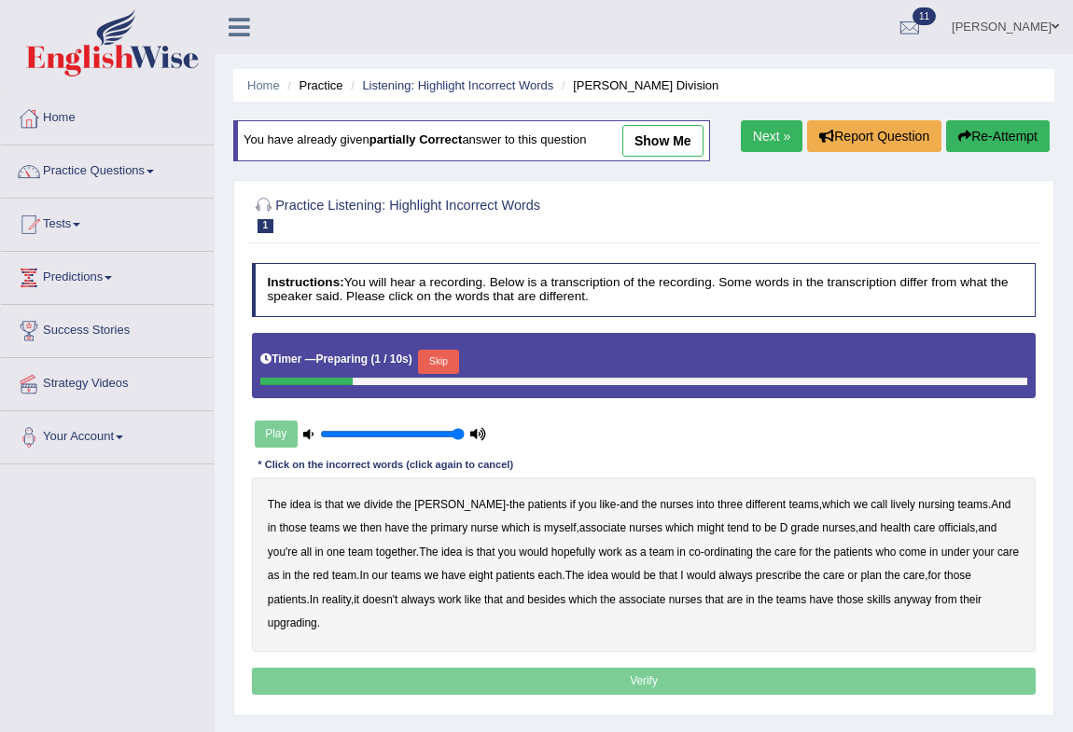
click at [445, 360] on button "Skip" at bounding box center [438, 362] width 40 height 24
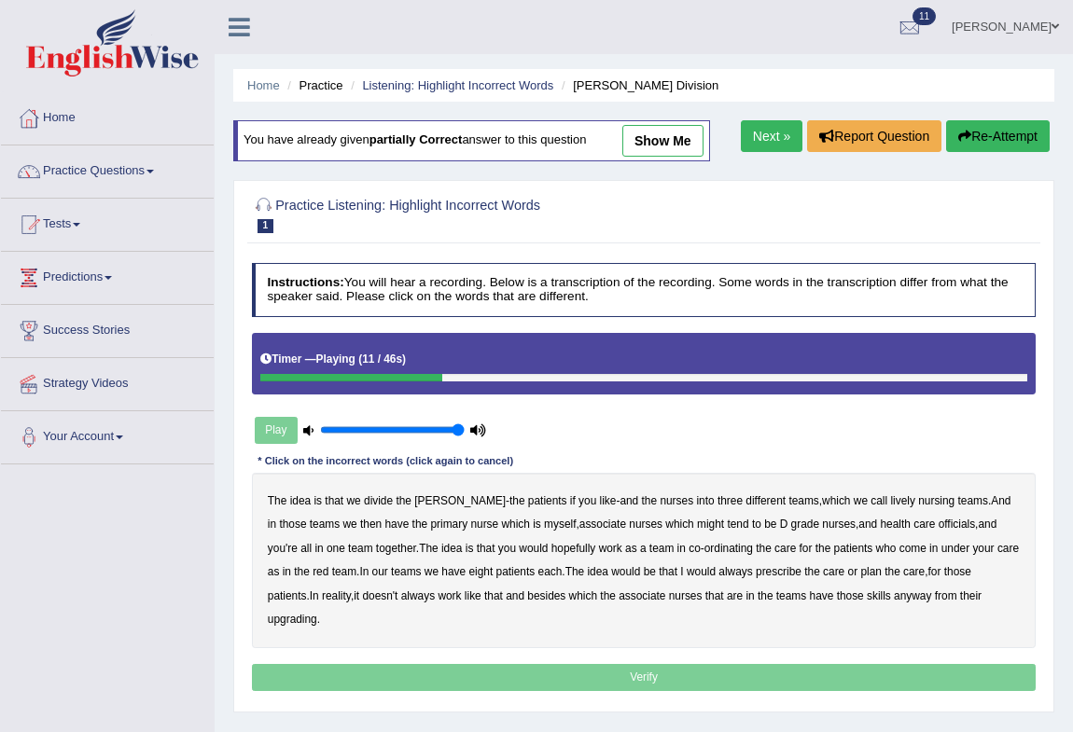
click at [1041, 140] on button "Re-Attempt" at bounding box center [998, 136] width 104 height 32
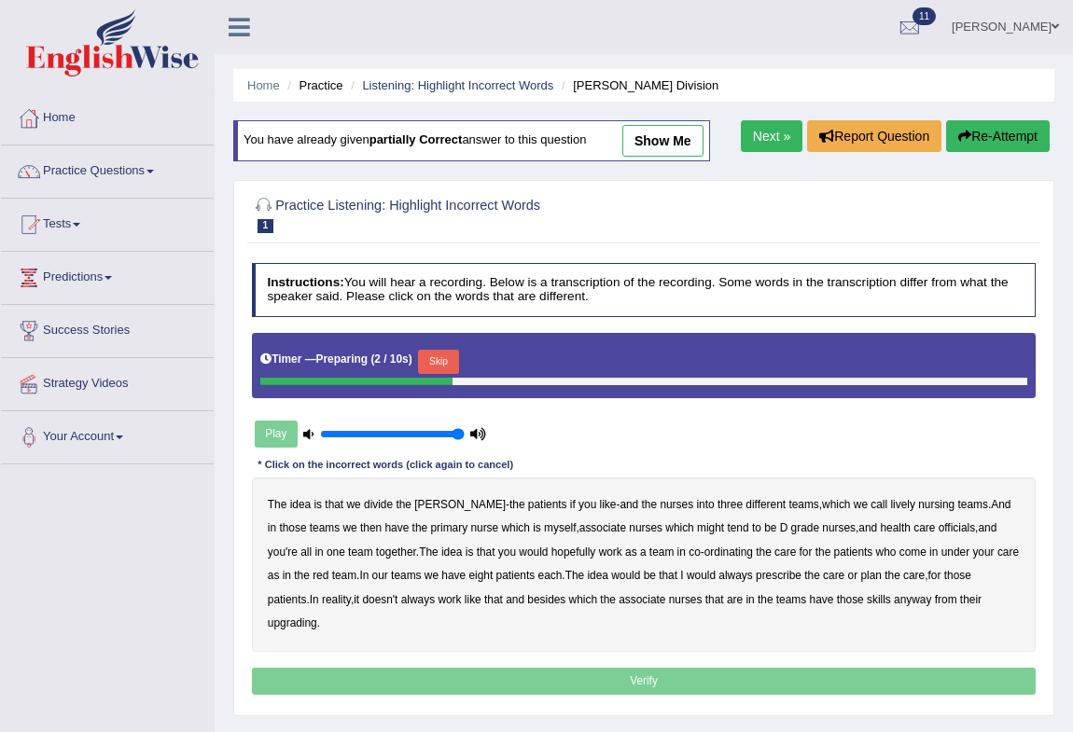
click at [440, 351] on button "Skip" at bounding box center [438, 362] width 40 height 24
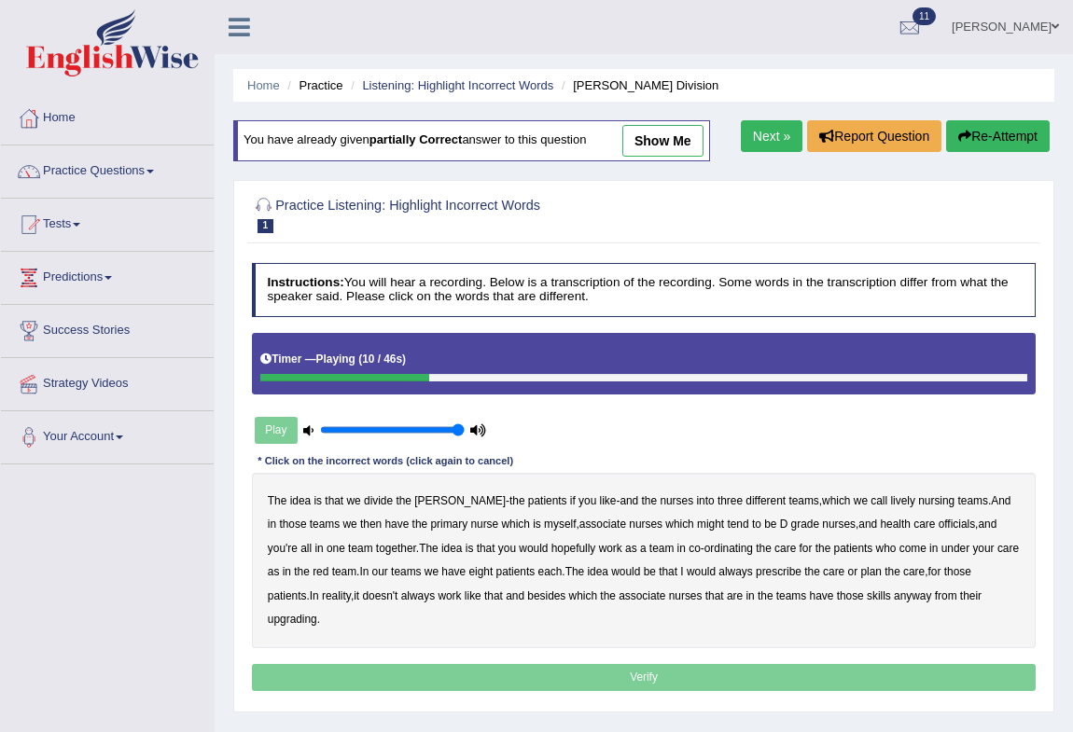
click at [890, 506] on b "lively" at bounding box center [902, 501] width 24 height 13
click at [697, 525] on b "might" at bounding box center [710, 524] width 27 height 13
click at [939, 525] on b "officials" at bounding box center [957, 524] width 36 height 13
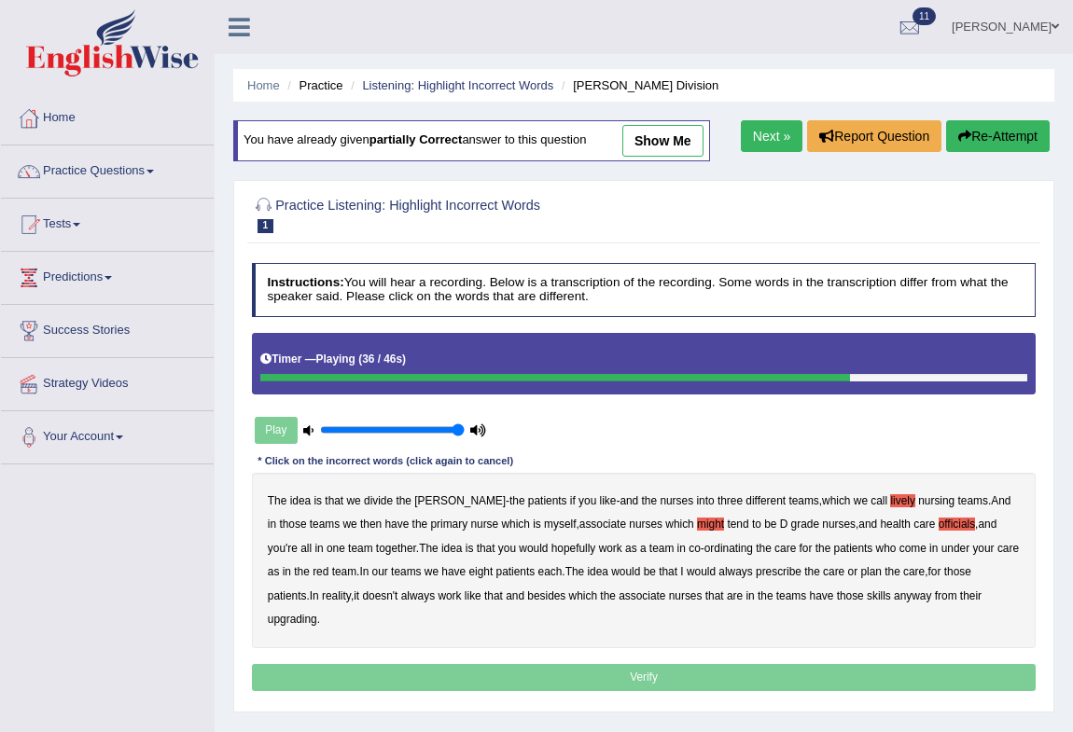
click at [718, 573] on b "always" at bounding box center [735, 571] width 34 height 13
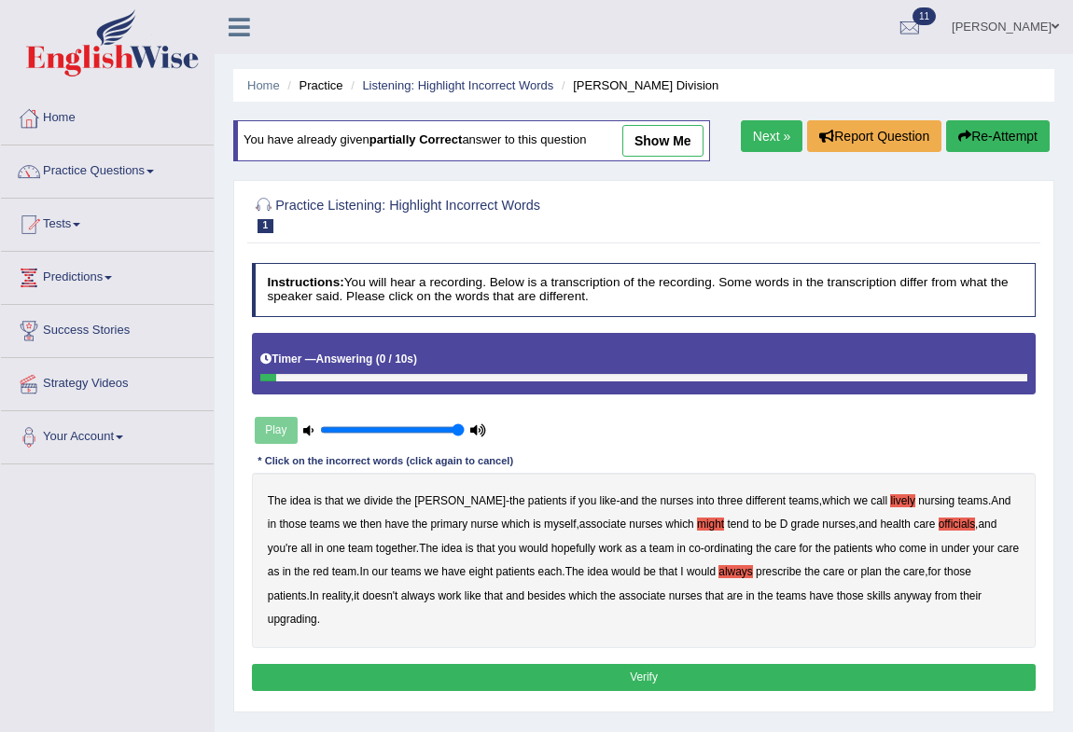
click at [317, 613] on b "upgrading" at bounding box center [292, 619] width 49 height 13
click at [608, 664] on button "Verify" at bounding box center [644, 677] width 785 height 27
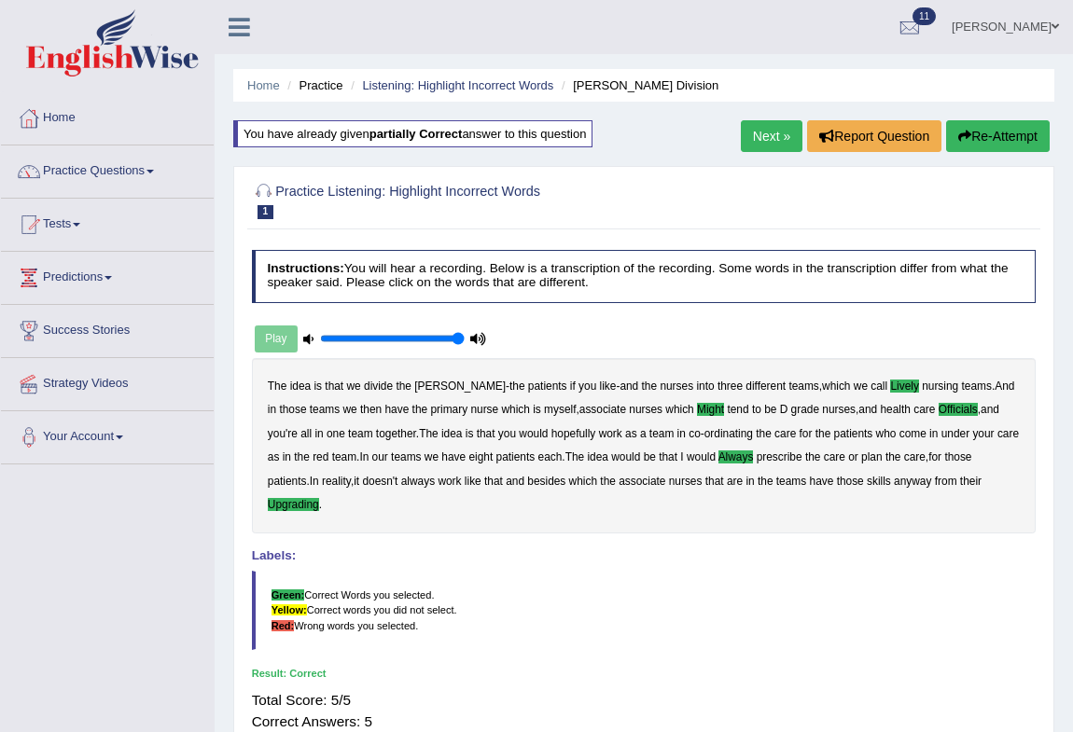
click at [783, 140] on link "Next »" at bounding box center [772, 136] width 62 height 32
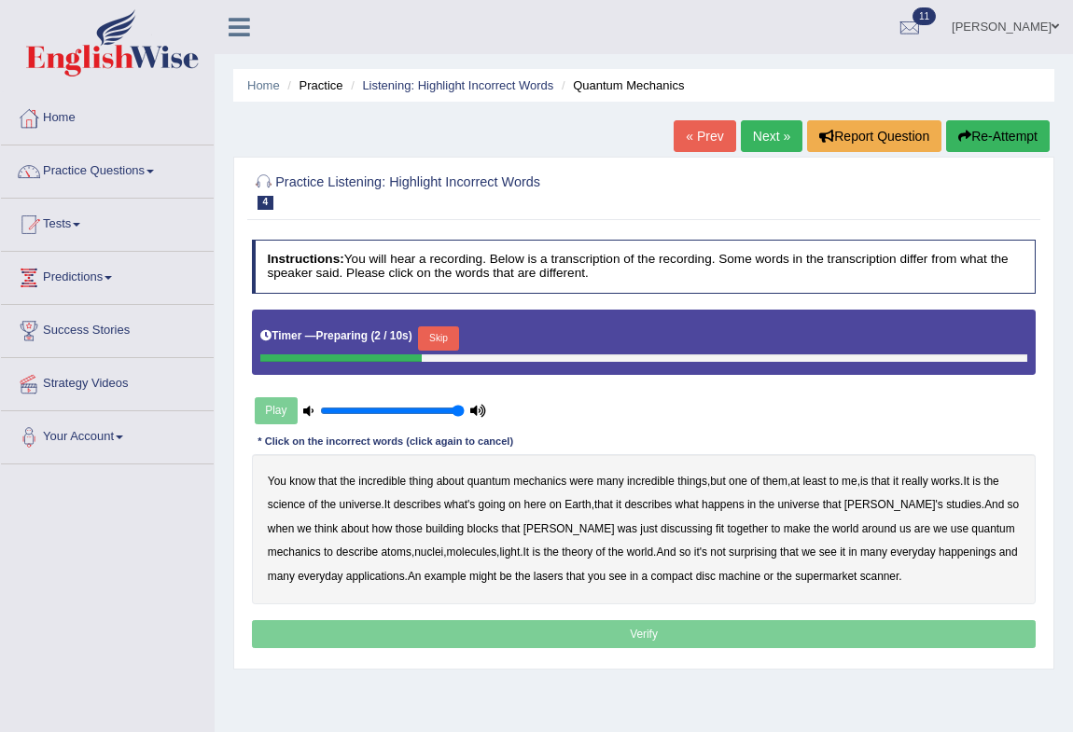
click at [447, 335] on button "Skip" at bounding box center [438, 339] width 40 height 24
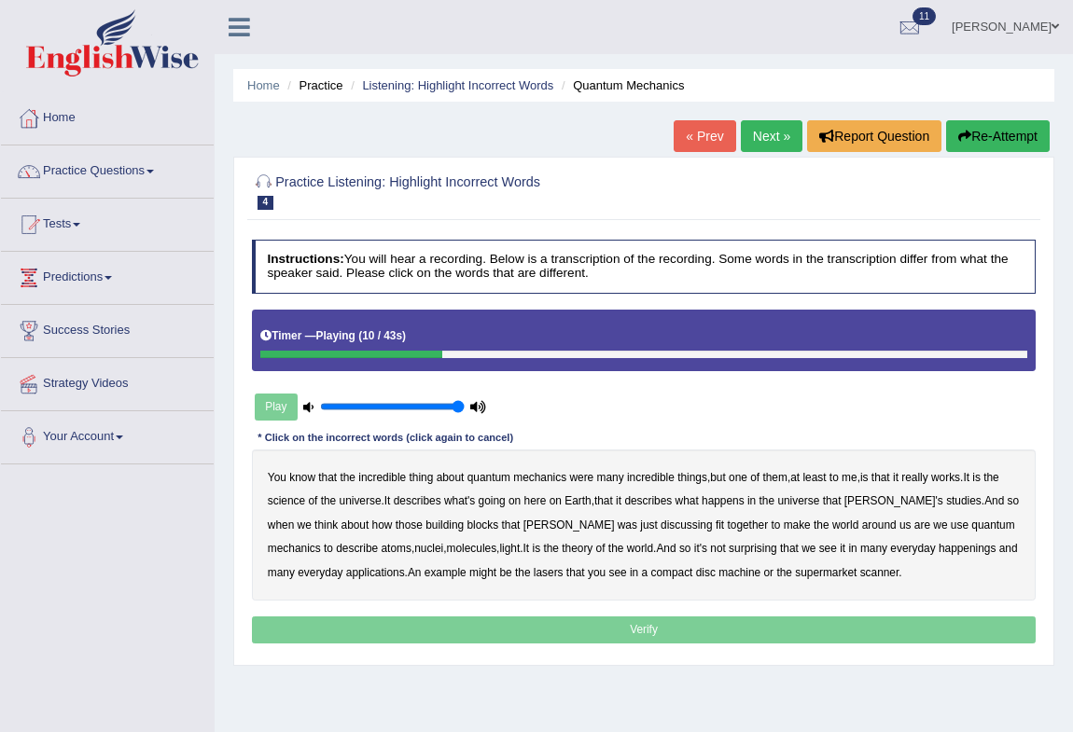
click at [288, 496] on b "science" at bounding box center [286, 501] width 37 height 13
click at [661, 528] on b "discussing" at bounding box center [687, 525] width 52 height 13
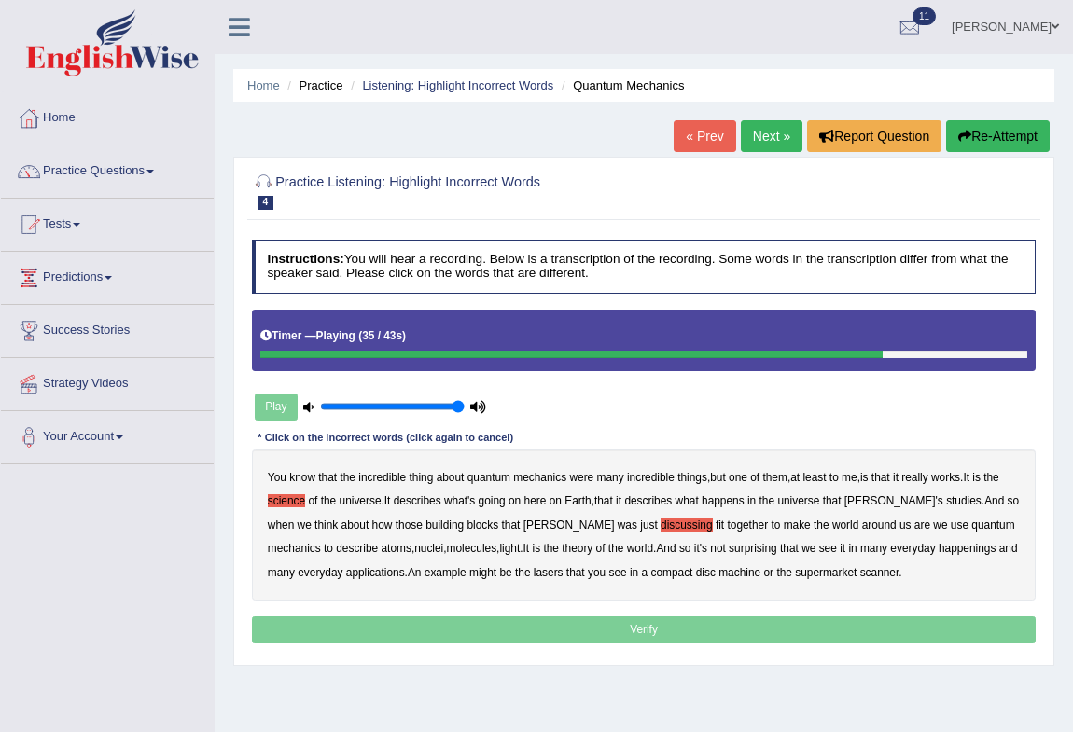
click at [939, 552] on b "happenings" at bounding box center [968, 548] width 58 height 13
click at [718, 576] on b "machine" at bounding box center [739, 572] width 42 height 13
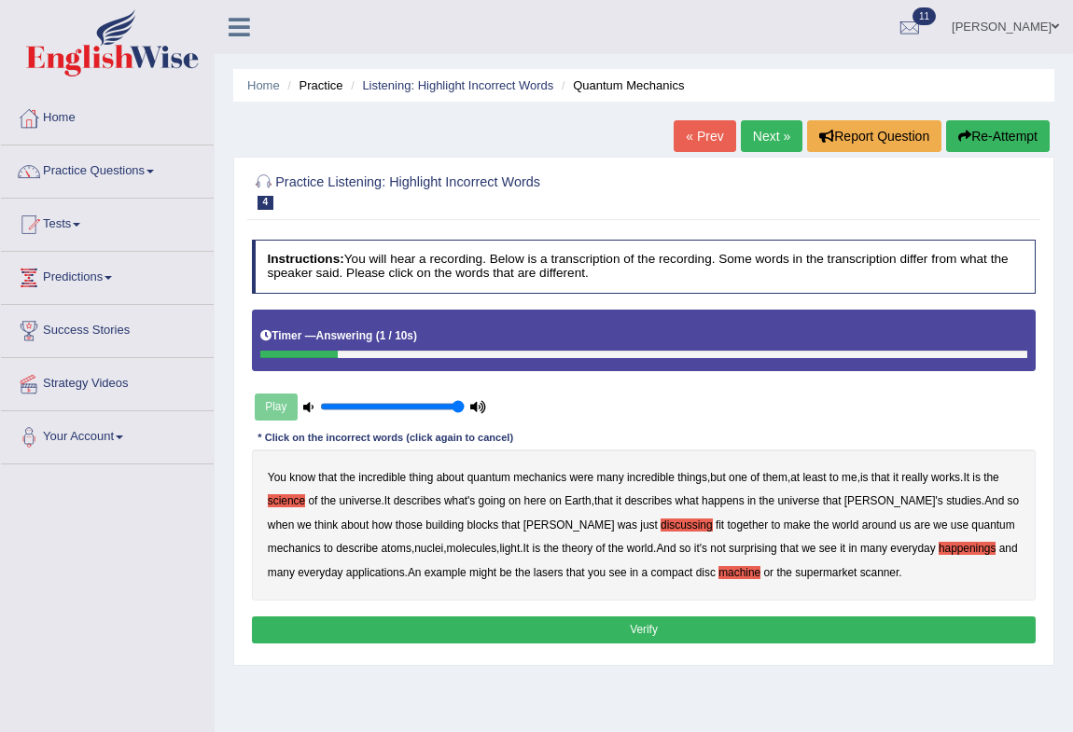
click at [643, 628] on button "Verify" at bounding box center [644, 630] width 785 height 27
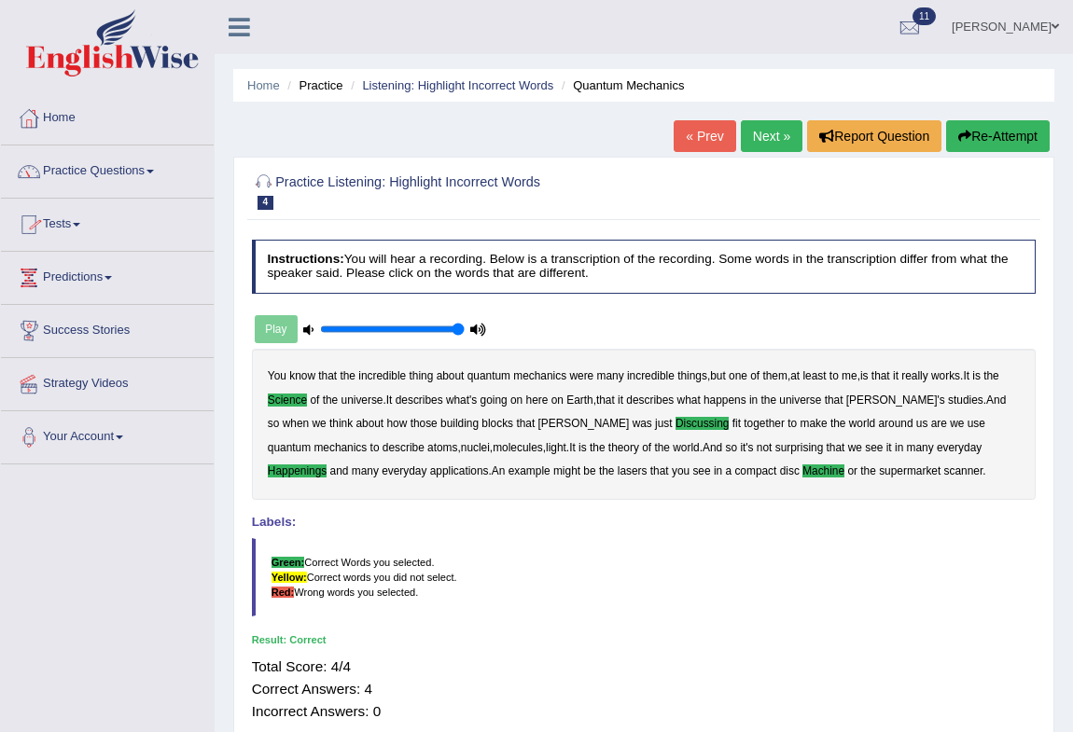
click at [768, 125] on link "Next »" at bounding box center [772, 136] width 62 height 32
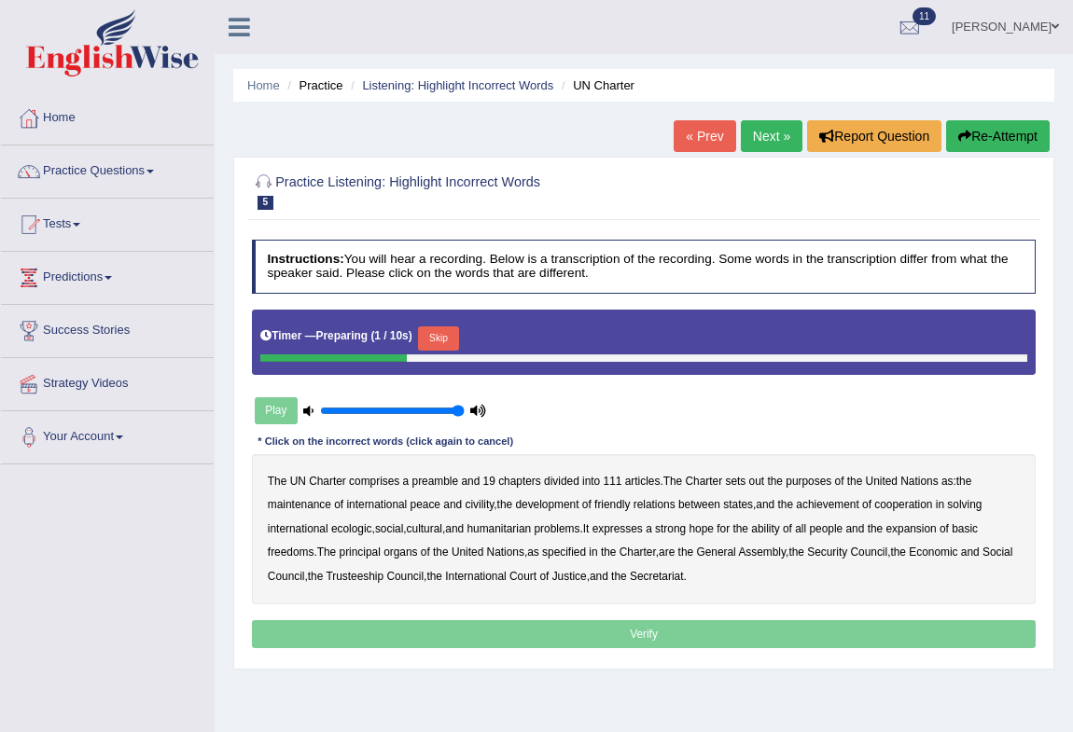
click at [427, 337] on button "Skip" at bounding box center [438, 339] width 40 height 24
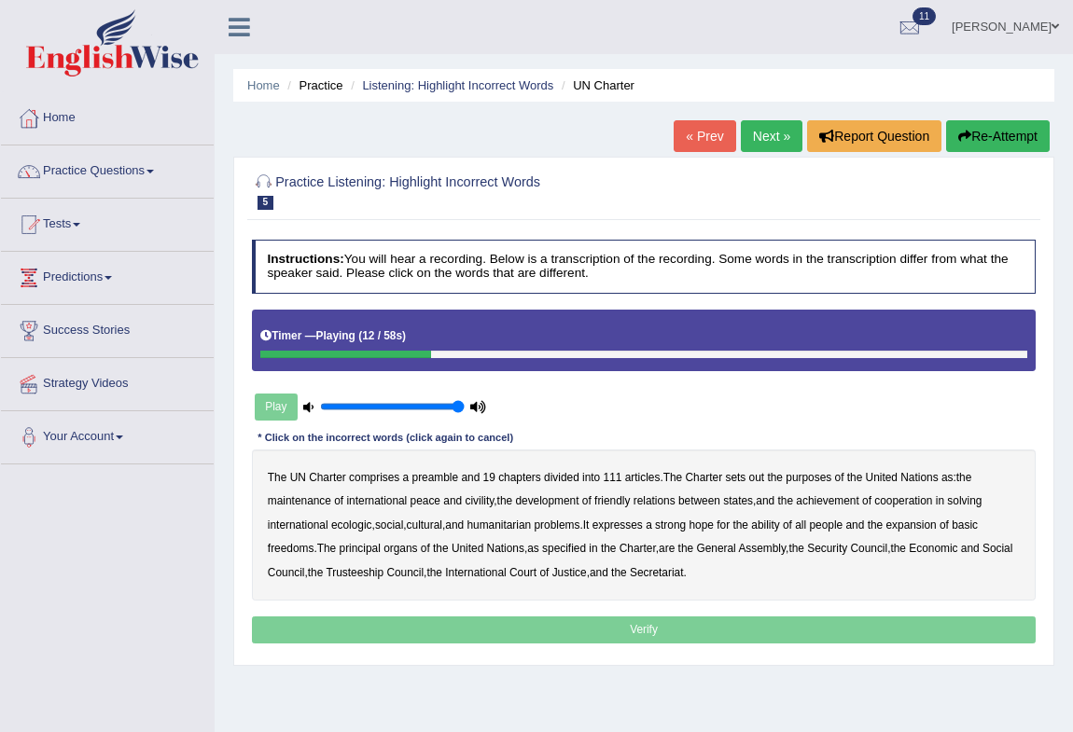
click at [773, 477] on b "the" at bounding box center [775, 477] width 16 height 13
click at [763, 479] on b "out" at bounding box center [757, 477] width 16 height 13
click at [775, 477] on b "the" at bounding box center [775, 477] width 16 height 13
click at [483, 502] on b "civility" at bounding box center [479, 501] width 29 height 13
click at [355, 529] on b "ecologic" at bounding box center [351, 525] width 41 height 13
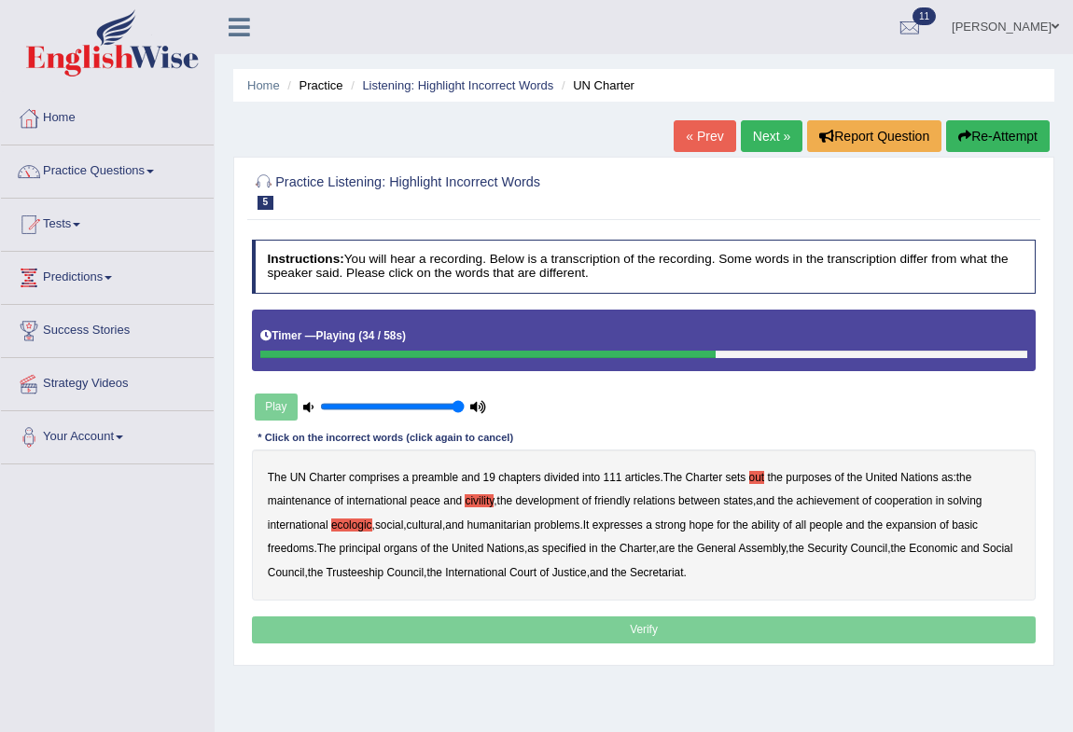
click at [779, 527] on b "ability" at bounding box center [765, 525] width 28 height 13
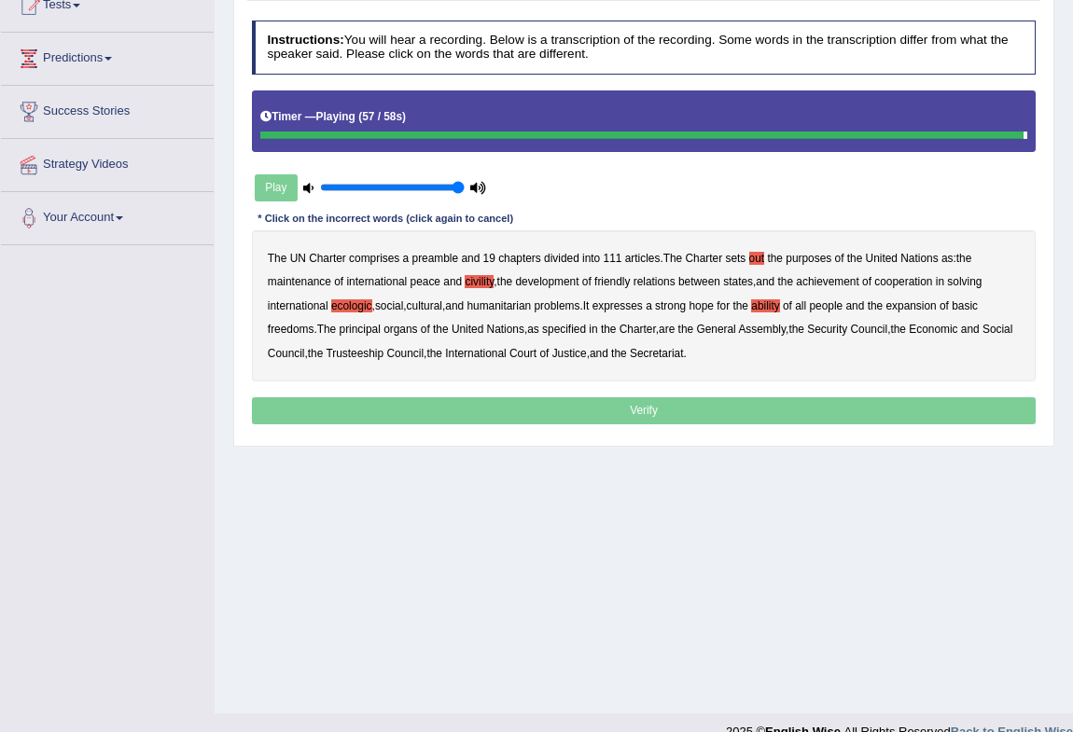
scroll to position [247, 0]
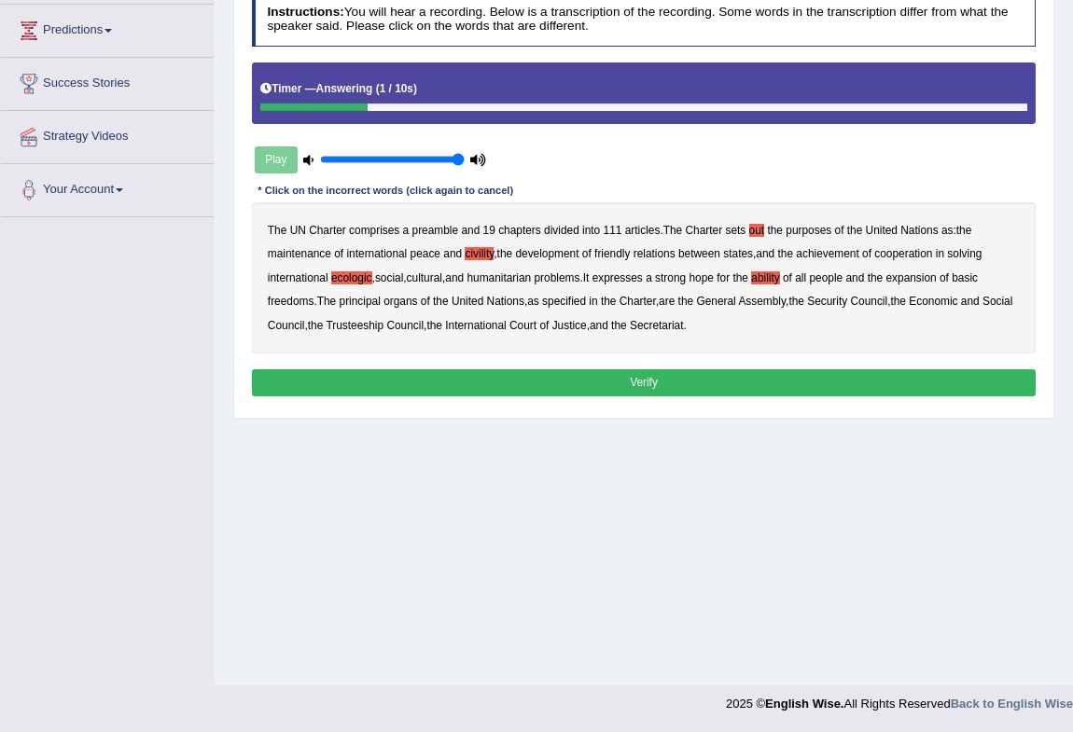
click at [614, 383] on button "Verify" at bounding box center [644, 382] width 785 height 27
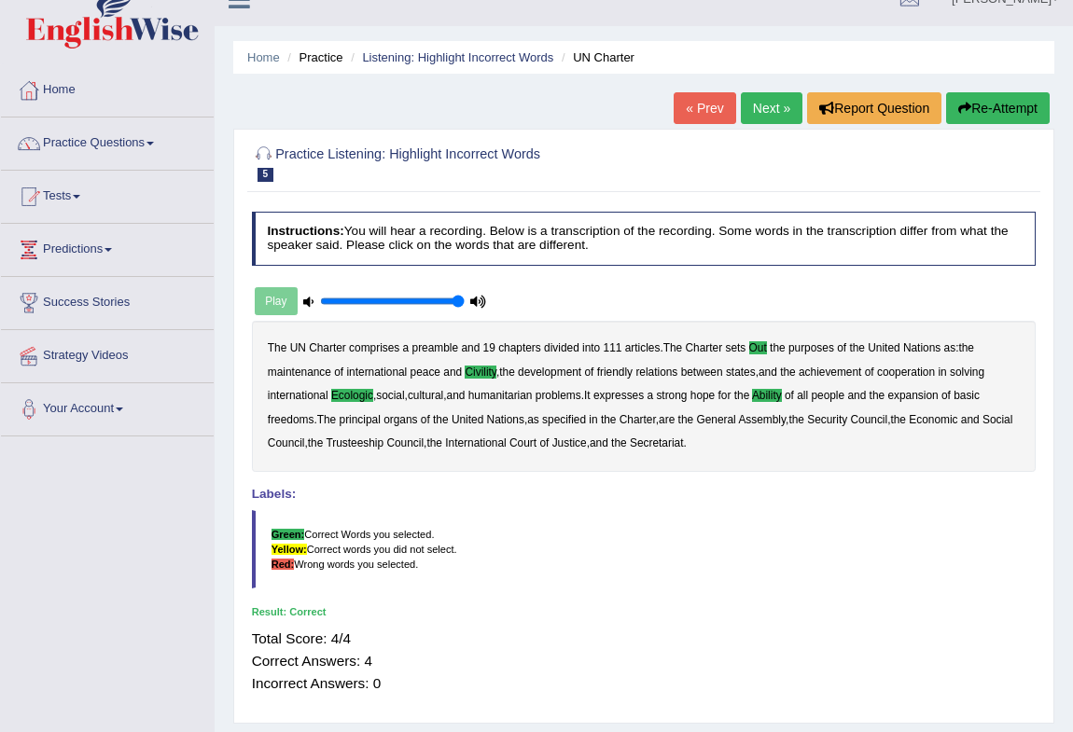
scroll to position [0, 0]
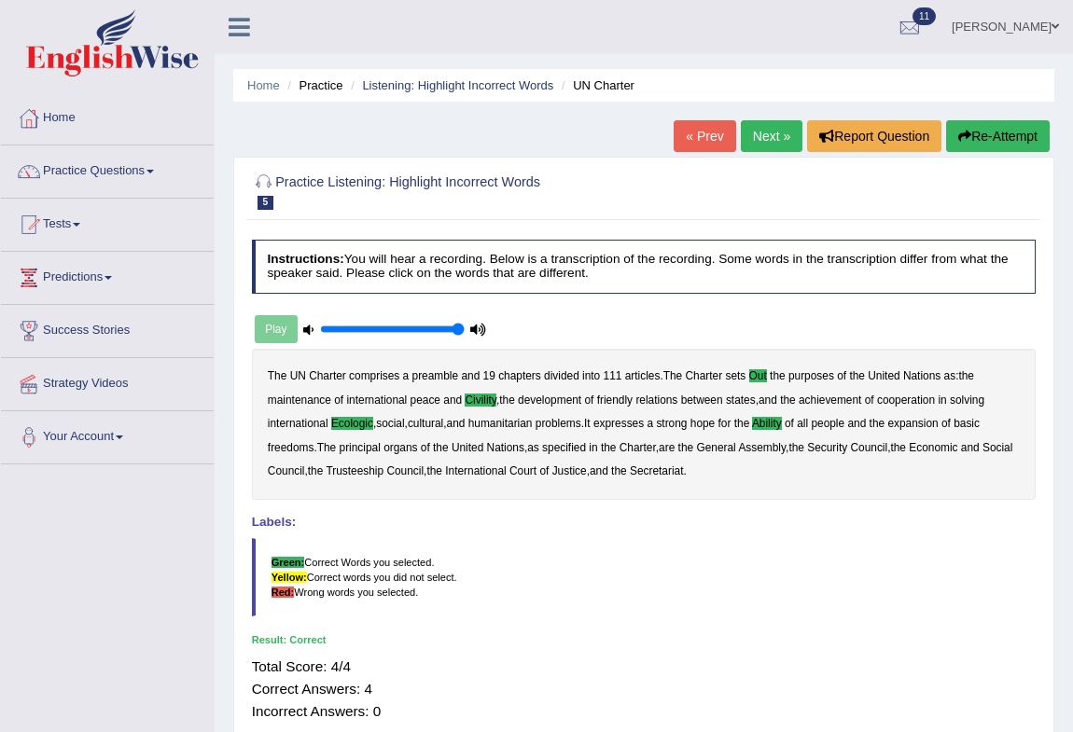
click at [769, 140] on link "Next »" at bounding box center [772, 136] width 62 height 32
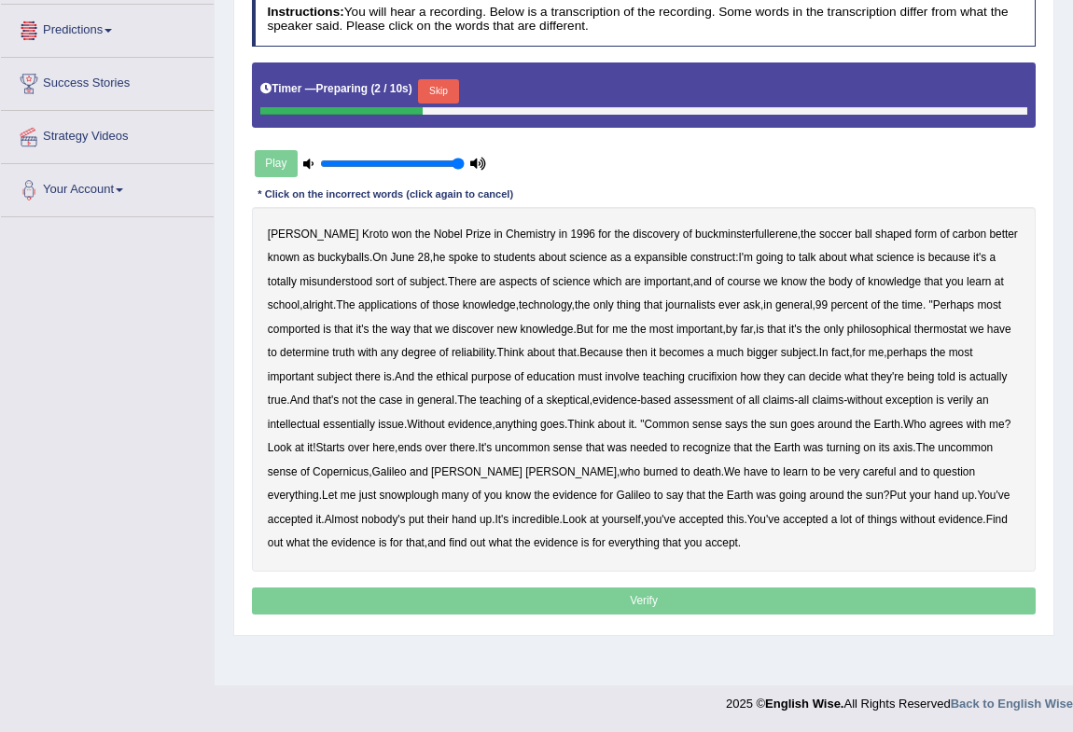
click at [458, 92] on button "Skip" at bounding box center [438, 91] width 40 height 24
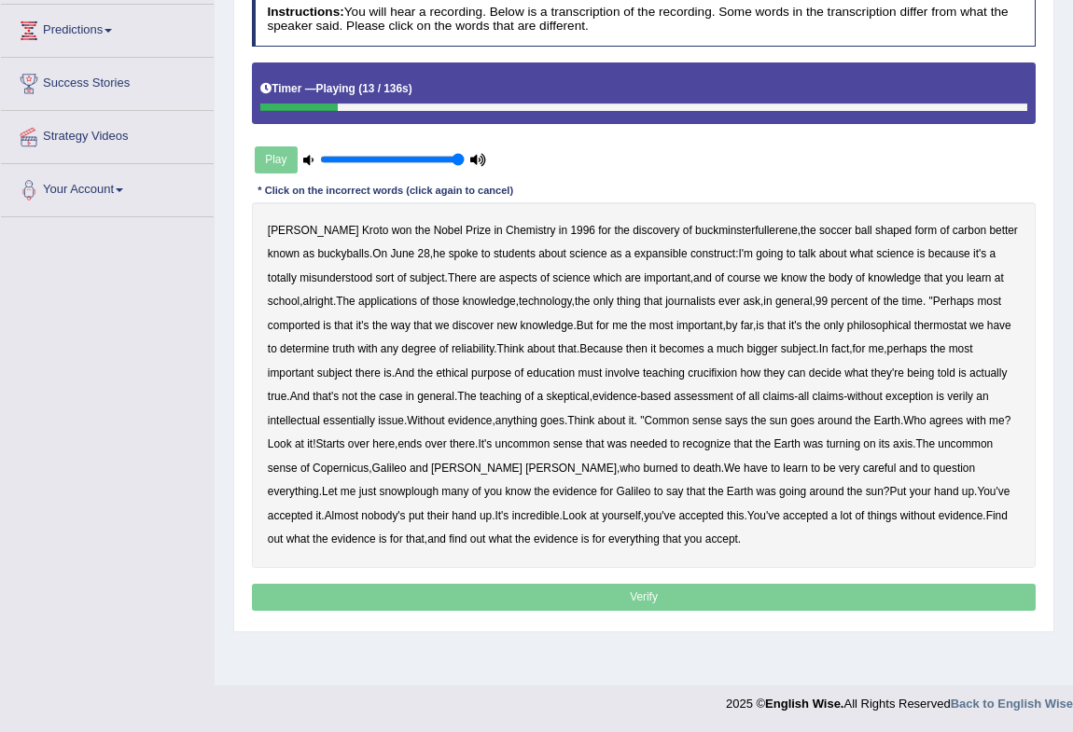
click at [634, 257] on b "expansible" at bounding box center [660, 253] width 53 height 13
click at [294, 326] on b "comported" at bounding box center [294, 325] width 52 height 13
click at [934, 327] on b "thermostat" at bounding box center [940, 325] width 52 height 13
click at [708, 373] on b "crucifixion" at bounding box center [712, 373] width 49 height 13
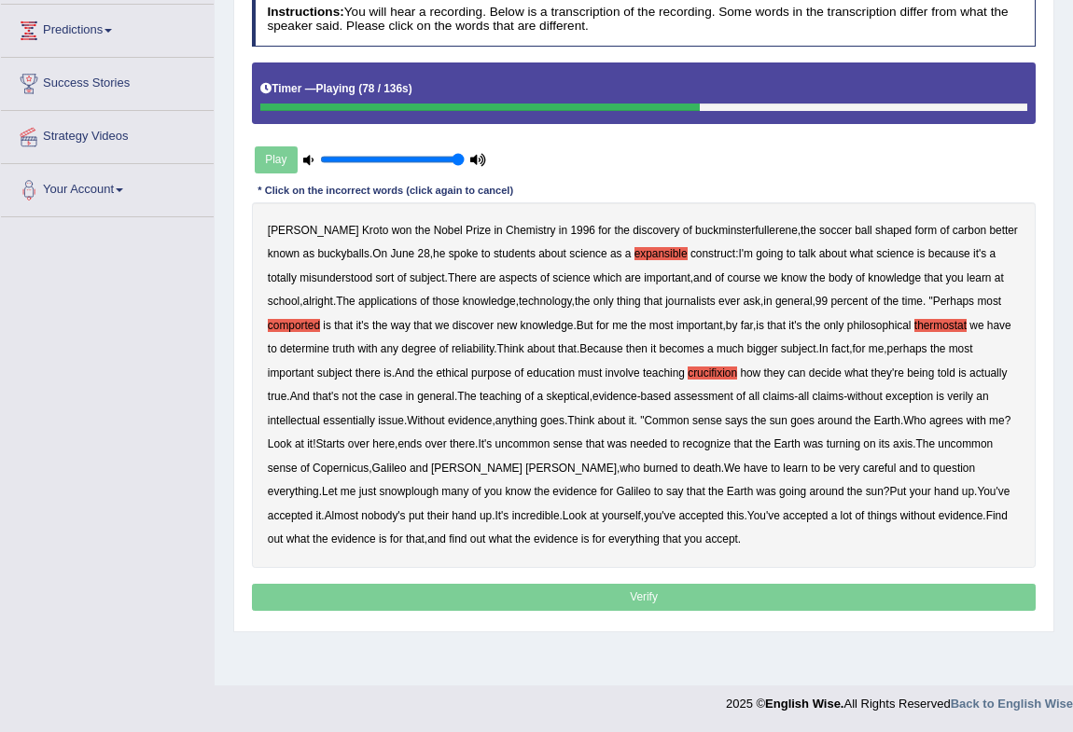
click at [973, 400] on b "verily" at bounding box center [960, 396] width 26 height 13
click at [380, 496] on b "snowplough" at bounding box center [409, 491] width 59 height 13
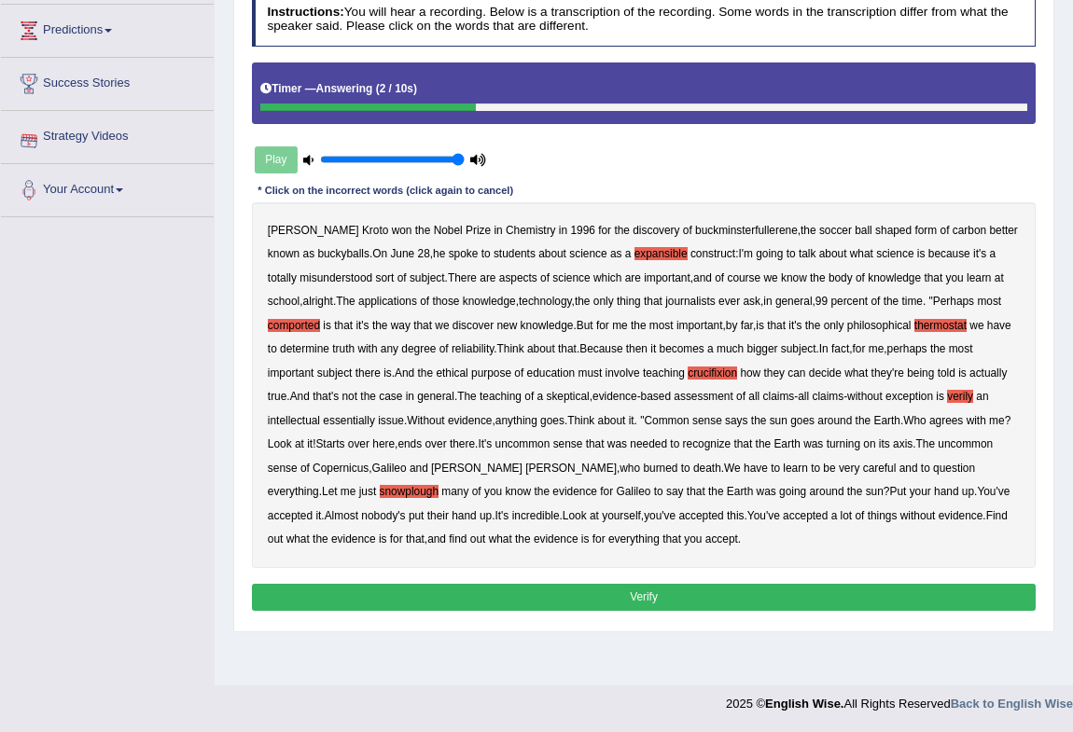
click at [606, 597] on button "Verify" at bounding box center [644, 597] width 785 height 27
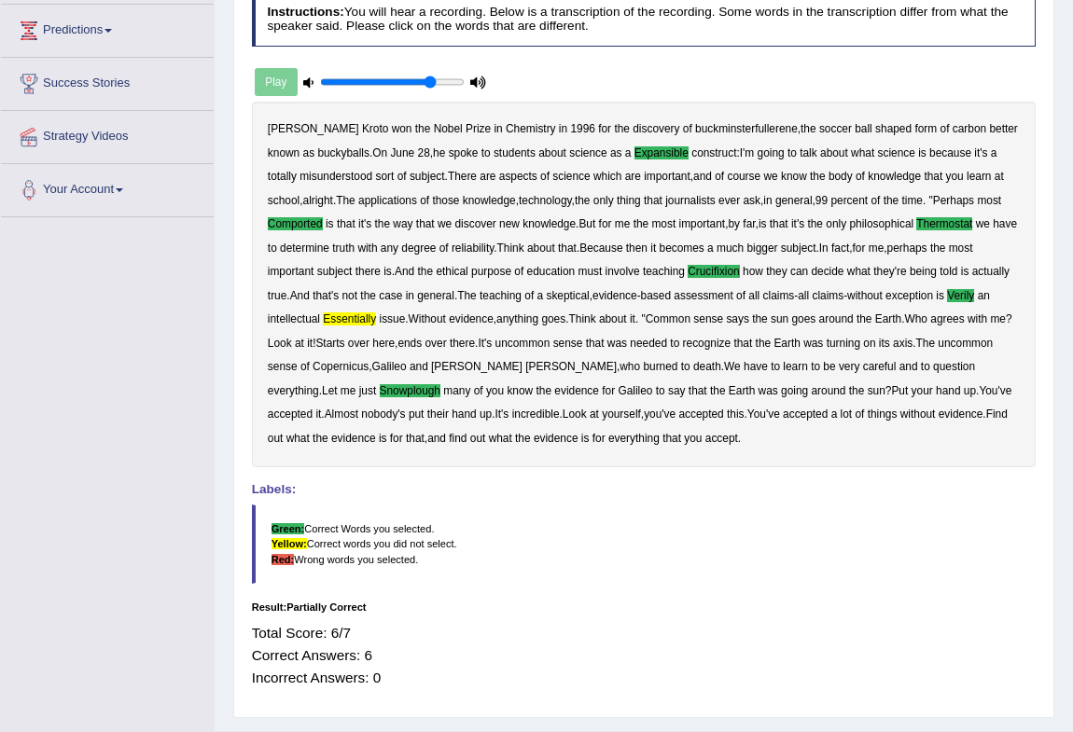
click at [428, 84] on input "range" at bounding box center [392, 82] width 144 height 13
click at [383, 80] on input "range" at bounding box center [392, 82] width 144 height 13
click at [261, 85] on div "Play" at bounding box center [371, 83] width 238 height 40
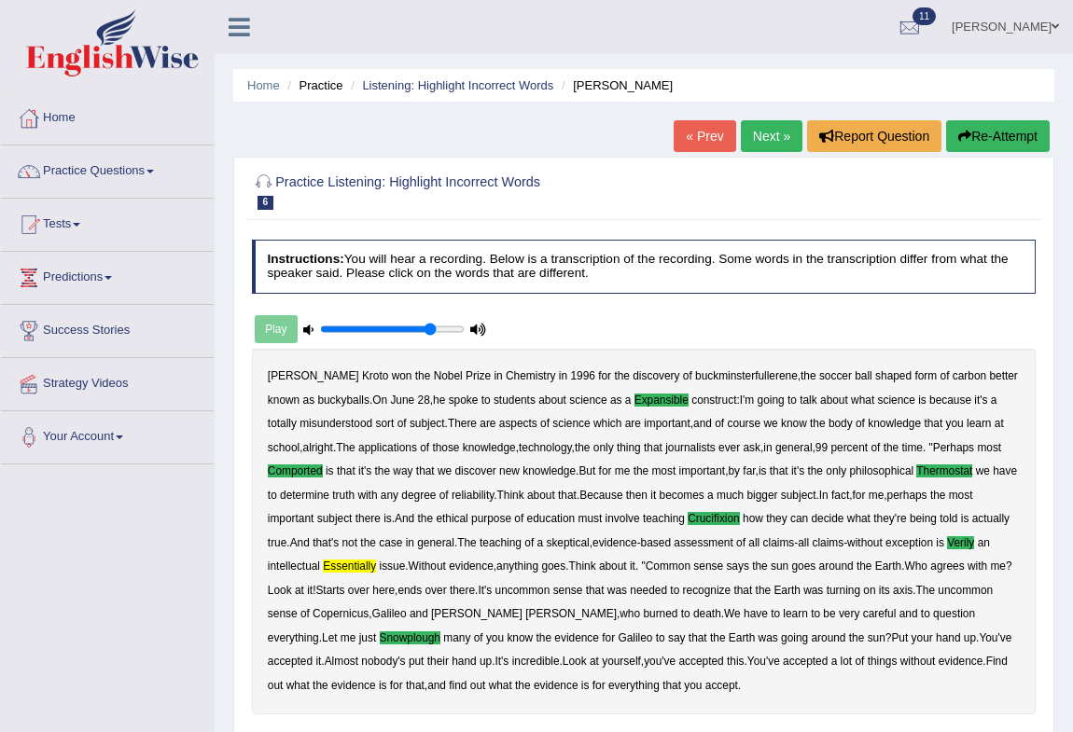
click at [428, 327] on input "range" at bounding box center [392, 329] width 144 height 13
click at [479, 321] on div "Play" at bounding box center [371, 330] width 238 height 40
type input "1"
click at [456, 327] on input "range" at bounding box center [392, 329] width 144 height 13
click at [471, 325] on icon at bounding box center [478, 330] width 16 height 10
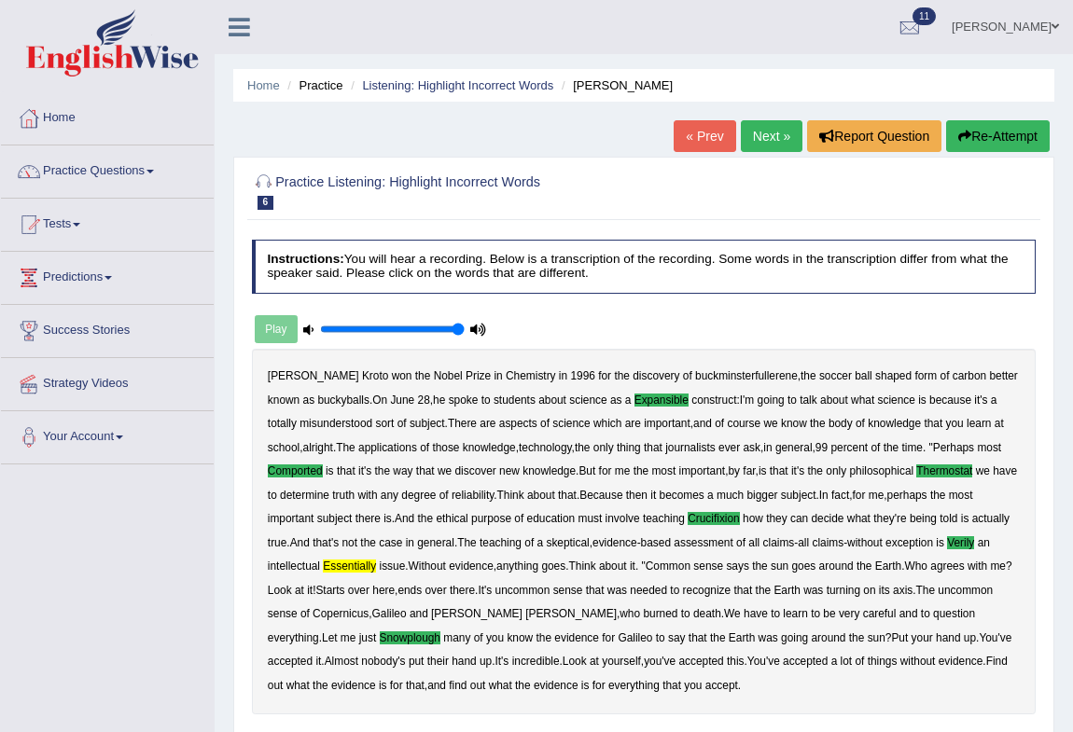
click at [758, 134] on link "Next »" at bounding box center [772, 136] width 62 height 32
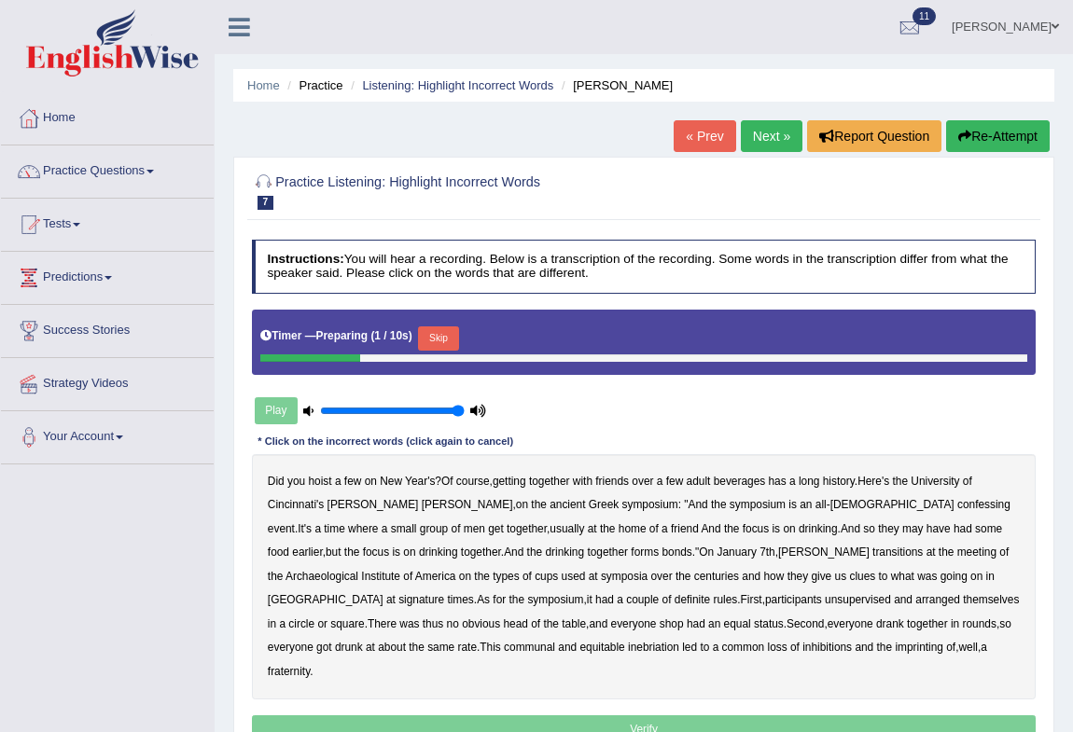
drag, startPoint x: 0, startPoint y: 0, endPoint x: 431, endPoint y: 328, distance: 541.4
click at [431, 328] on button "Skip" at bounding box center [438, 339] width 40 height 24
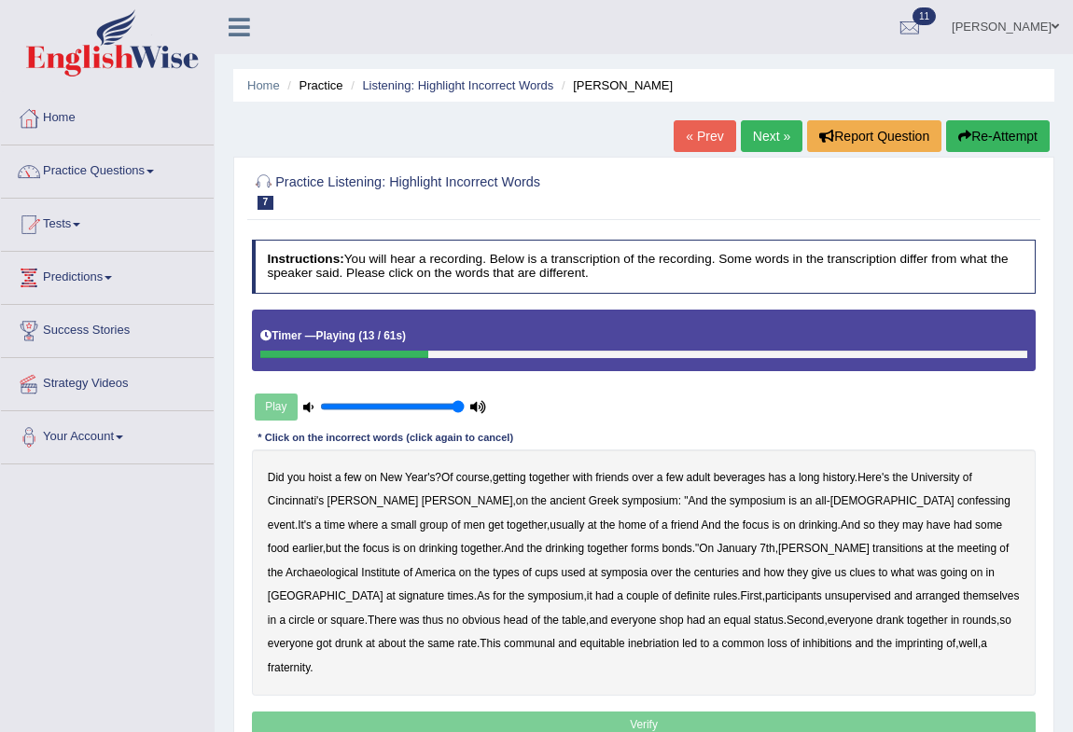
click at [957, 504] on b "confessing" at bounding box center [983, 501] width 53 height 13
click at [872, 551] on b "transitions" at bounding box center [897, 548] width 50 height 13
click at [444, 590] on b "signature" at bounding box center [421, 596] width 46 height 13
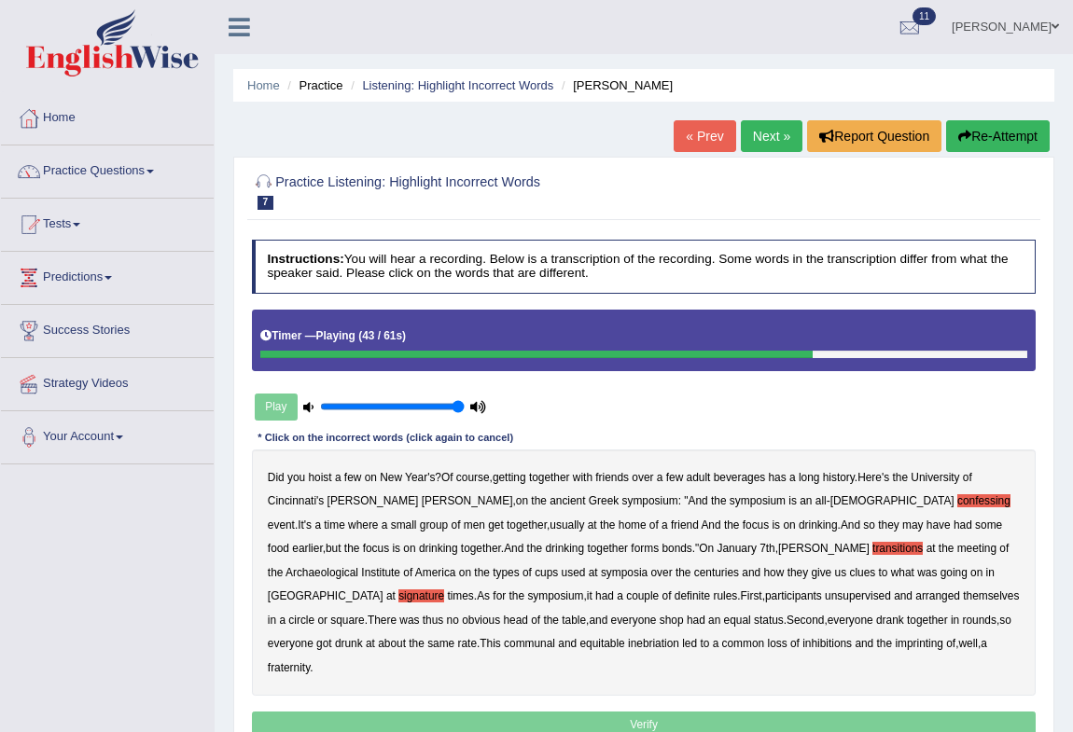
click at [825, 601] on b "unsupervised" at bounding box center [858, 596] width 66 height 13
click at [895, 644] on b "imprinting" at bounding box center [919, 643] width 49 height 13
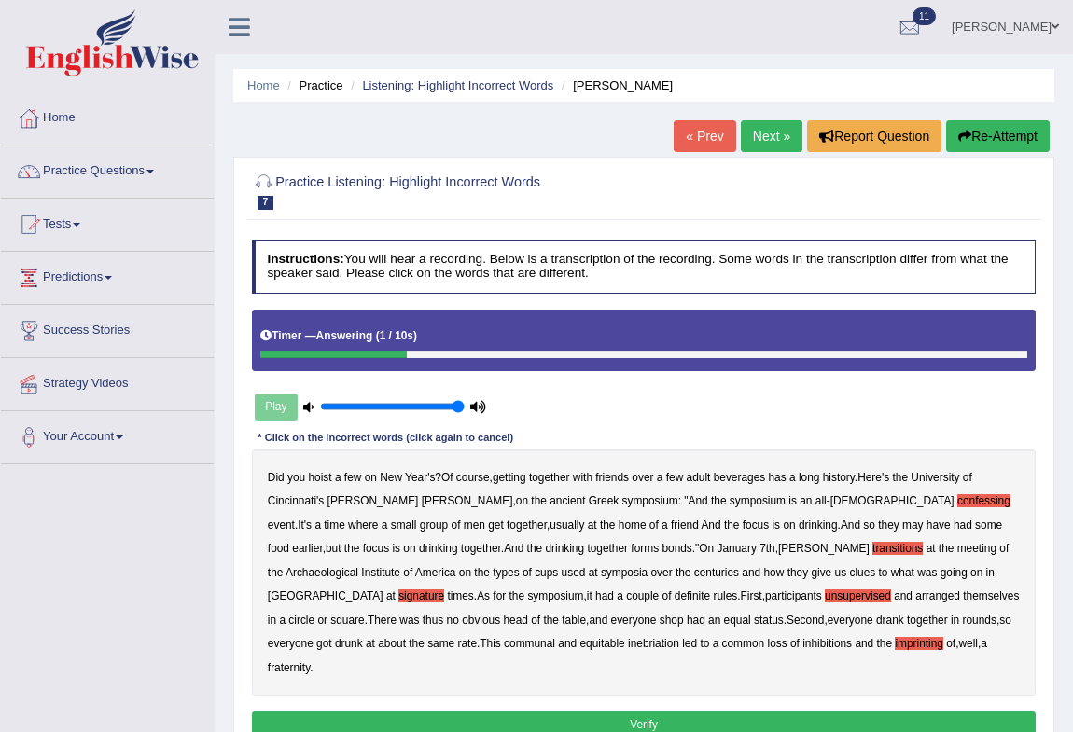
click at [635, 712] on button "Verify" at bounding box center [644, 725] width 785 height 27
click at [635, 699] on div "Home Practice Listening: Highlight Incorrect Words Kathleen « Prev Next » Repor…" at bounding box center [644, 466] width 858 height 933
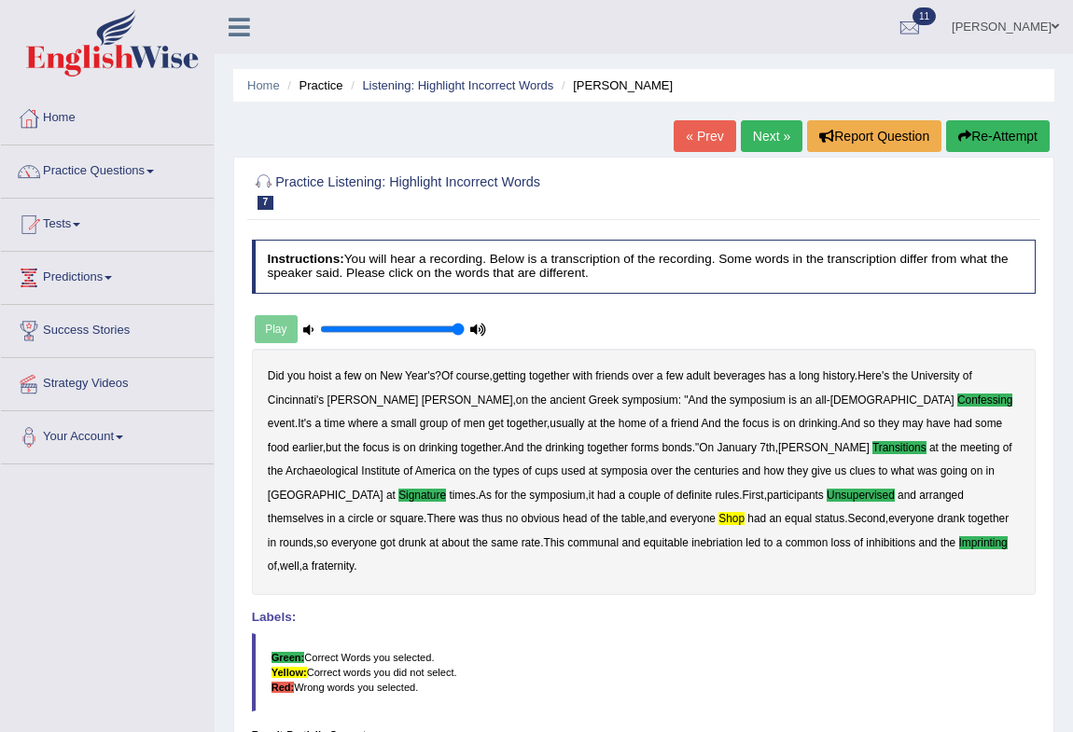
click at [760, 126] on link "Next »" at bounding box center [772, 136] width 62 height 32
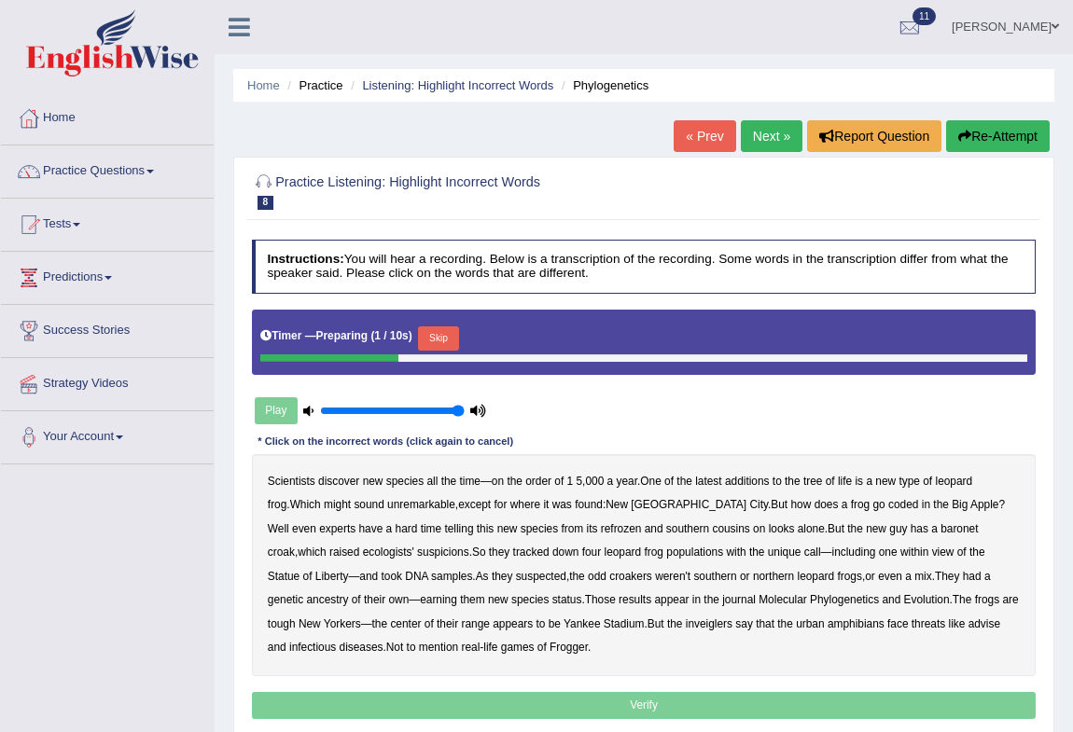
click at [456, 337] on button "Skip" at bounding box center [438, 339] width 40 height 24
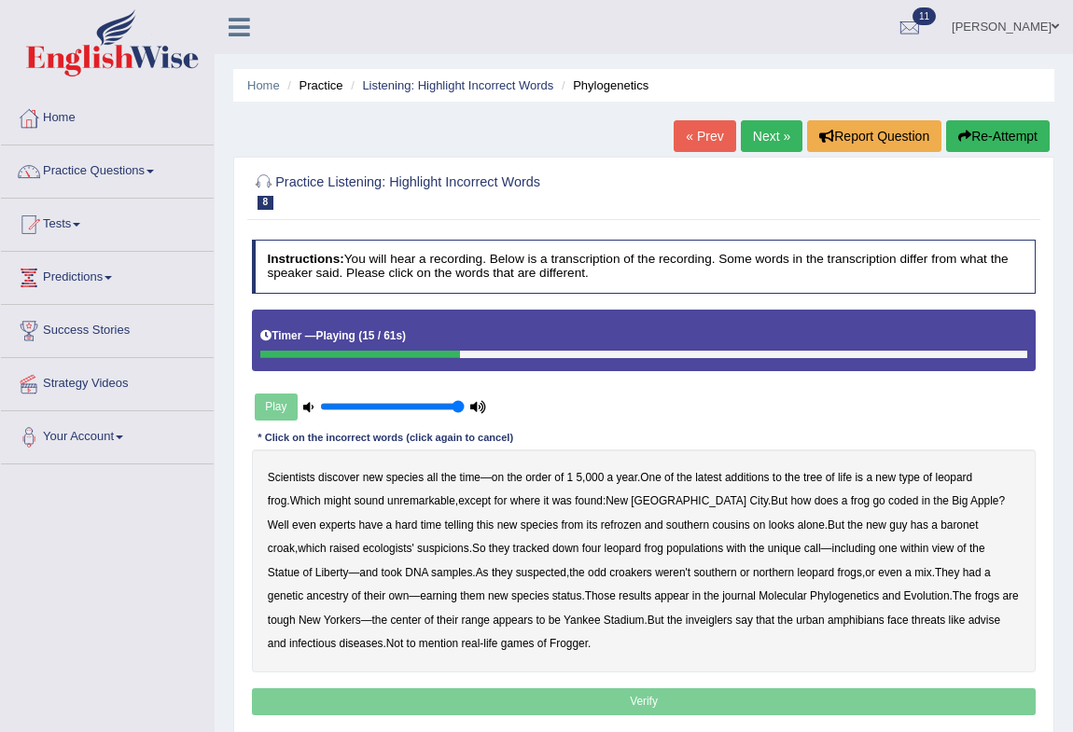
click at [888, 502] on b "coded" at bounding box center [903, 501] width 30 height 13
click at [495, 533] on div "Scientists discover new species all the time — on the order of 1 5 , 000 a year…" at bounding box center [644, 561] width 785 height 222
click at [601, 524] on b "refrozen" at bounding box center [621, 525] width 41 height 13
click at [941, 529] on b "baronet" at bounding box center [959, 525] width 37 height 13
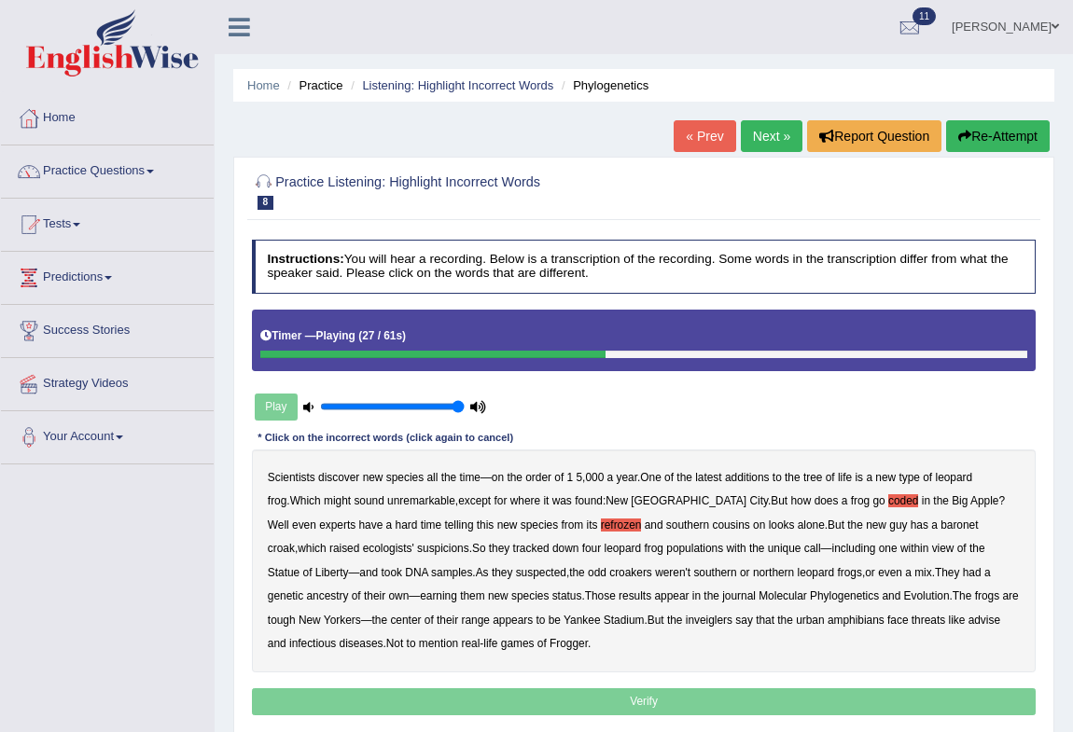
click at [941, 522] on b "baronet" at bounding box center [959, 525] width 37 height 13
click at [596, 626] on div "Scientists discover new species all the time — on the order of 1 5 , 000 a year…" at bounding box center [644, 561] width 785 height 222
click at [686, 618] on b "inveiglers" at bounding box center [709, 620] width 47 height 13
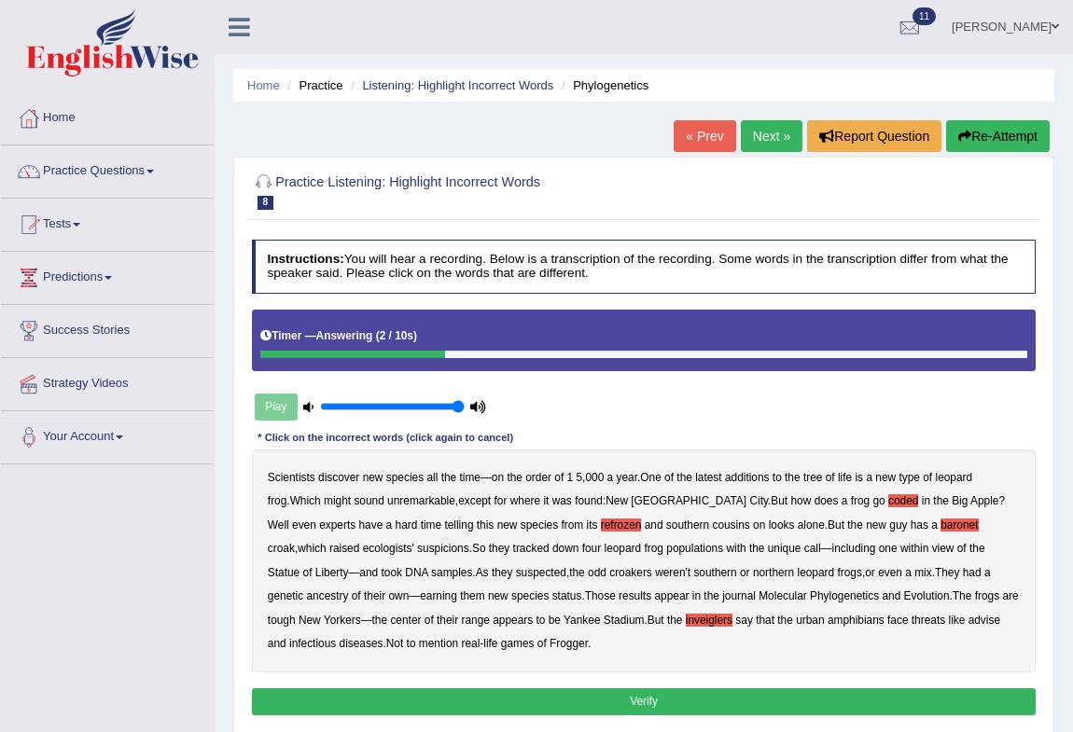
click at [658, 701] on button "Verify" at bounding box center [644, 702] width 785 height 27
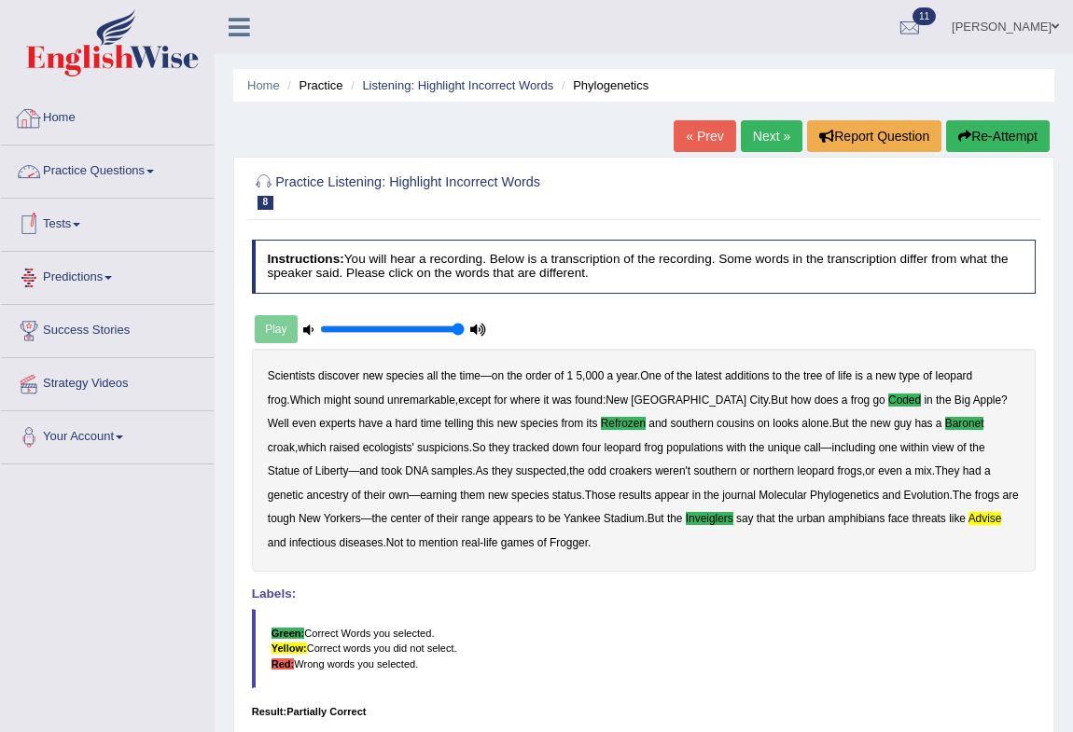
click at [77, 173] on link "Practice Questions" at bounding box center [107, 169] width 213 height 47
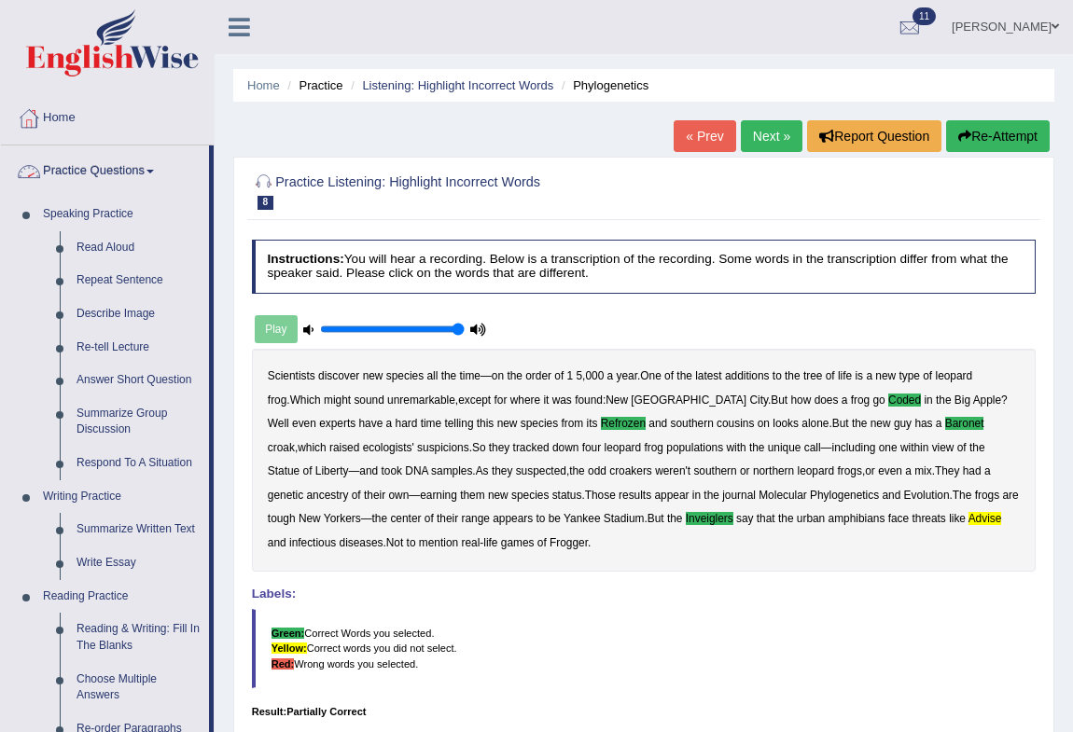
click at [160, 163] on link "Practice Questions" at bounding box center [105, 169] width 208 height 47
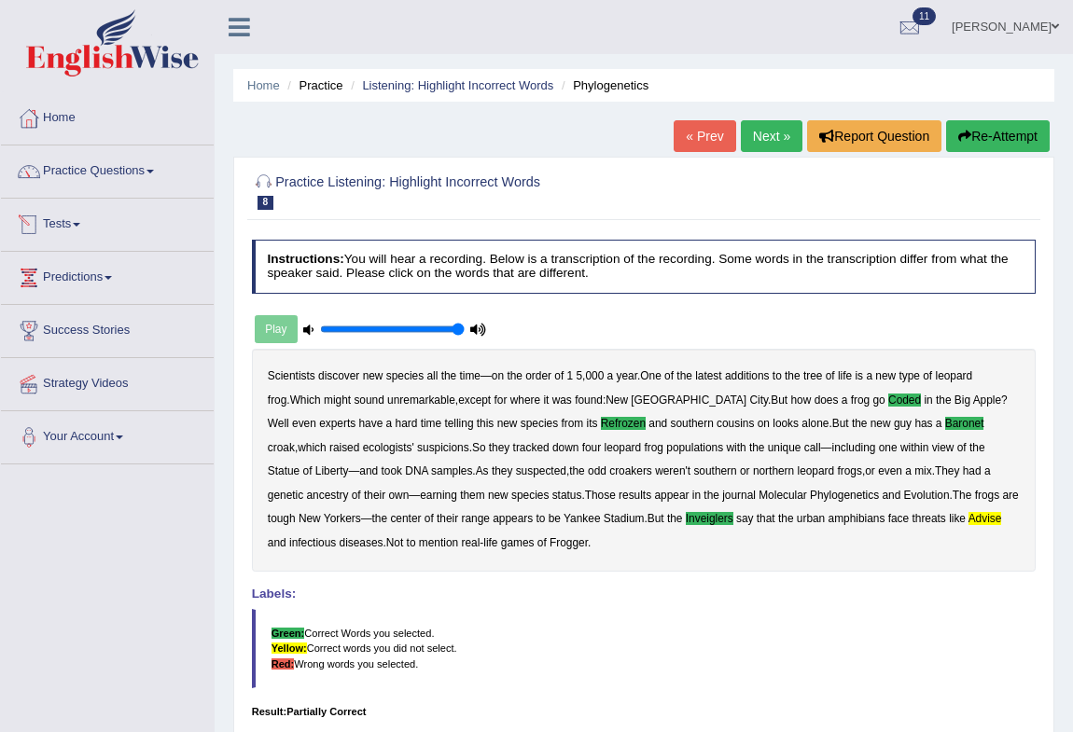
click at [63, 224] on link "Tests" at bounding box center [107, 222] width 213 height 47
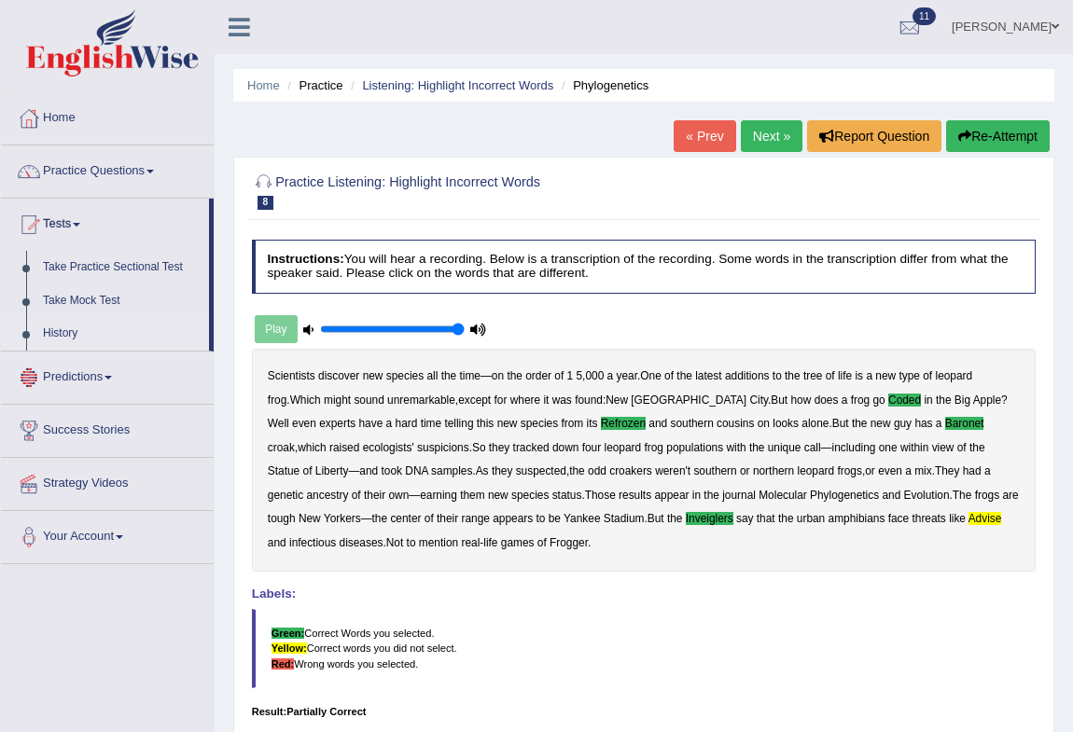
click at [61, 332] on link "History" at bounding box center [122, 334] width 174 height 34
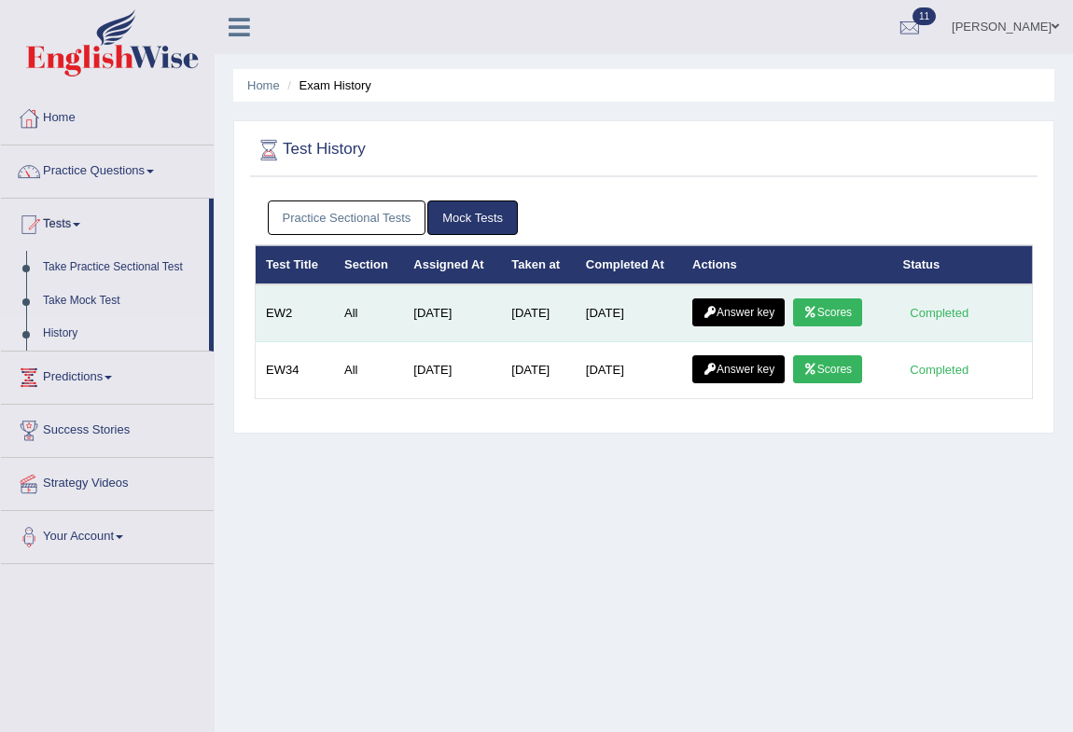
click at [761, 313] on link "Answer key" at bounding box center [738, 313] width 92 height 28
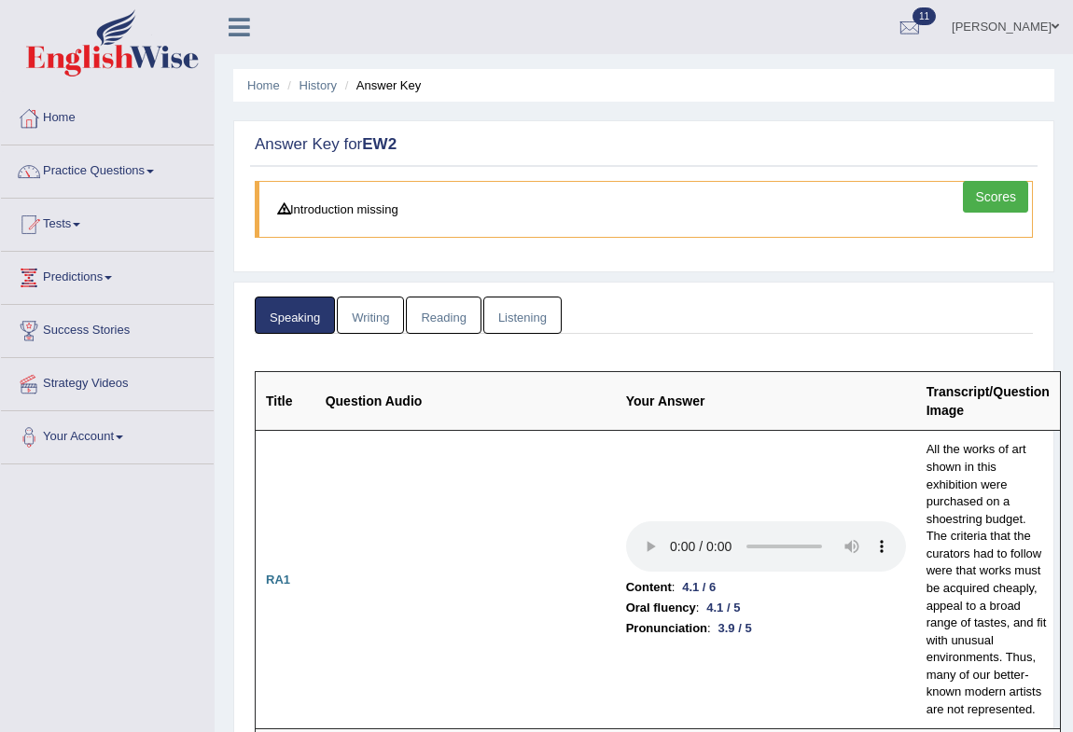
click at [420, 305] on link "Reading" at bounding box center [443, 316] width 75 height 38
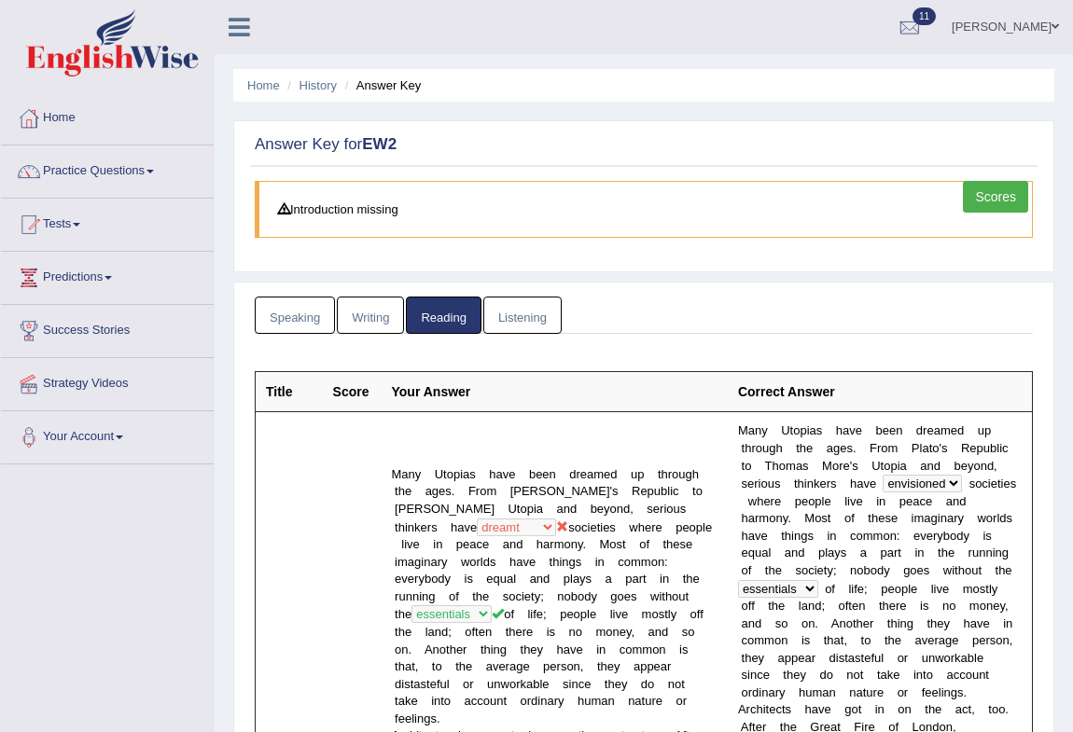
click at [514, 327] on link "Listening" at bounding box center [522, 316] width 78 height 38
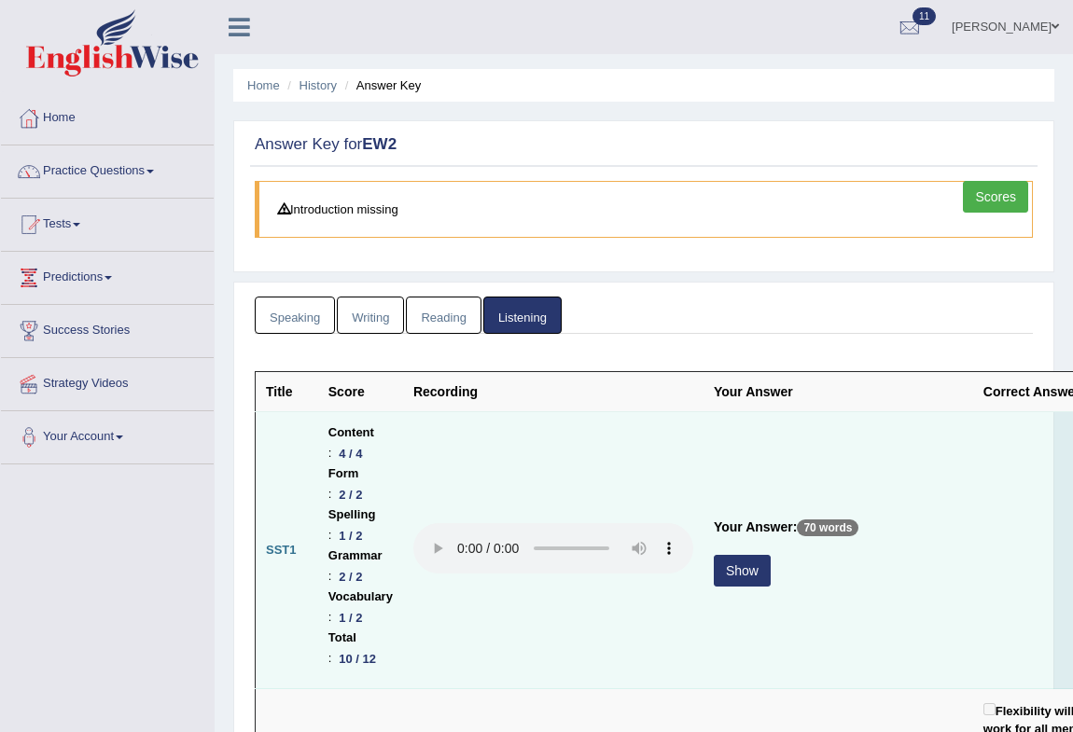
click at [740, 574] on button "Show" at bounding box center [742, 571] width 57 height 32
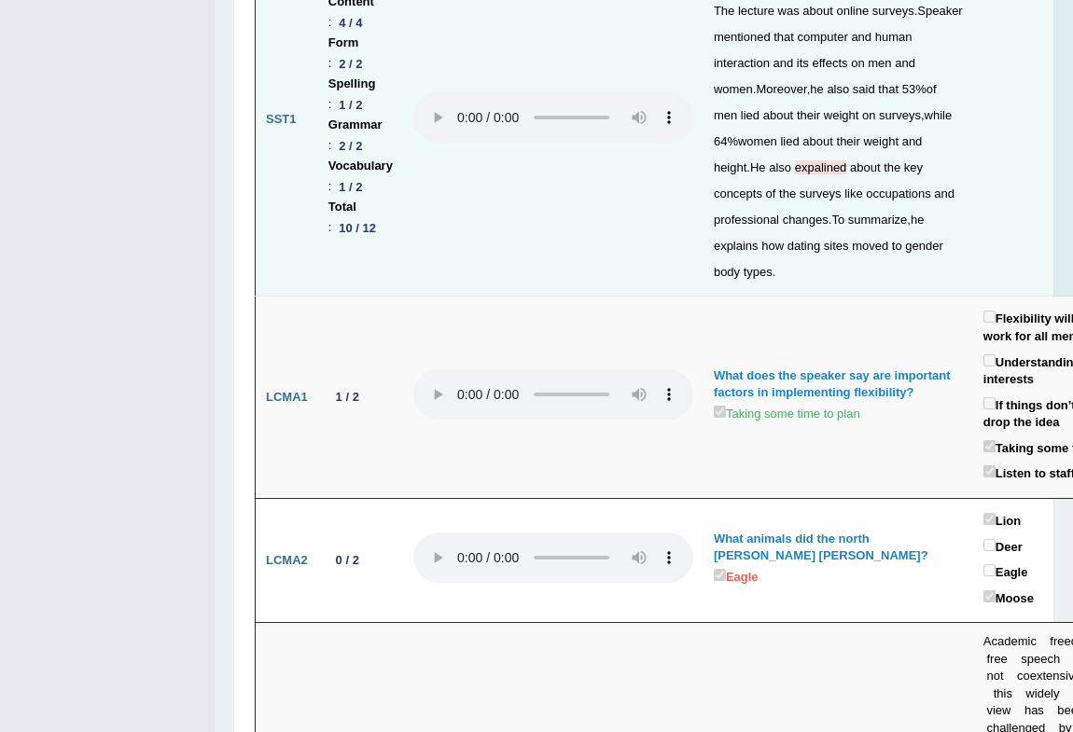
scroll to position [565, 0]
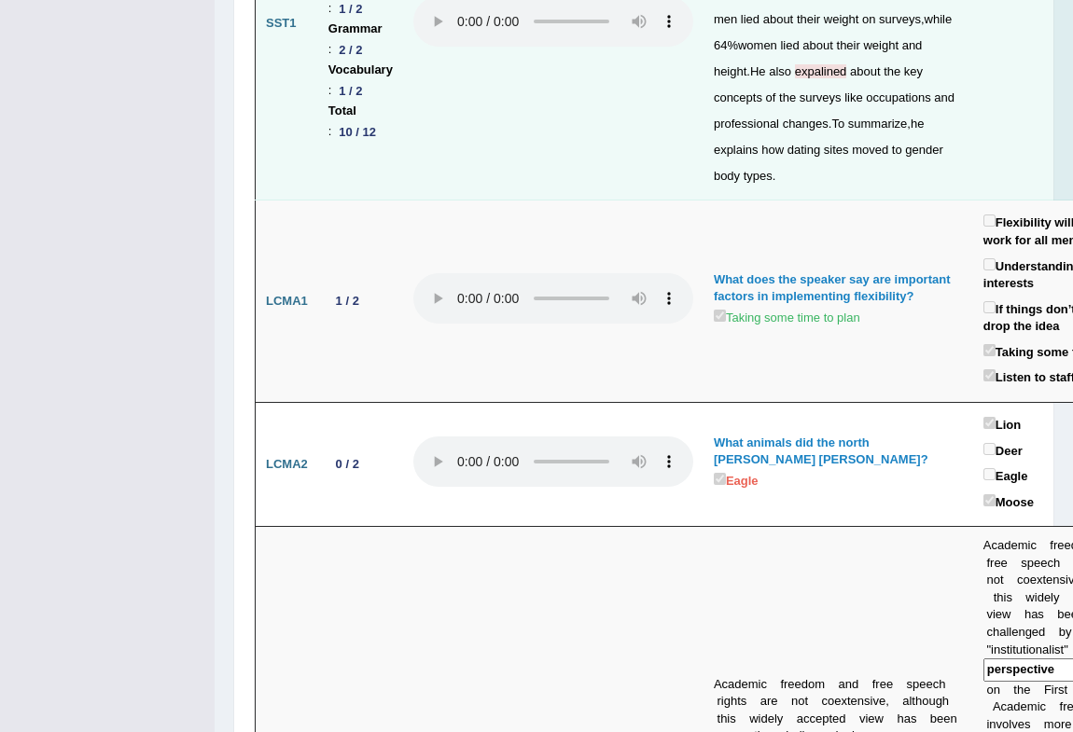
click at [795, 78] on span "expalined" at bounding box center [821, 71] width 52 height 14
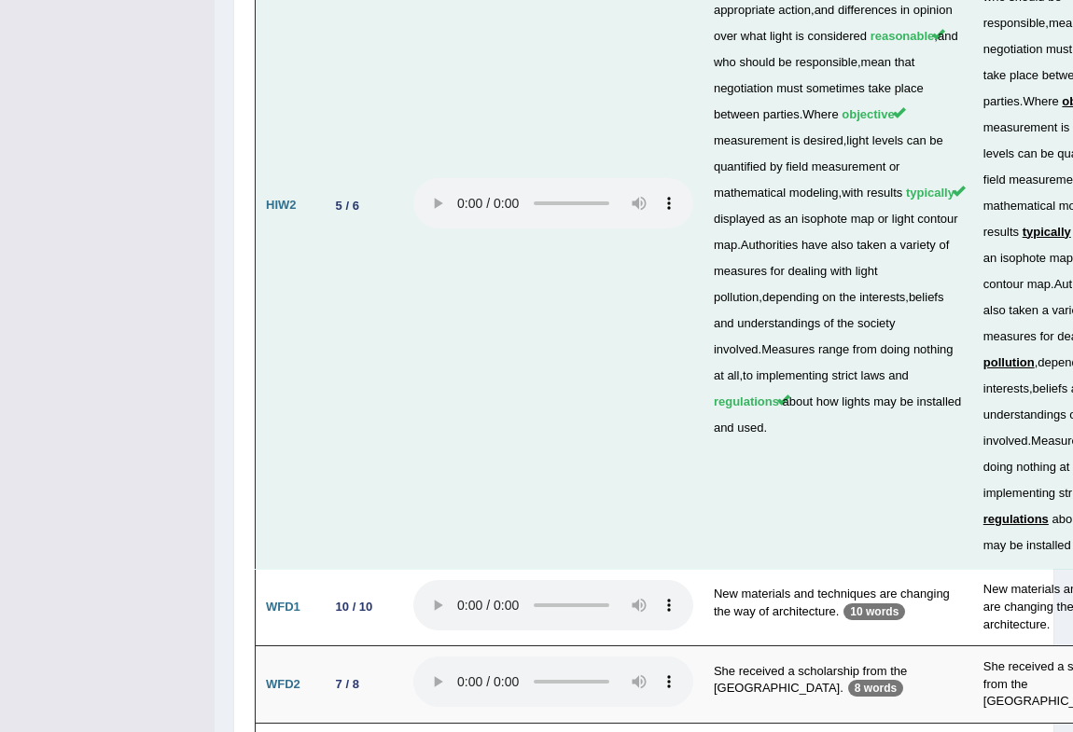
scroll to position [5594, 0]
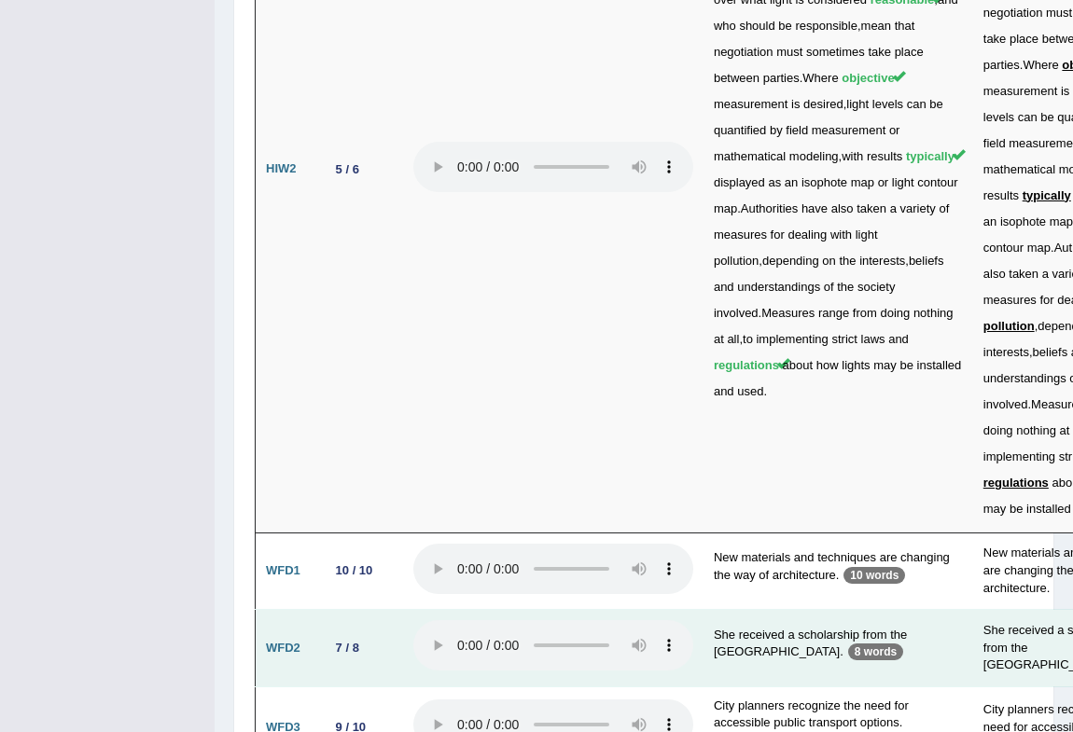
click at [295, 641] on b "WFD2" at bounding box center [283, 648] width 35 height 14
click at [848, 644] on p "8 words" at bounding box center [875, 652] width 55 height 17
drag, startPoint x: 755, startPoint y: 529, endPoint x: 770, endPoint y: 523, distance: 16.3
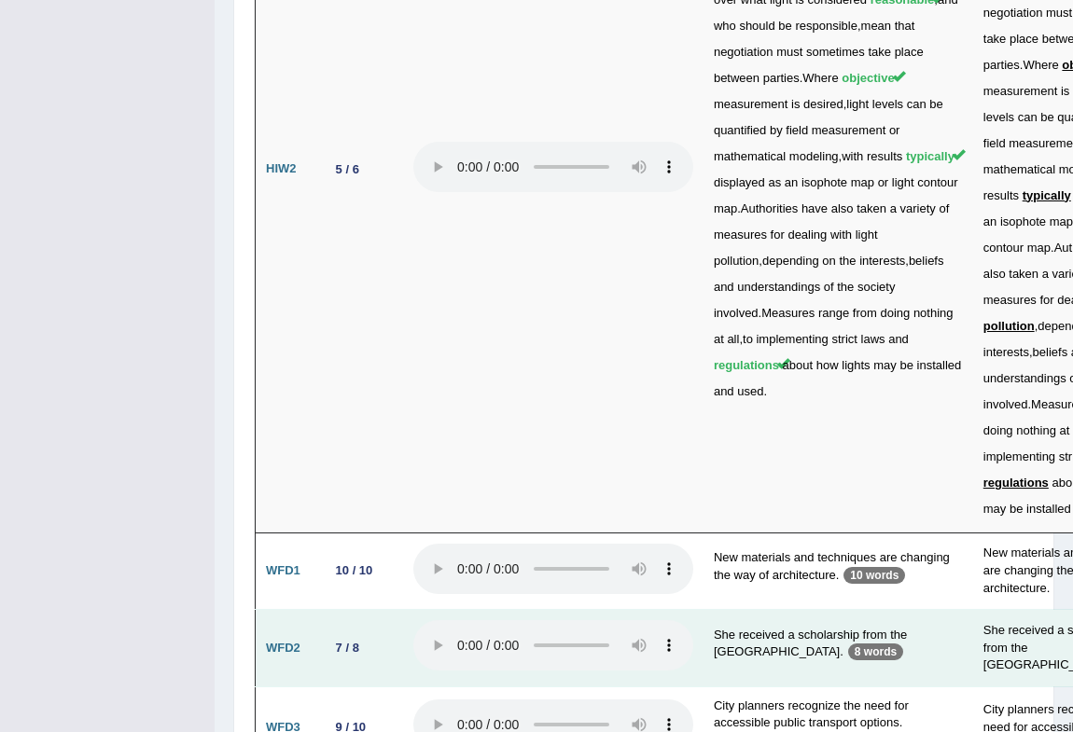
click at [848, 644] on p "8 words" at bounding box center [875, 652] width 55 height 17
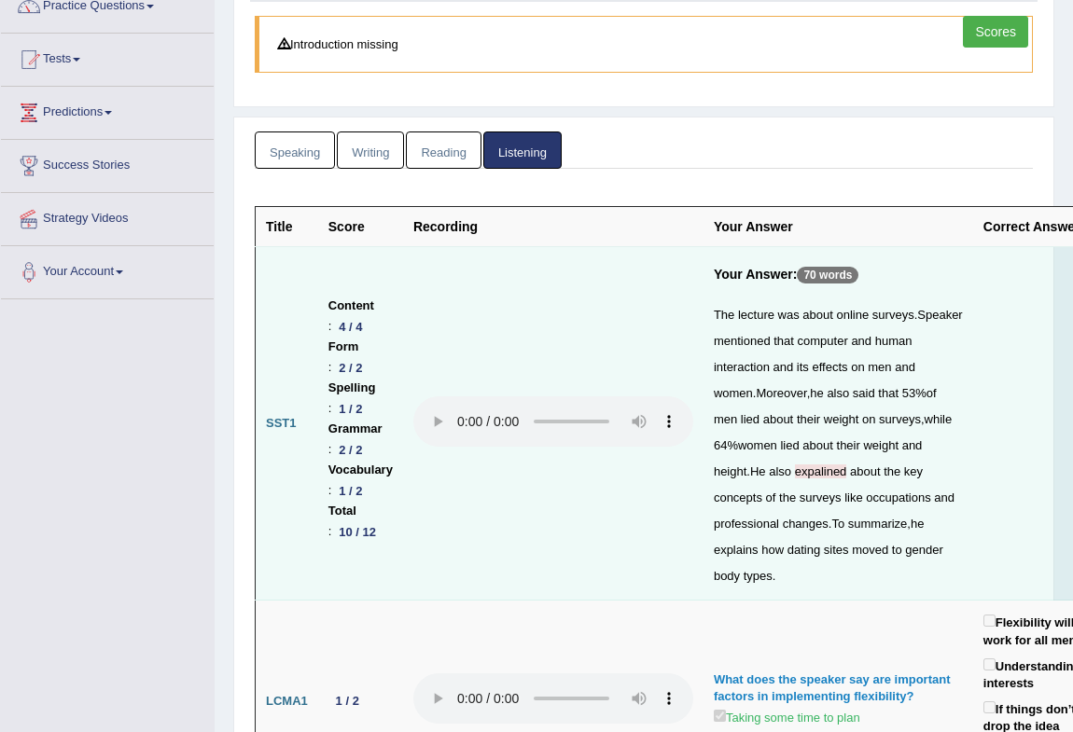
scroll to position [0, 0]
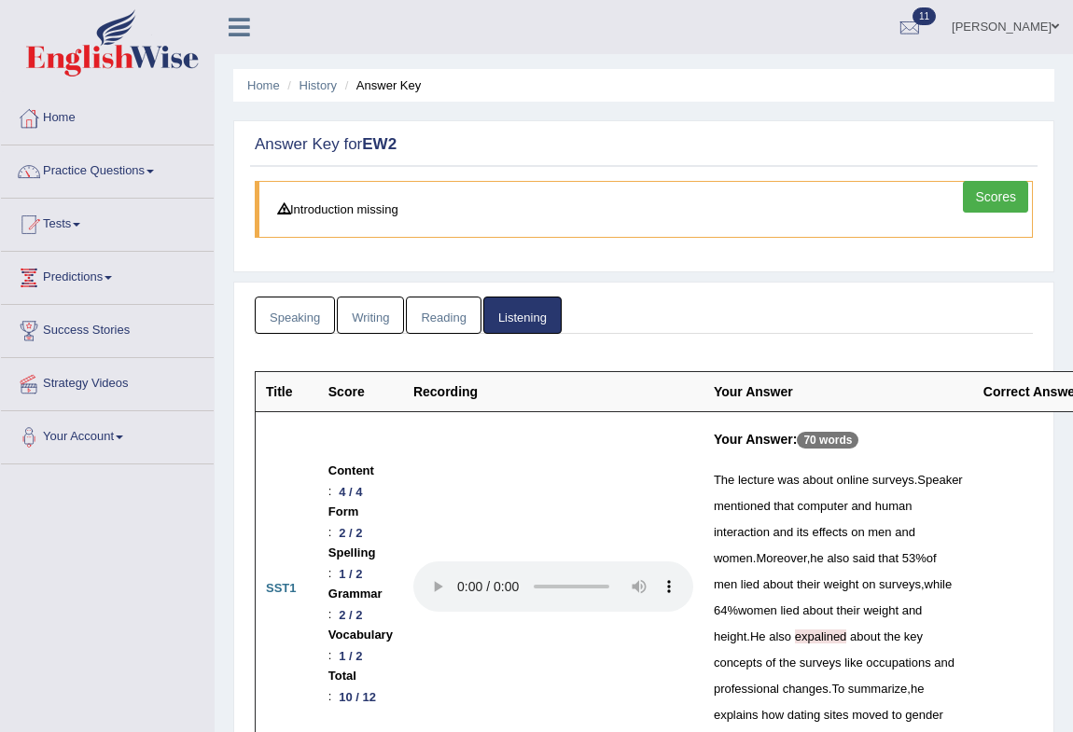
click at [996, 191] on link "Scores" at bounding box center [995, 197] width 65 height 32
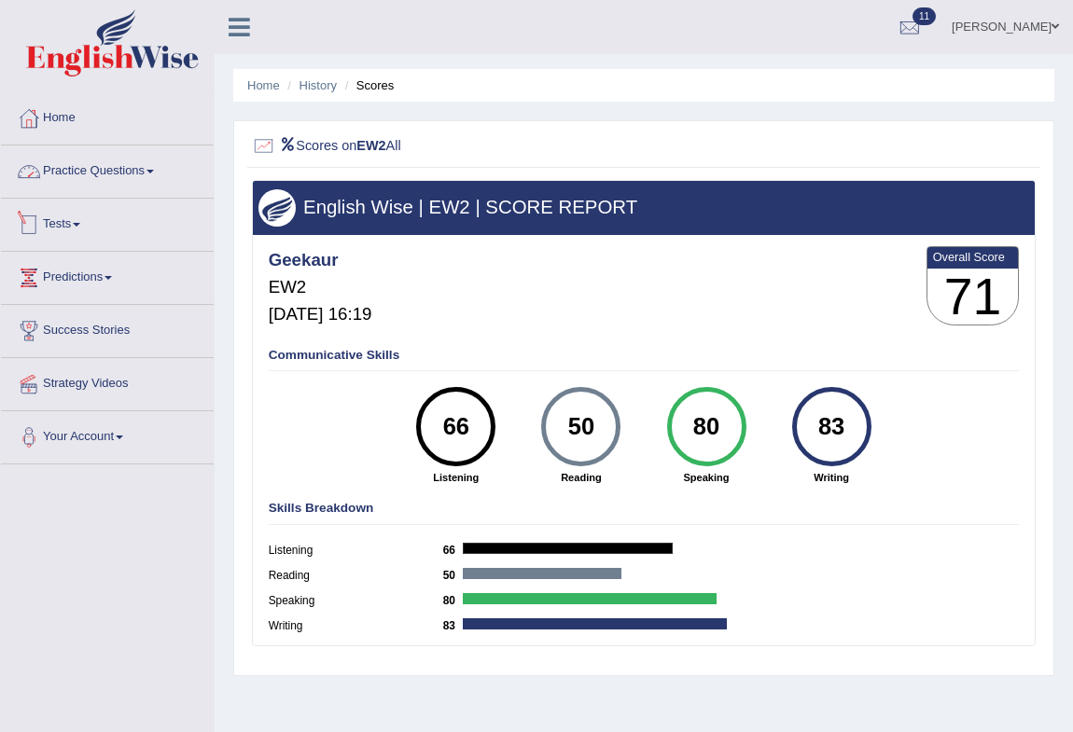
click at [123, 166] on link "Practice Questions" at bounding box center [107, 169] width 213 height 47
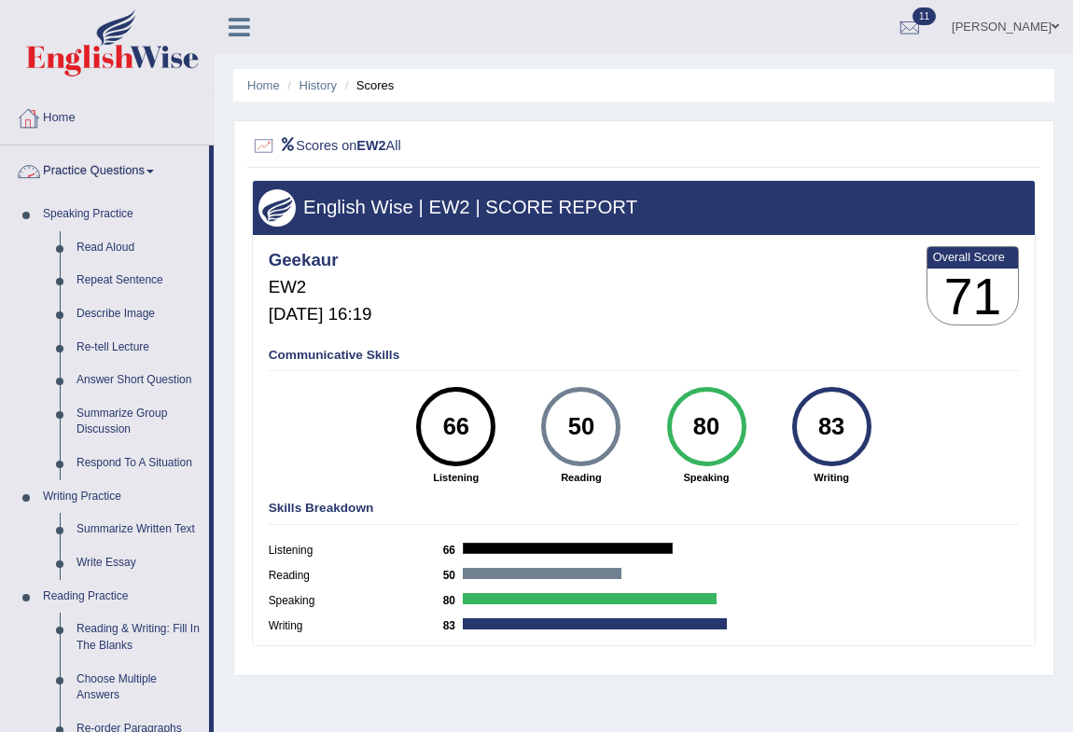
click at [140, 166] on link "Practice Questions" at bounding box center [105, 169] width 208 height 47
click at [1052, 26] on span at bounding box center [1055, 27] width 7 height 12
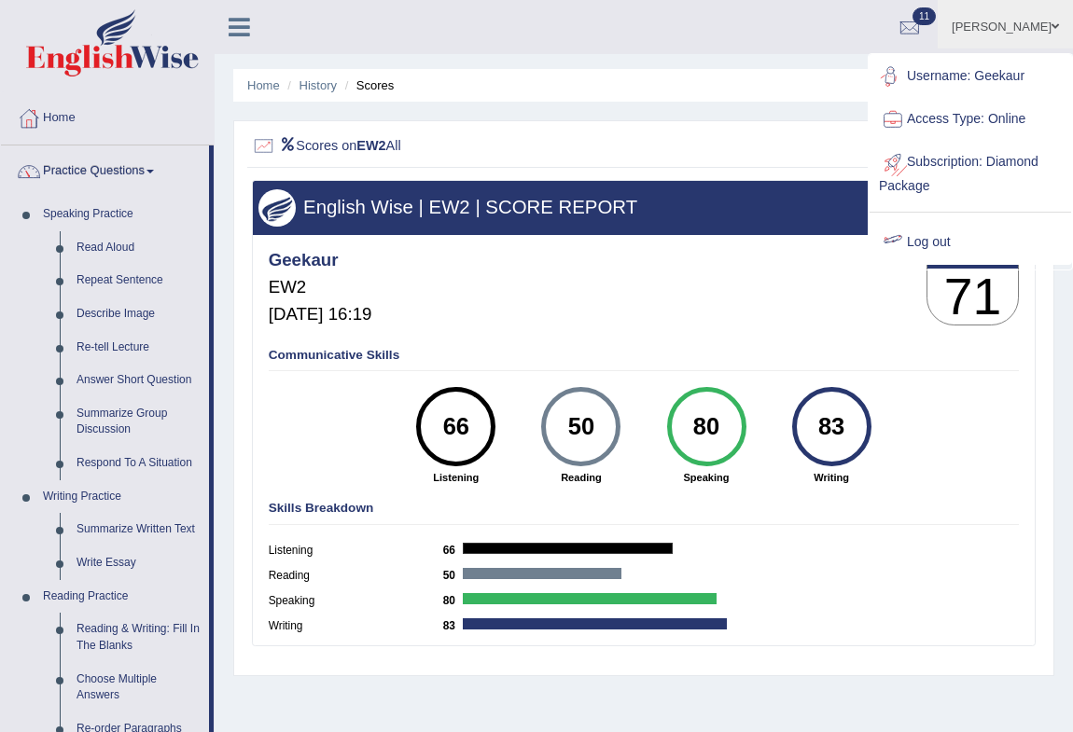
click at [945, 242] on link "Log out" at bounding box center [971, 242] width 202 height 43
